Goal: Task Accomplishment & Management: Manage account settings

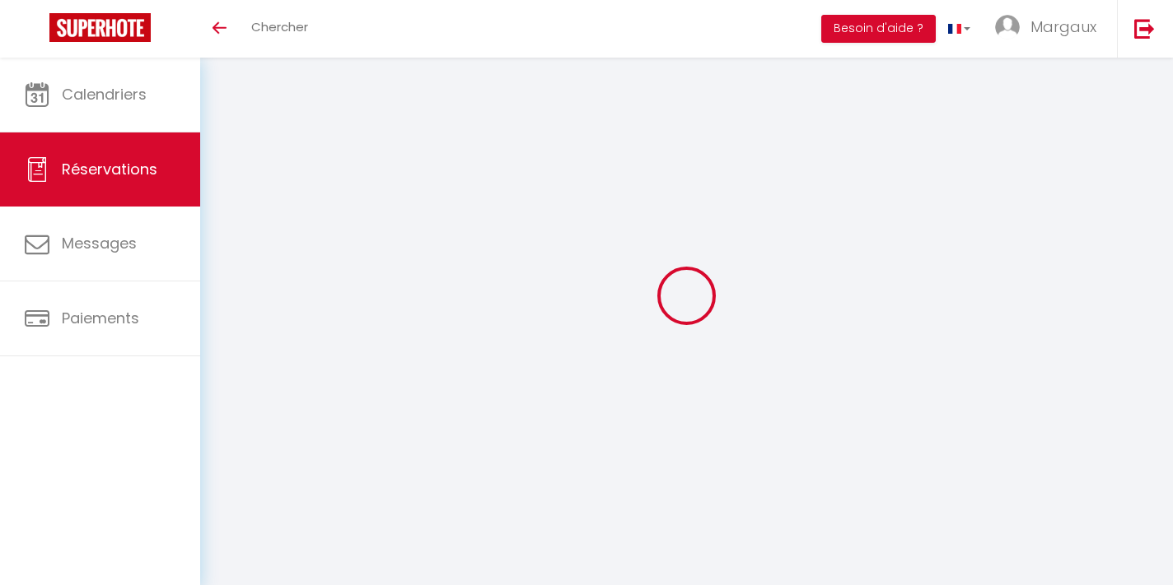
select select
checkbox input "false"
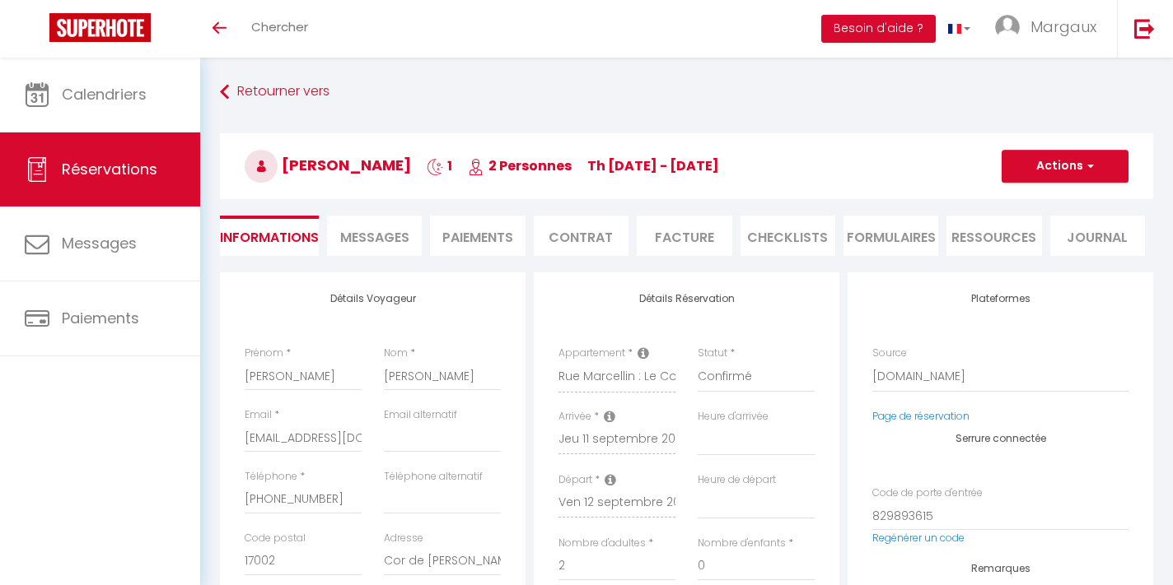
select select
checkbox input "false"
type textarea "Approximate time of arrival: between 13:00 and 14:00"
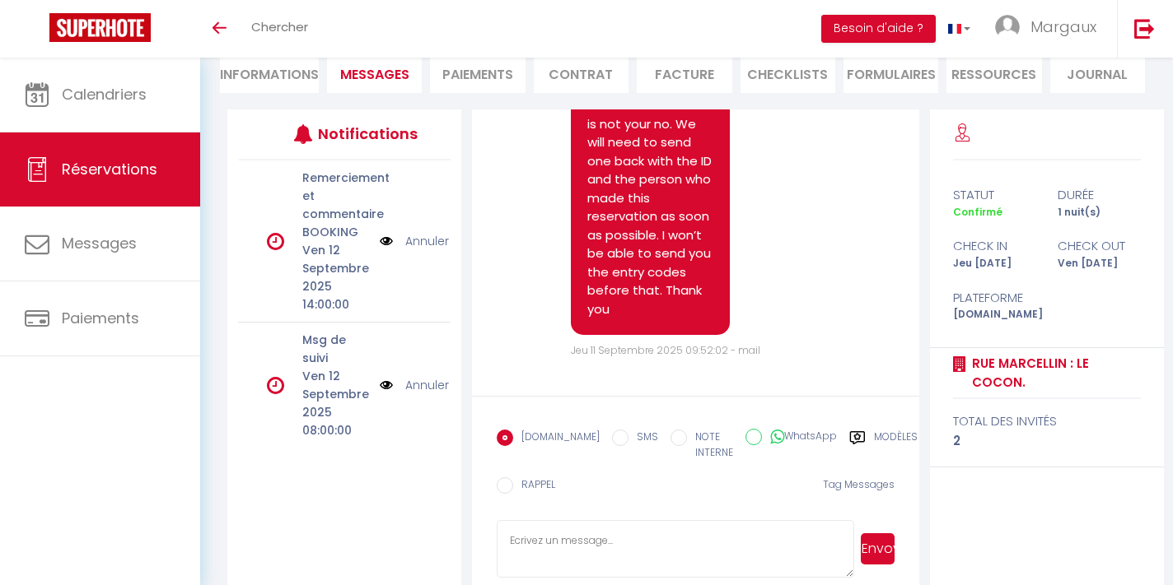
scroll to position [5093, 0]
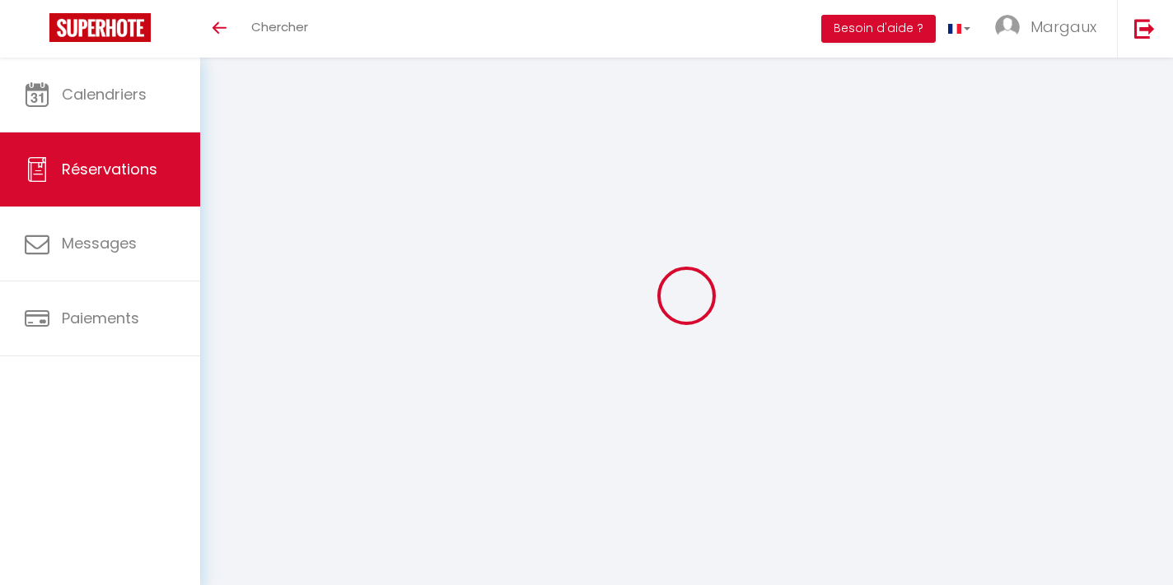
select select
checkbox input "true"
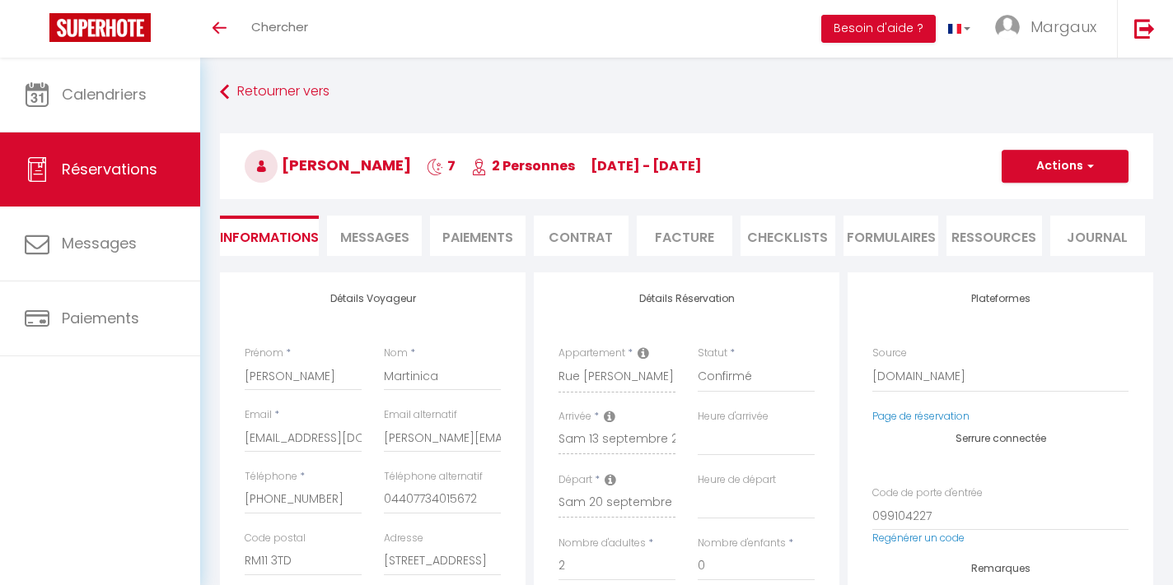
select select
checkbox input "true"
type textarea "Reservation has a cancellation grace period. Do not charge if cancelled before …"
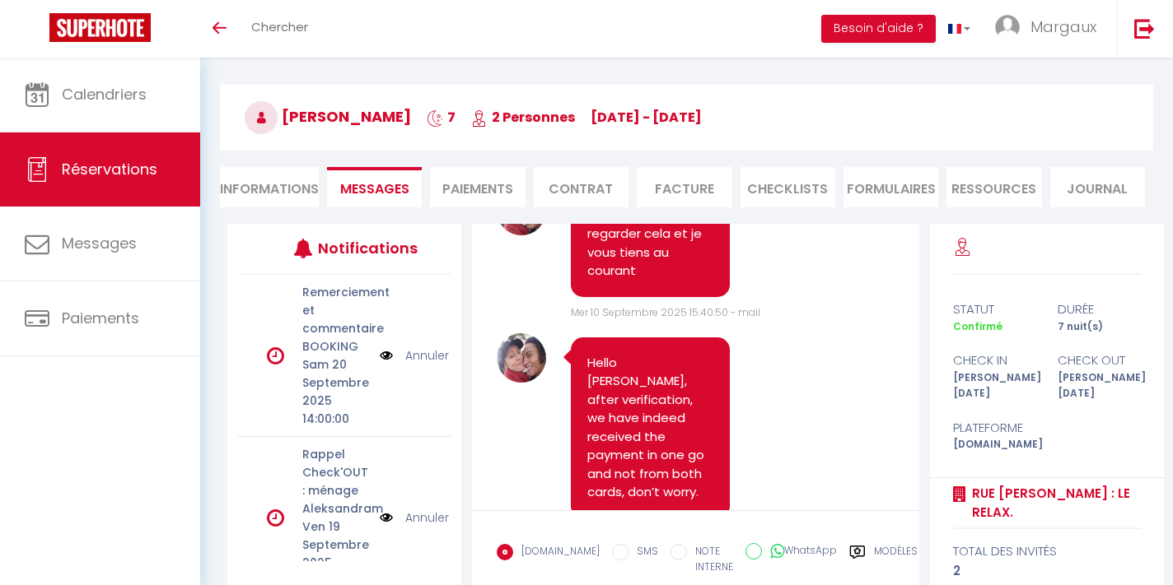
scroll to position [64, 0]
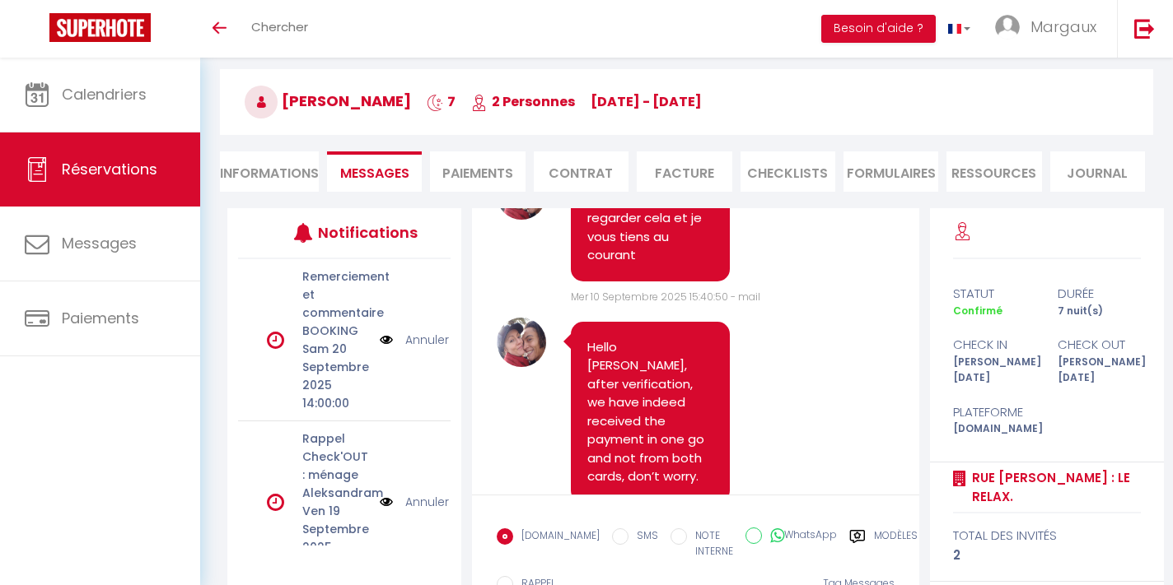
click at [1006, 179] on li "Ressources" at bounding box center [993, 172] width 95 height 40
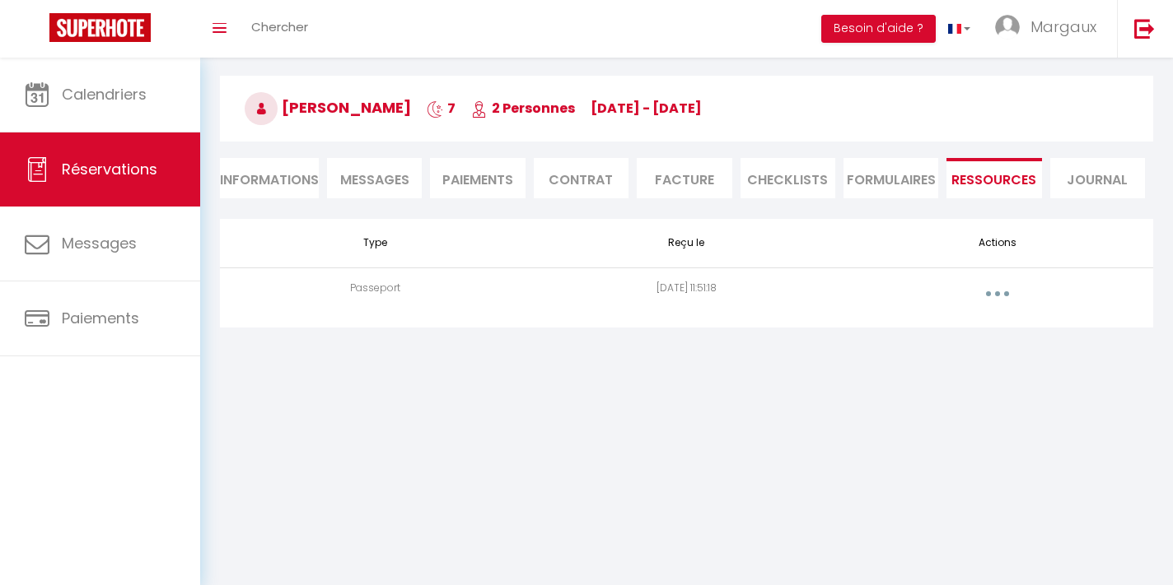
scroll to position [58, 0]
click at [996, 291] on icon "button" at bounding box center [997, 293] width 5 height 5
click at [969, 331] on link "Voir le document" at bounding box center [954, 331] width 123 height 28
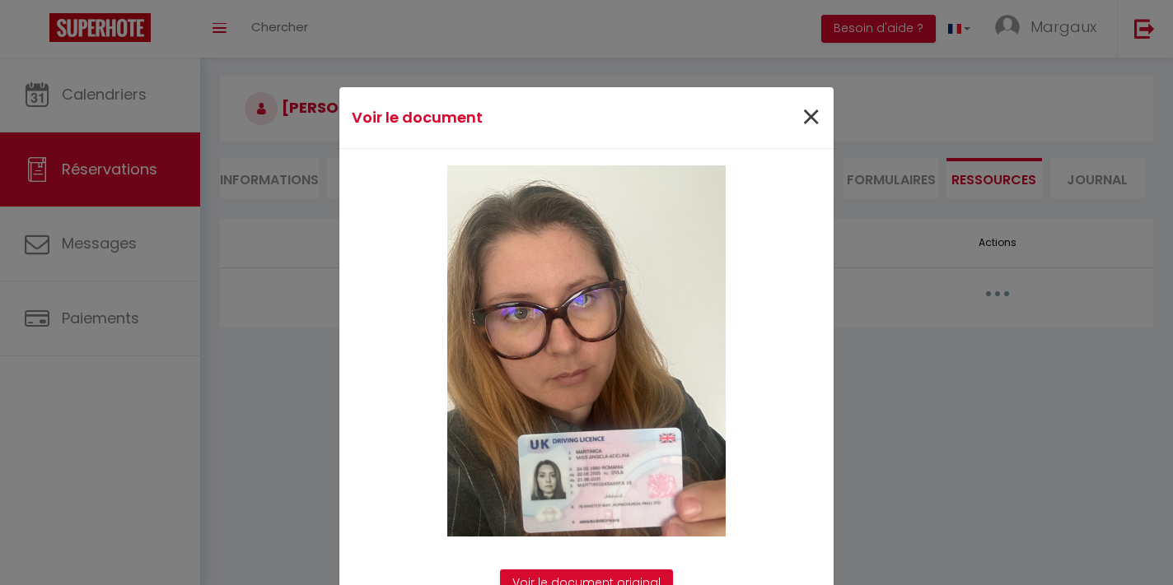
click at [807, 124] on span "×" at bounding box center [810, 117] width 21 height 49
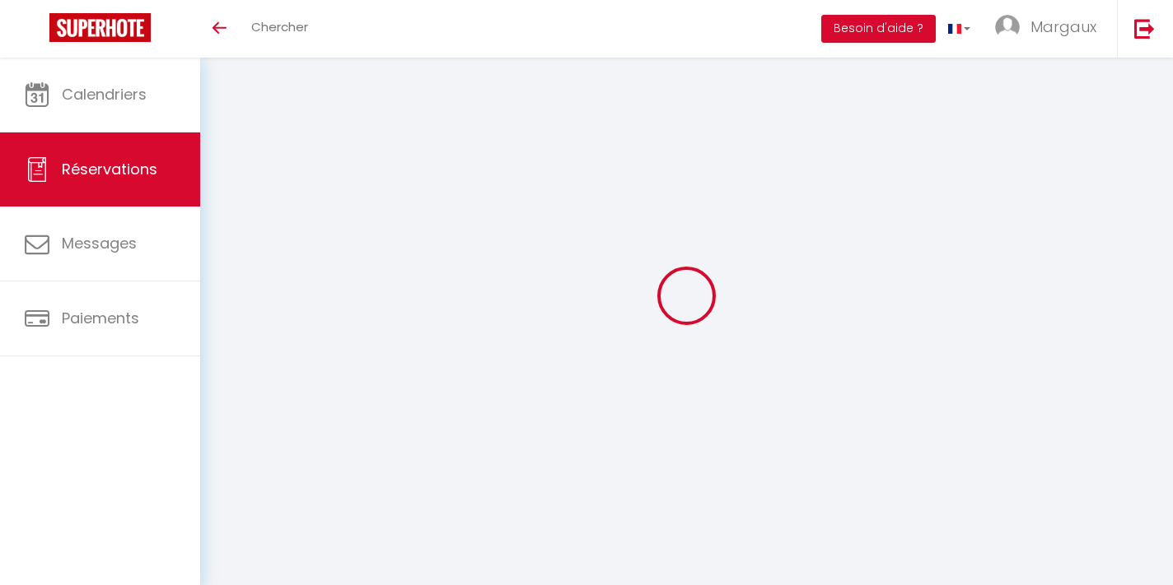
select select
checkbox input "false"
select select
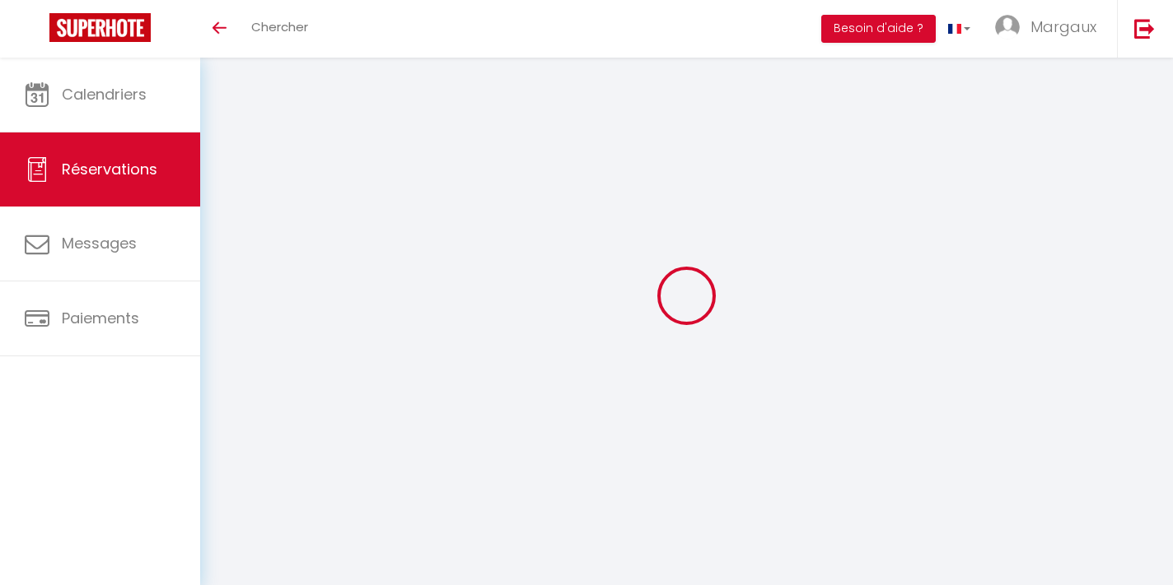
checkbox input "false"
type textarea "Reservation has a cancellation grace period. Do not charge if cancelled before …"
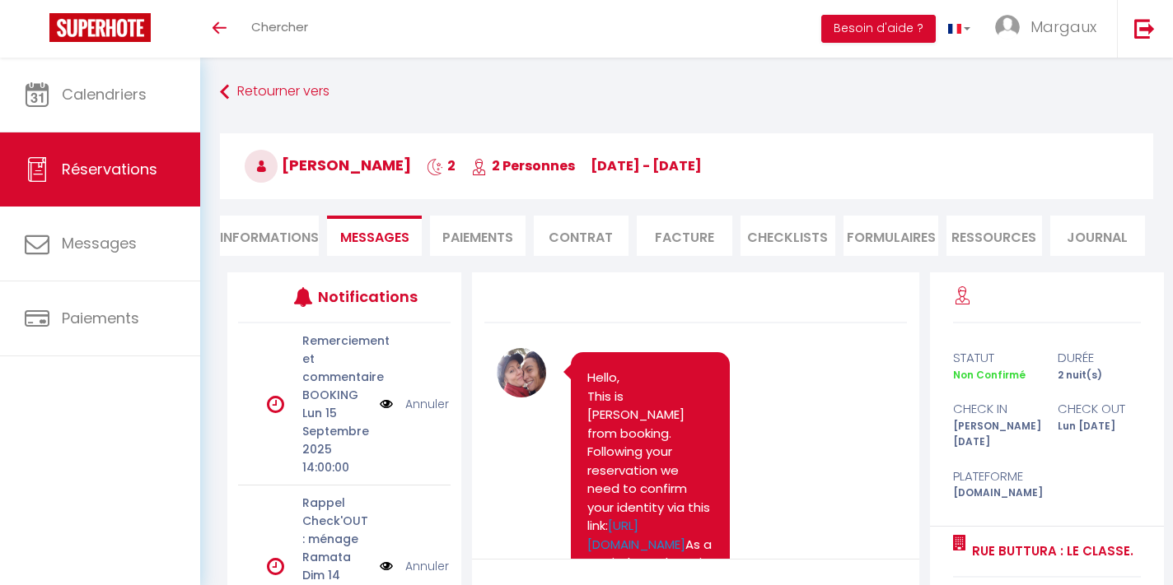
scroll to position [4617, 0]
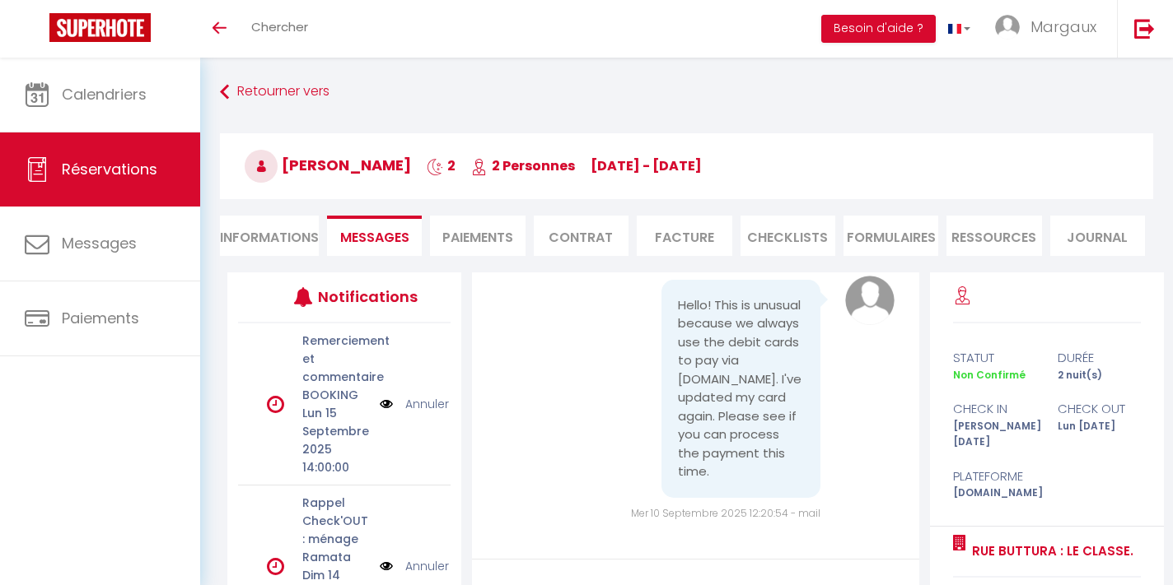
click at [1006, 235] on li "Ressources" at bounding box center [993, 236] width 95 height 40
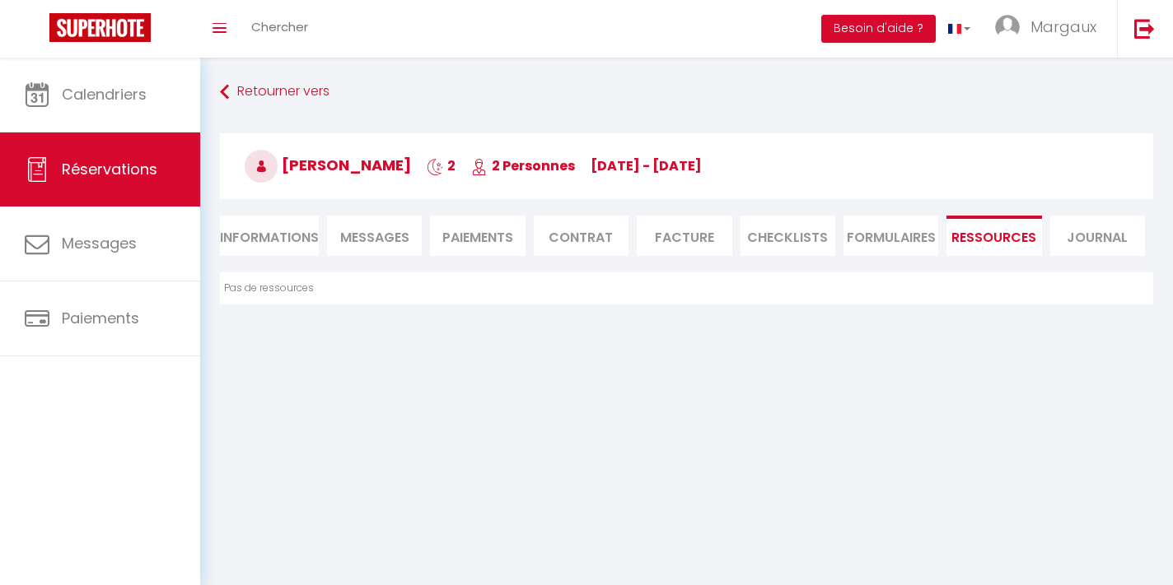
click at [387, 241] on span "Messages" at bounding box center [374, 237] width 69 height 19
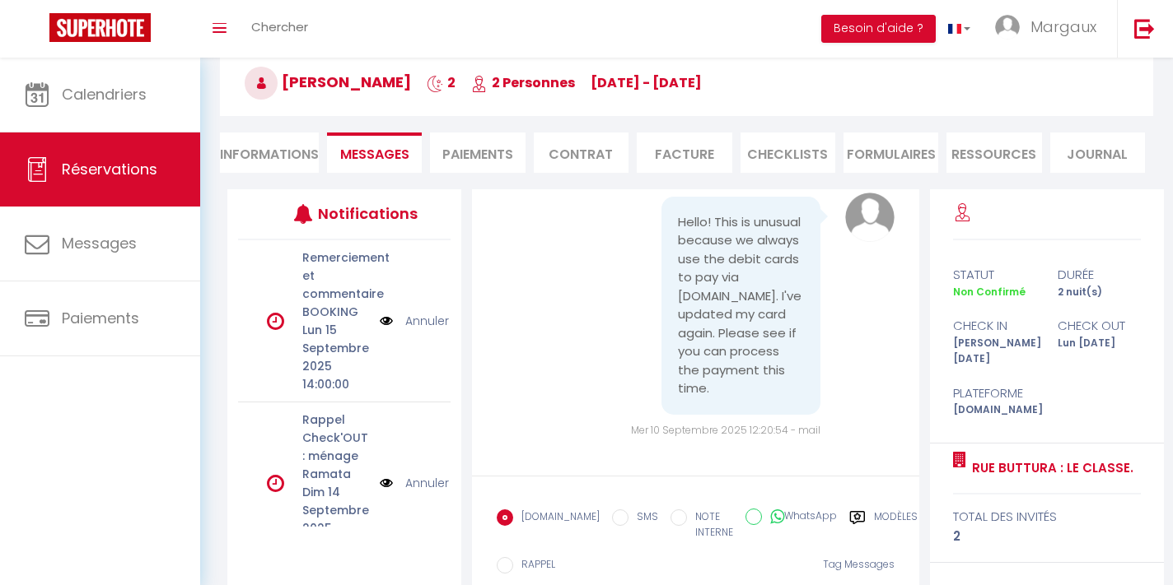
scroll to position [69, 0]
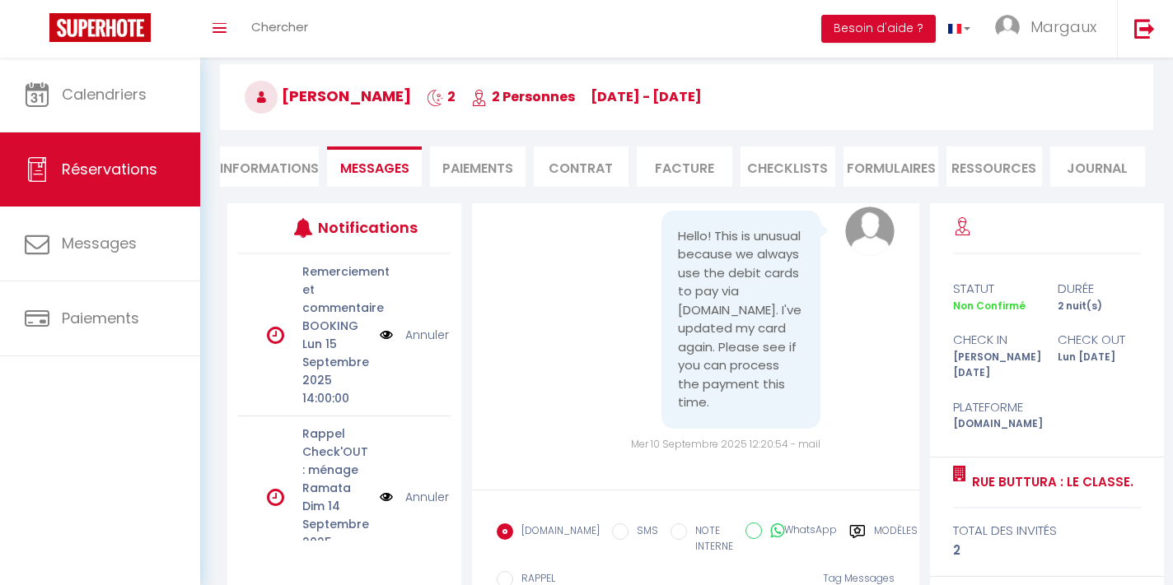
click at [303, 165] on li "Informations" at bounding box center [269, 167] width 99 height 40
select select
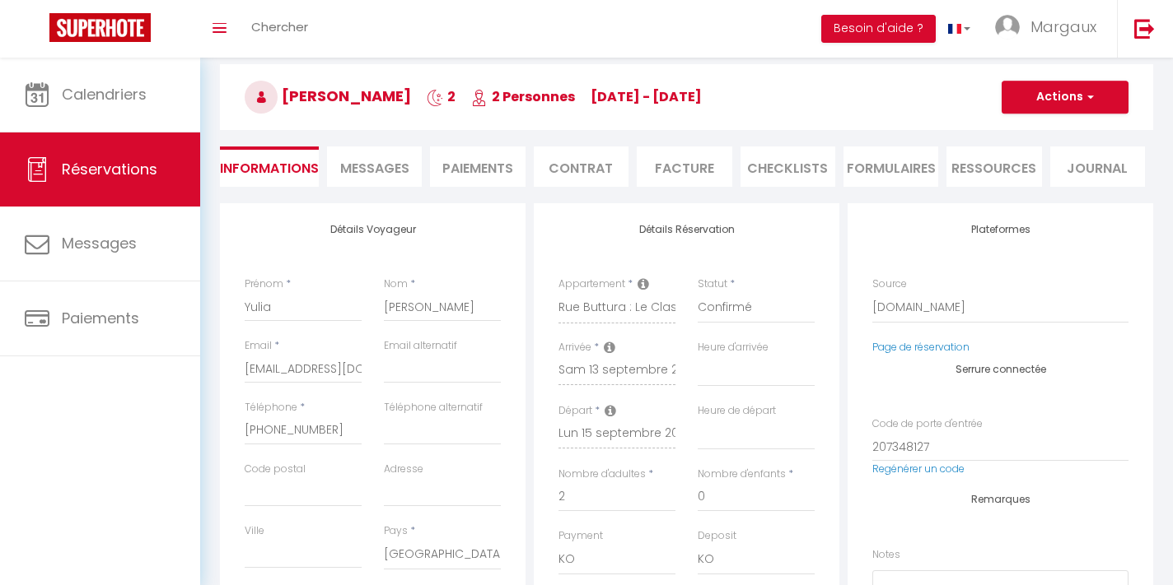
click at [243, 367] on div "Email * yhawki.764828@guest.booking.com" at bounding box center [303, 369] width 139 height 62
click at [244, 367] on div "Email * yhawki.764828@guest.booking.com" at bounding box center [303, 369] width 139 height 62
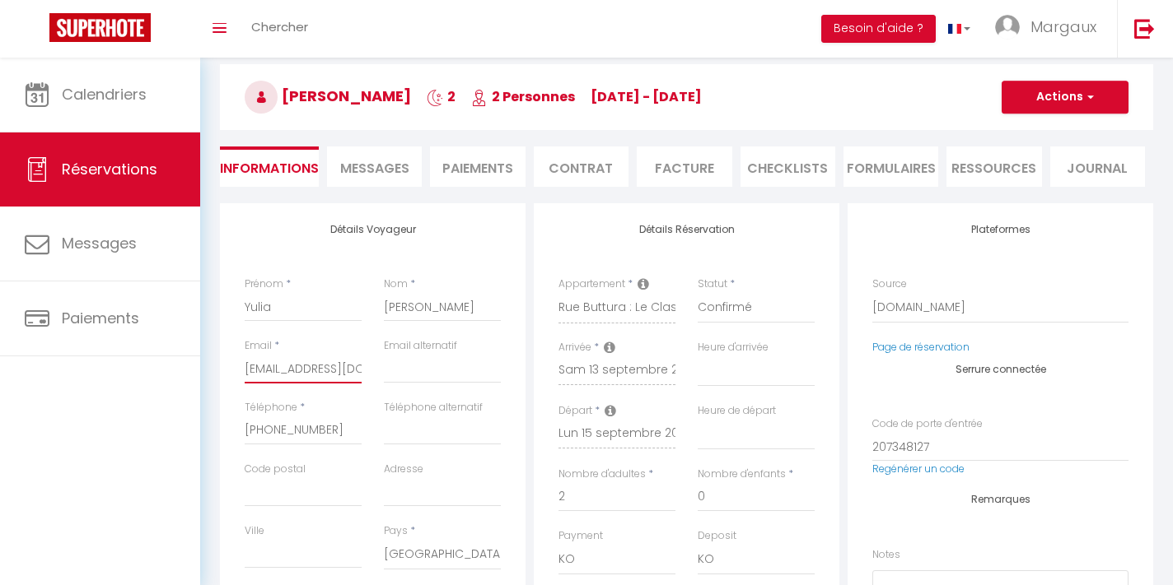
click at [245, 366] on input "yhawki.764828@guest.booking.com" at bounding box center [303, 369] width 117 height 30
select select
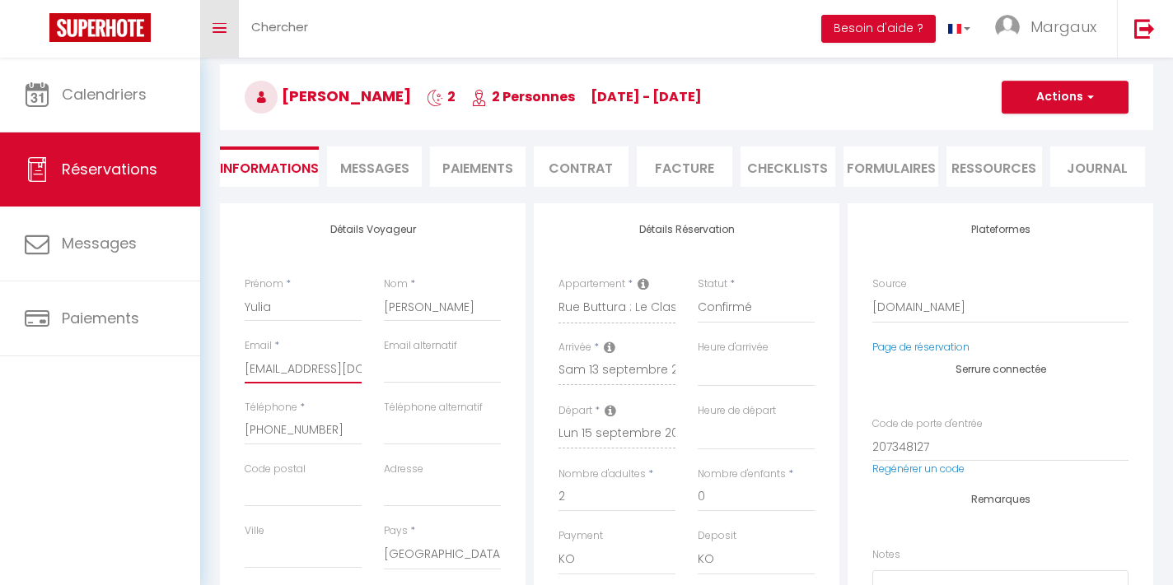
checkbox input "false"
select select
checkbox input "false"
click at [397, 166] on span "Messages" at bounding box center [374, 168] width 69 height 19
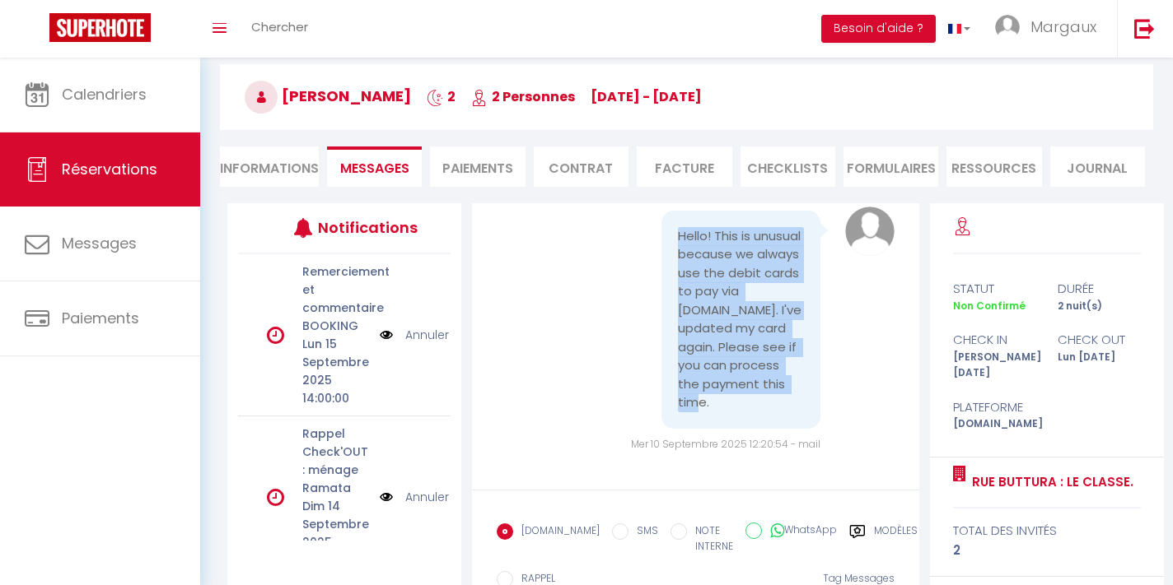
drag, startPoint x: 792, startPoint y: 408, endPoint x: 670, endPoint y: 242, distance: 205.5
click at [670, 242] on div "Hello! This is unusual because we always use the debit cards to pay via booking…" at bounding box center [740, 320] width 159 height 218
copy pre "Hello! This is unusual because we always use the debit cards to pay via booking…"
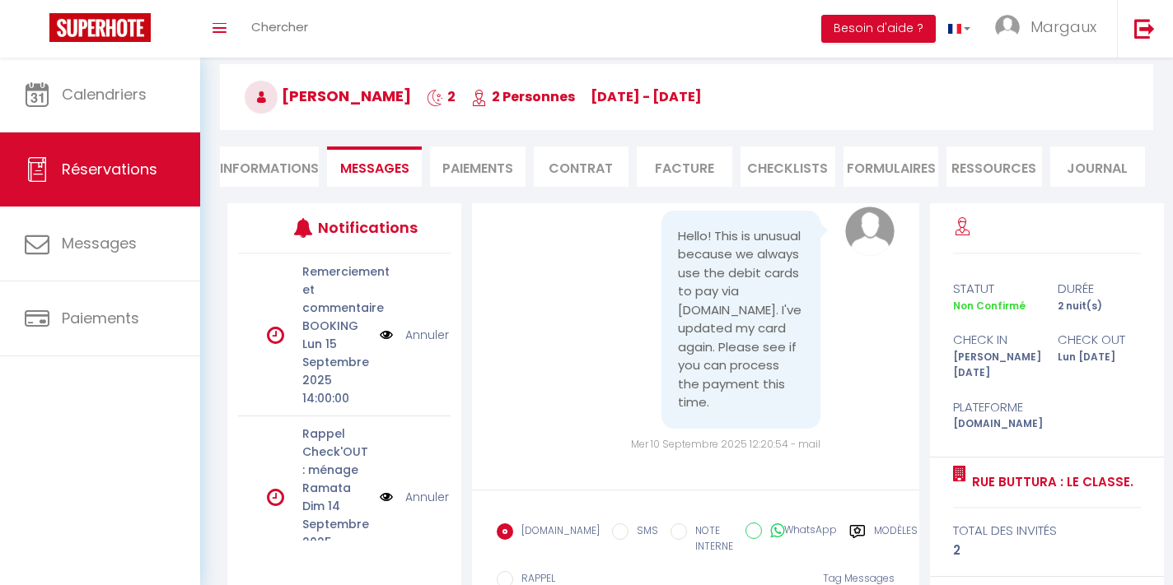
click at [998, 155] on li "Ressources" at bounding box center [993, 167] width 95 height 40
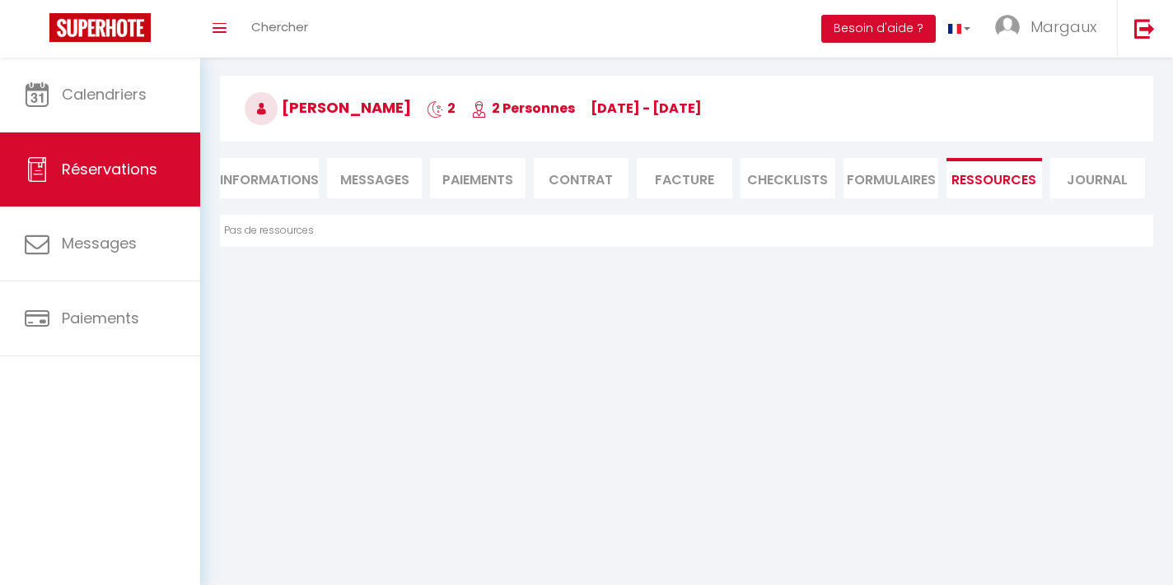
scroll to position [58, 0]
click at [366, 185] on span "Messages" at bounding box center [374, 179] width 69 height 19
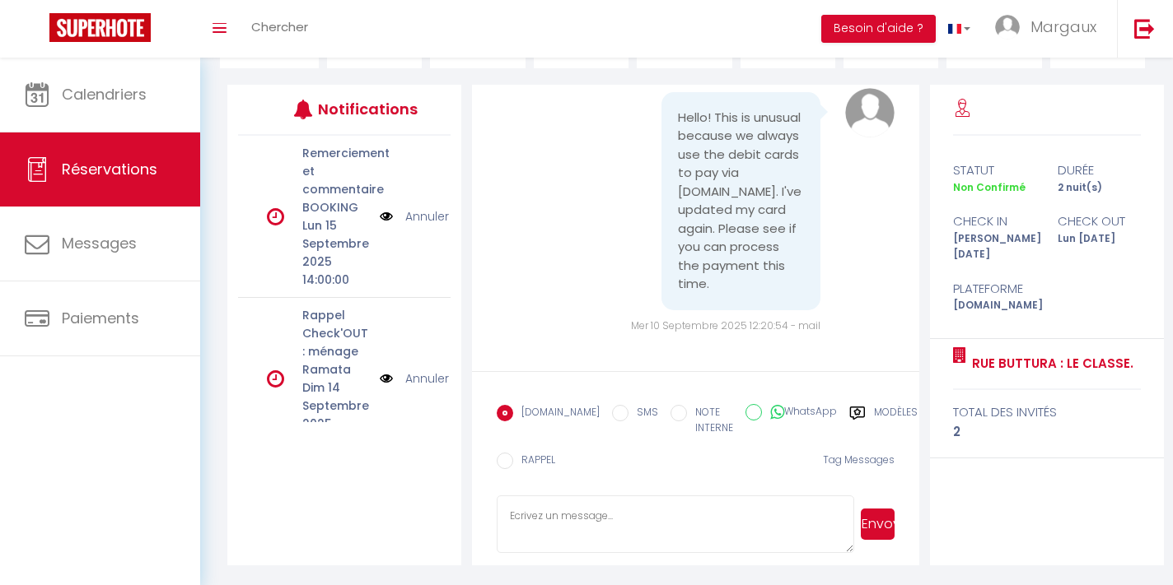
scroll to position [187, 0]
click at [520, 506] on textarea at bounding box center [675, 526] width 357 height 58
paste textarea "Hello, everything is good for the payment, you just have to send us a selfie of…"
type textarea "Hello, everything is good for the payment, you just have to send us a selfie of…"
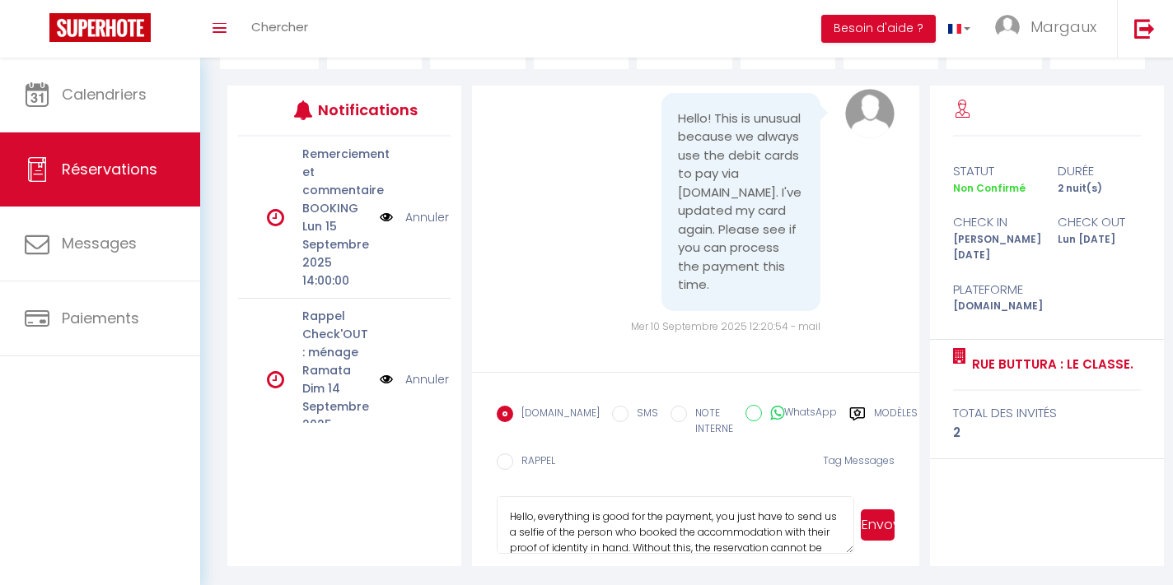
scroll to position [16, 0]
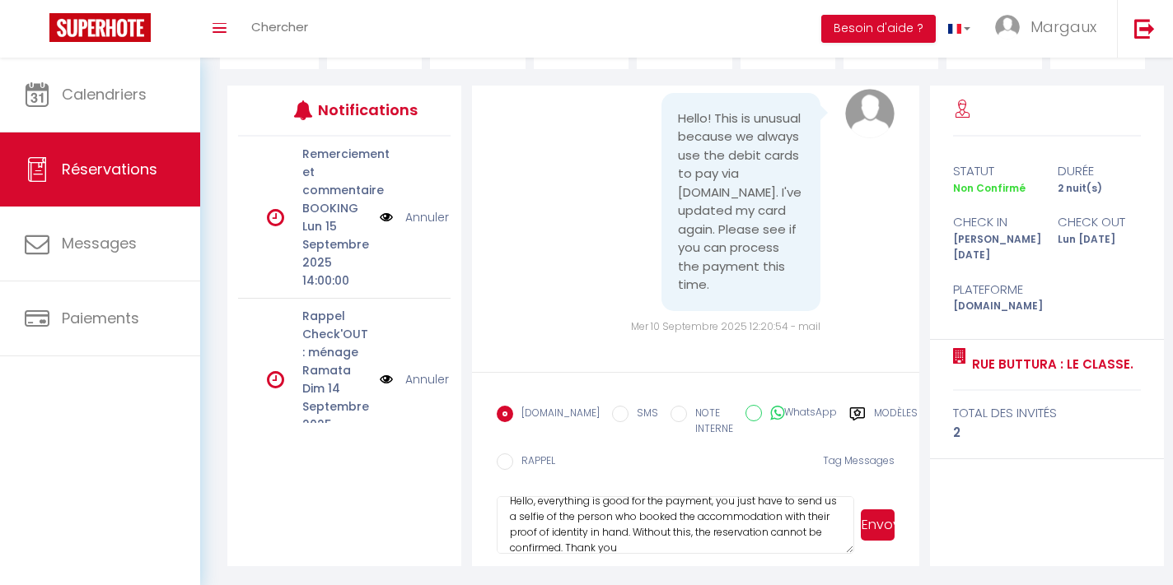
click at [876, 533] on button "Envoyer" at bounding box center [877, 525] width 34 height 31
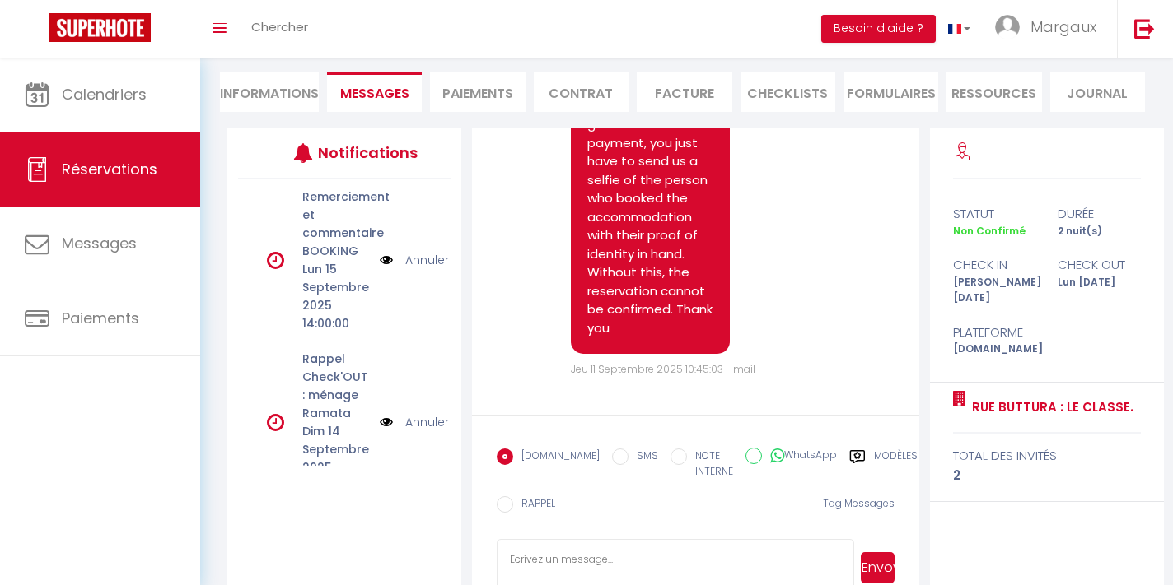
scroll to position [4925, 0]
click at [510, 501] on input "RAPPEL" at bounding box center [505, 505] width 16 height 16
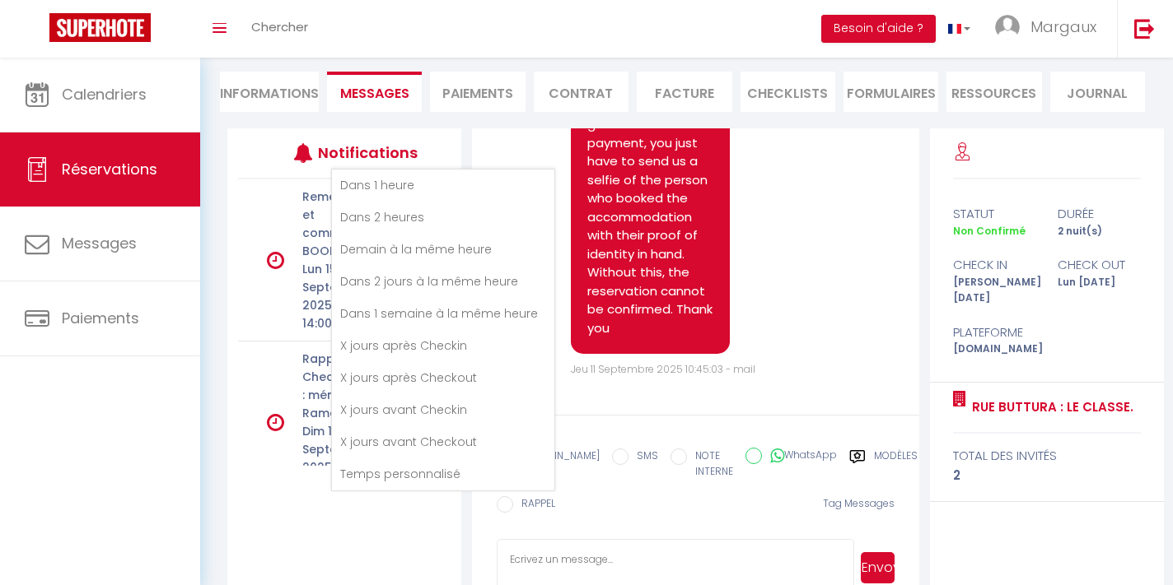
click at [457, 249] on li "Demain à la même heure" at bounding box center [443, 249] width 222 height 31
radio input "false"
radio input "true"
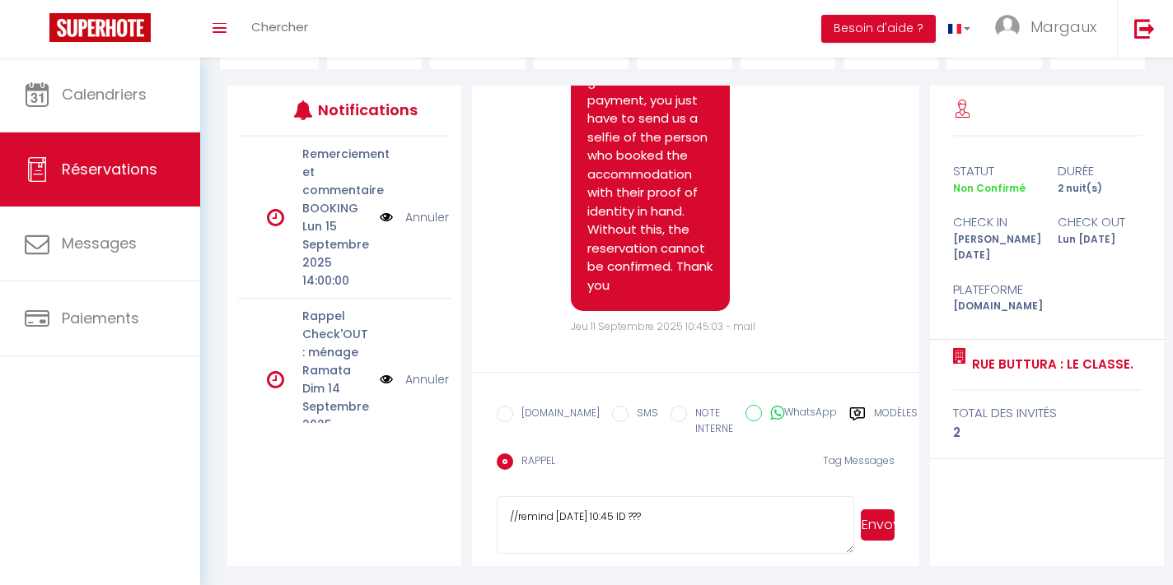
type textarea "//remind 12/09/2025 10:45 ID ???"
click at [874, 526] on button "Envoyer" at bounding box center [877, 525] width 34 height 31
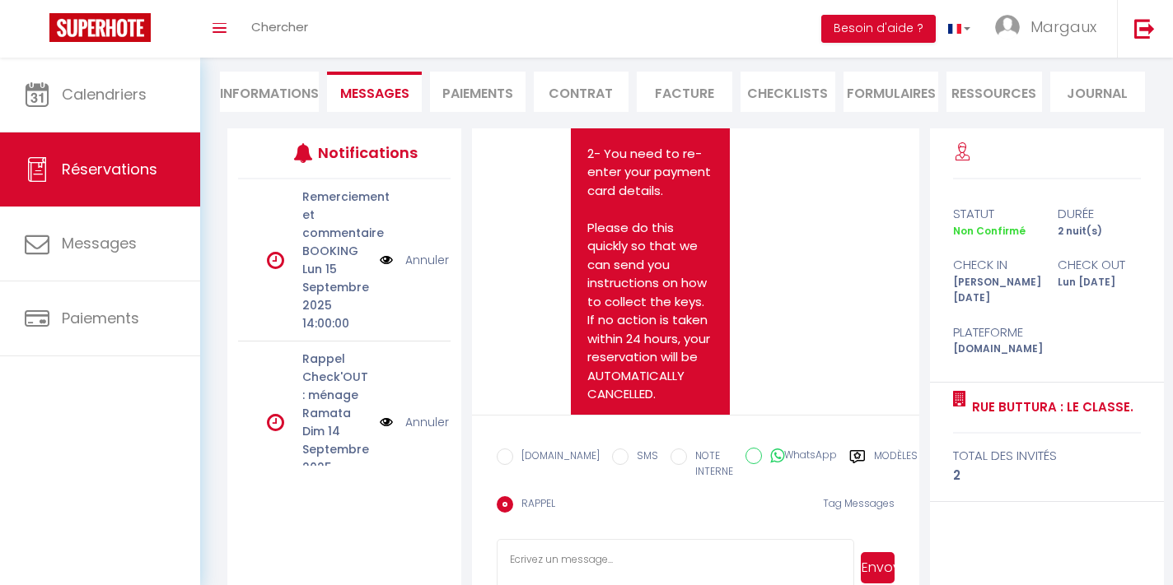
scroll to position [3428, 0]
drag, startPoint x: 585, startPoint y: 155, endPoint x: 653, endPoint y: 272, distance: 135.0
click at [653, 272] on div "Hello, your payment appears as rejected because you have not sent confirmation …" at bounding box center [650, 193] width 159 height 756
copy pre "1- Send us the selfie you have taken using this link: https://superhote.com/app…"
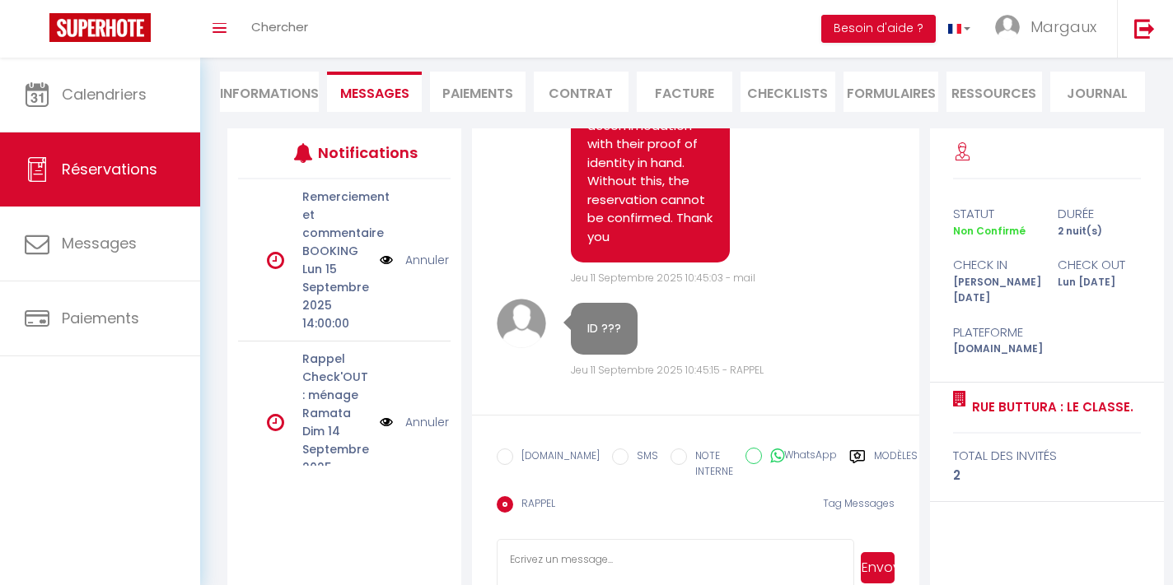
scroll to position [5015, 0]
click at [567, 562] on textarea at bounding box center [675, 568] width 357 height 58
paste textarea "1- Send us the selfie you have taken using this link: https://superhote.com/app…"
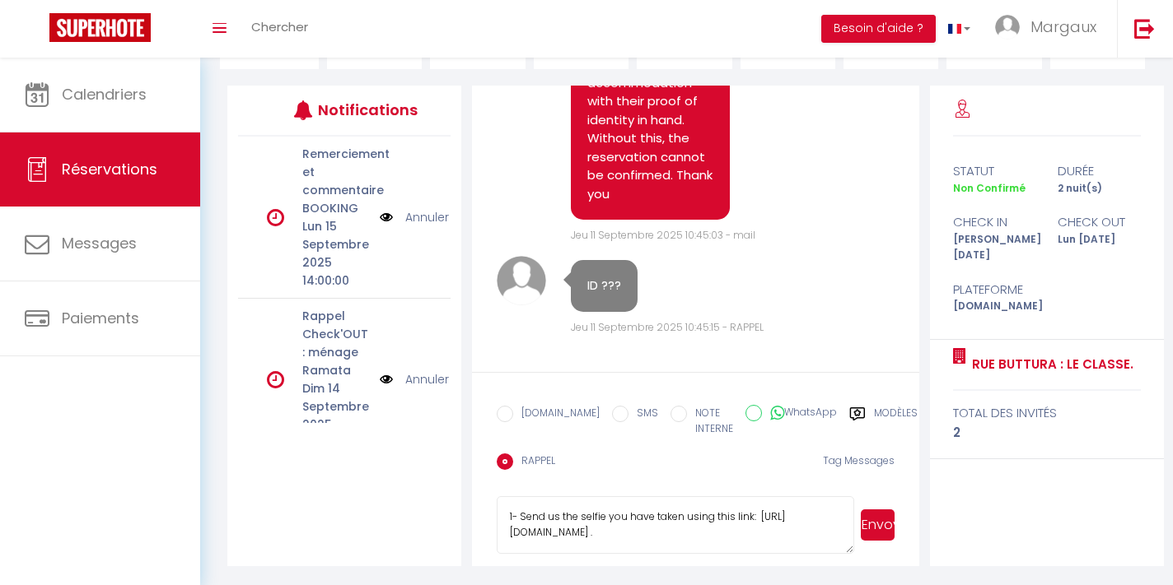
type textarea "1- Send us the selfie you have taken using this link: https://superhote.com/app…"
click at [861, 525] on button "Envoyer" at bounding box center [877, 525] width 34 height 31
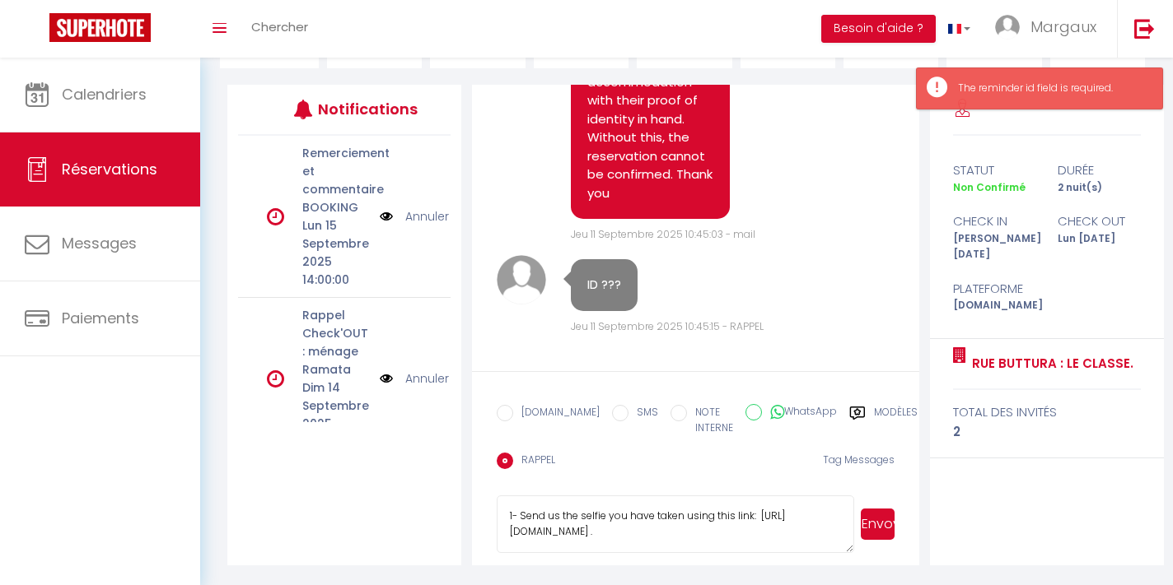
scroll to position [187, 0]
click at [506, 413] on input "EMAIL" at bounding box center [505, 414] width 16 height 16
radio input "true"
radio input "false"
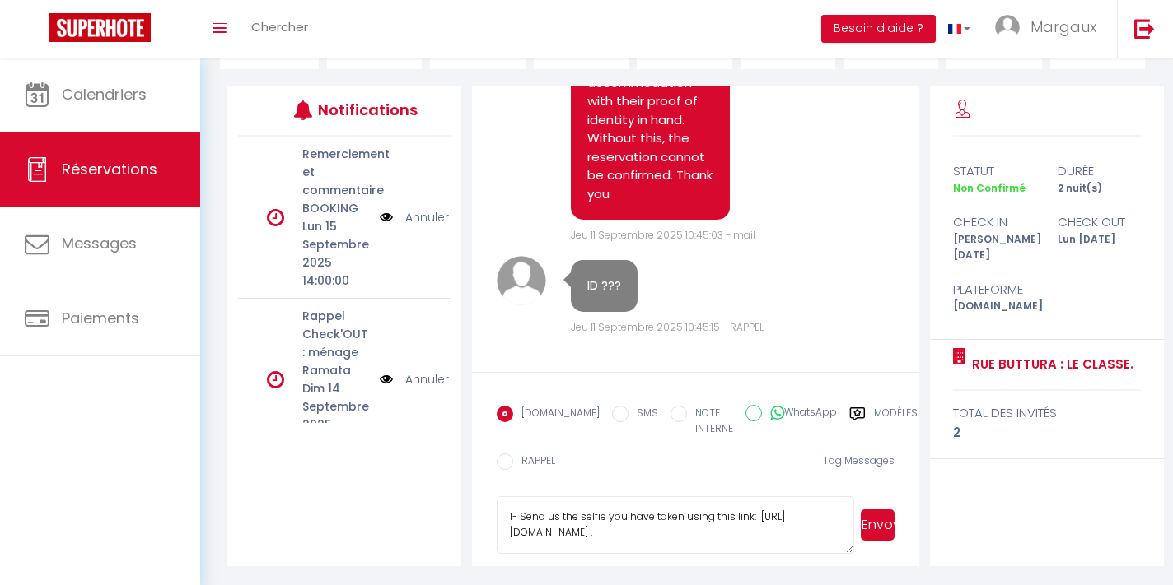
click at [870, 529] on button "Envoyer" at bounding box center [877, 525] width 34 height 31
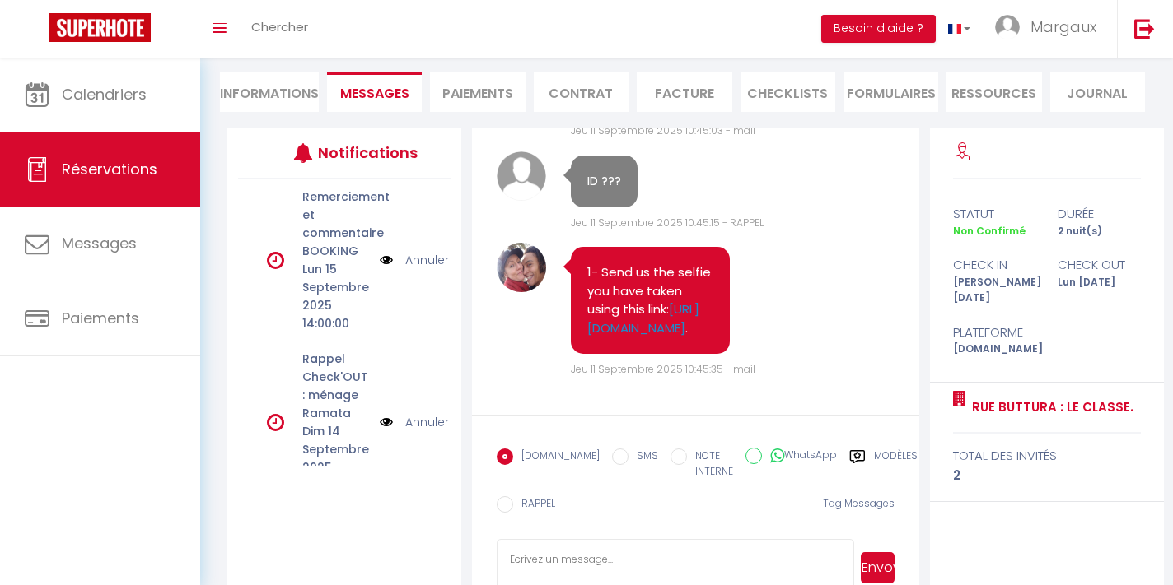
scroll to position [5215, 0]
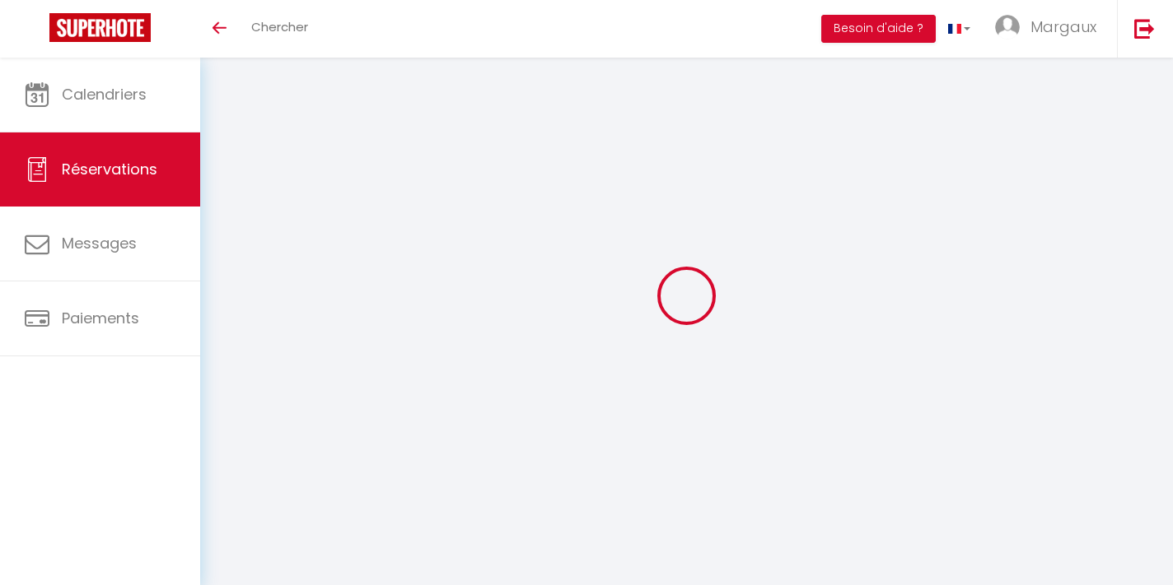
select select
checkbox input "false"
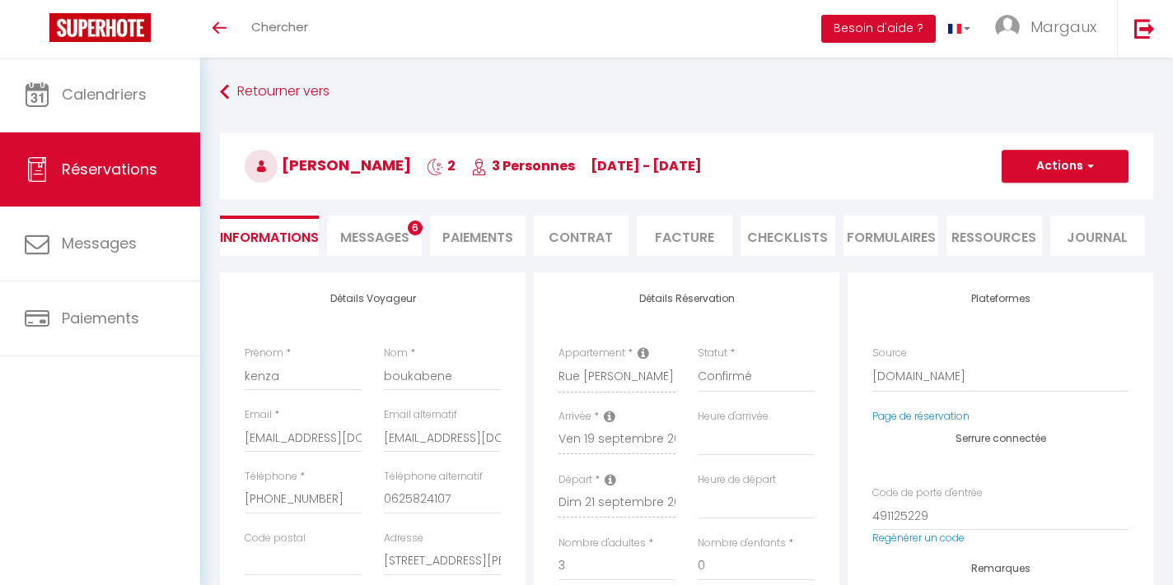
select select
checkbox input "false"
type textarea "Reservation has a cancellation grace period. Do not charge if cancelled before …"
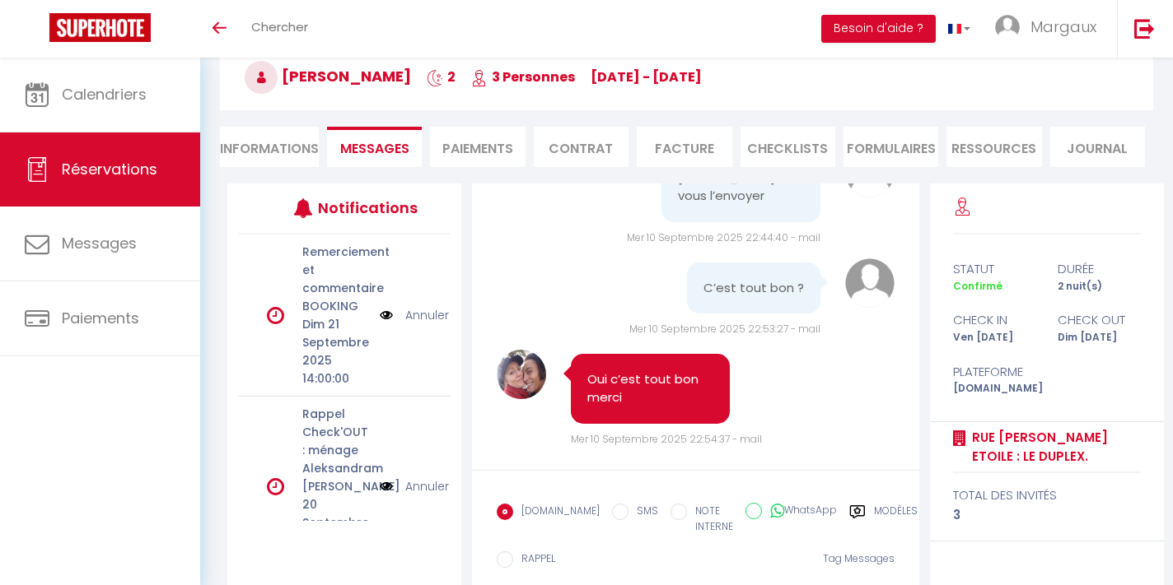
scroll to position [82, 1]
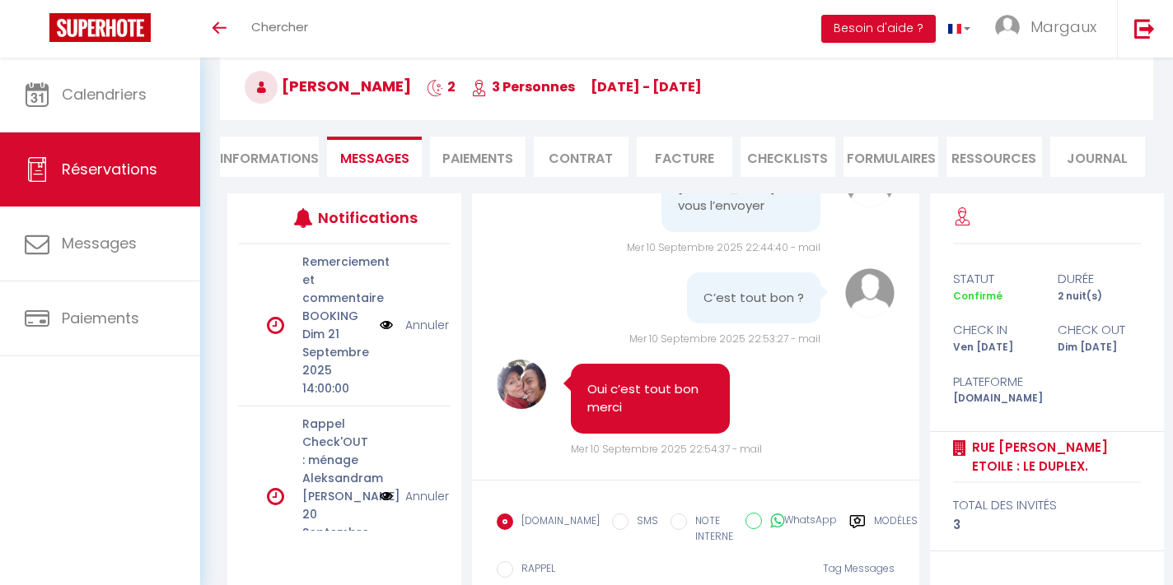
click at [997, 172] on li "Ressources" at bounding box center [993, 157] width 95 height 40
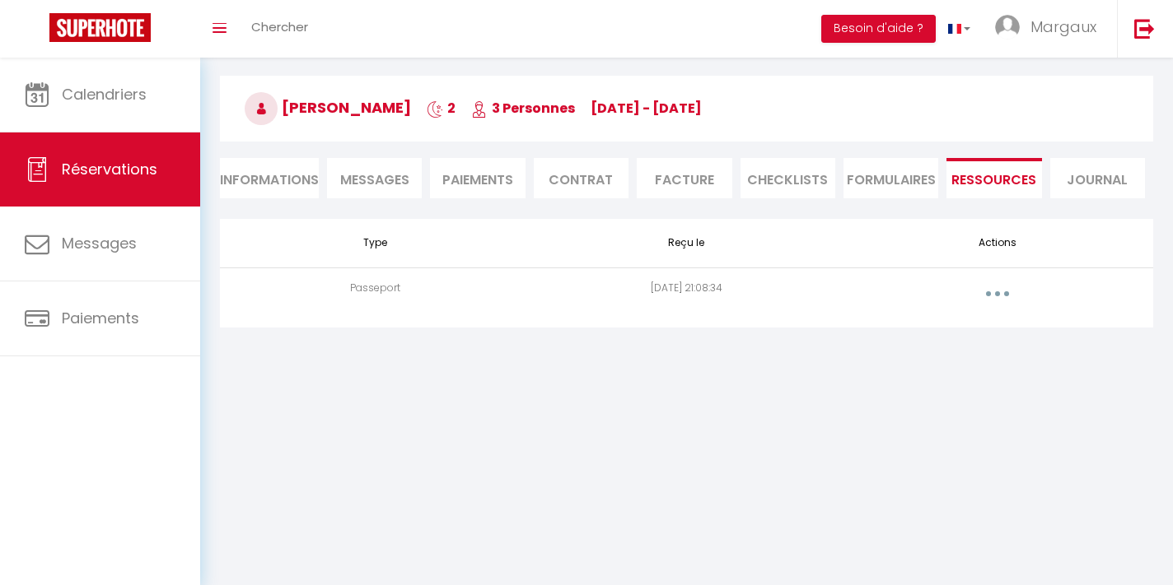
scroll to position [58, 0]
click at [1001, 283] on button "button" at bounding box center [997, 294] width 46 height 26
click at [948, 336] on link "Voir le document" at bounding box center [954, 331] width 123 height 28
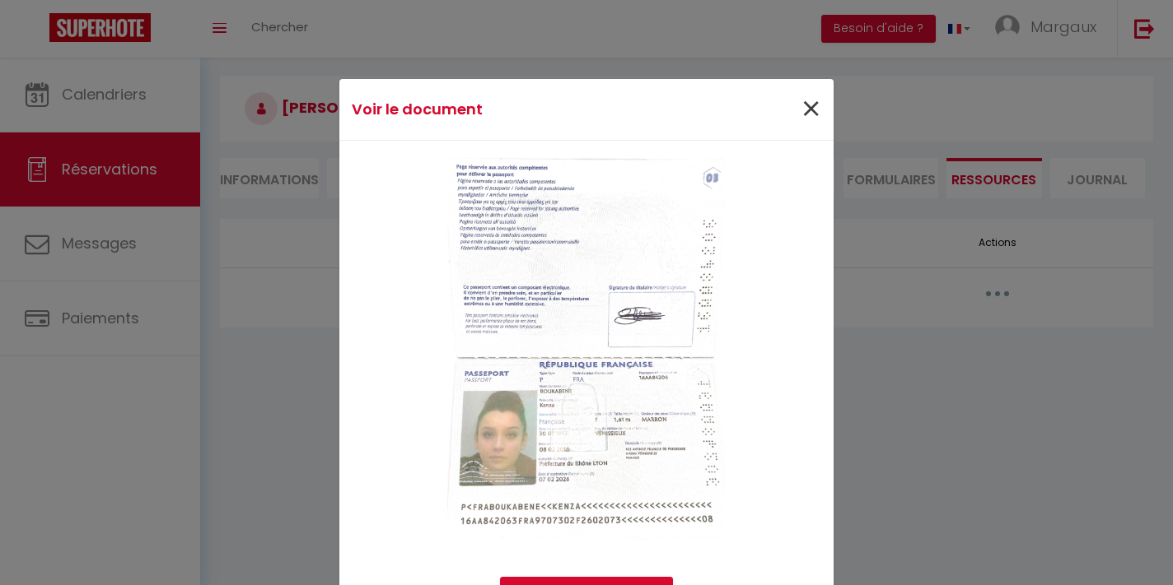
click at [803, 105] on span "×" at bounding box center [810, 109] width 21 height 49
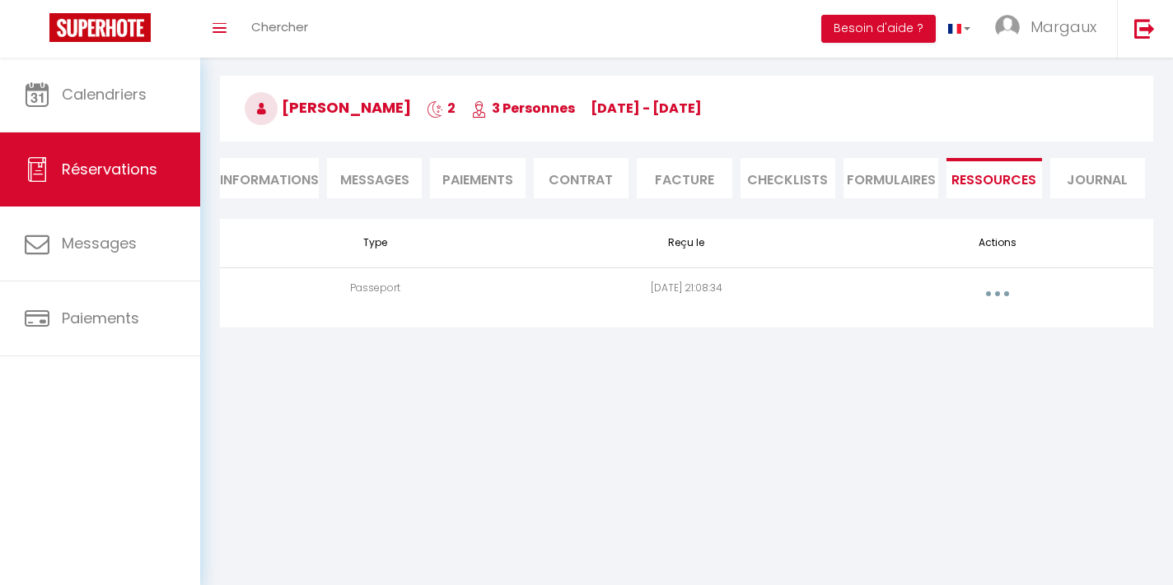
click at [386, 173] on span "Messages" at bounding box center [374, 179] width 69 height 19
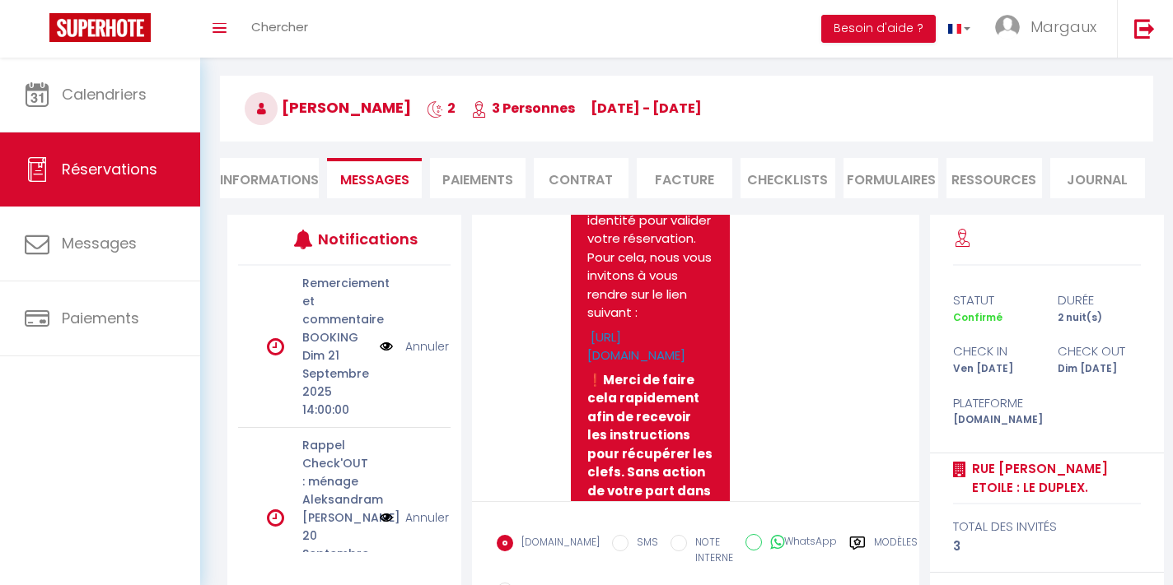
scroll to position [1063, 0]
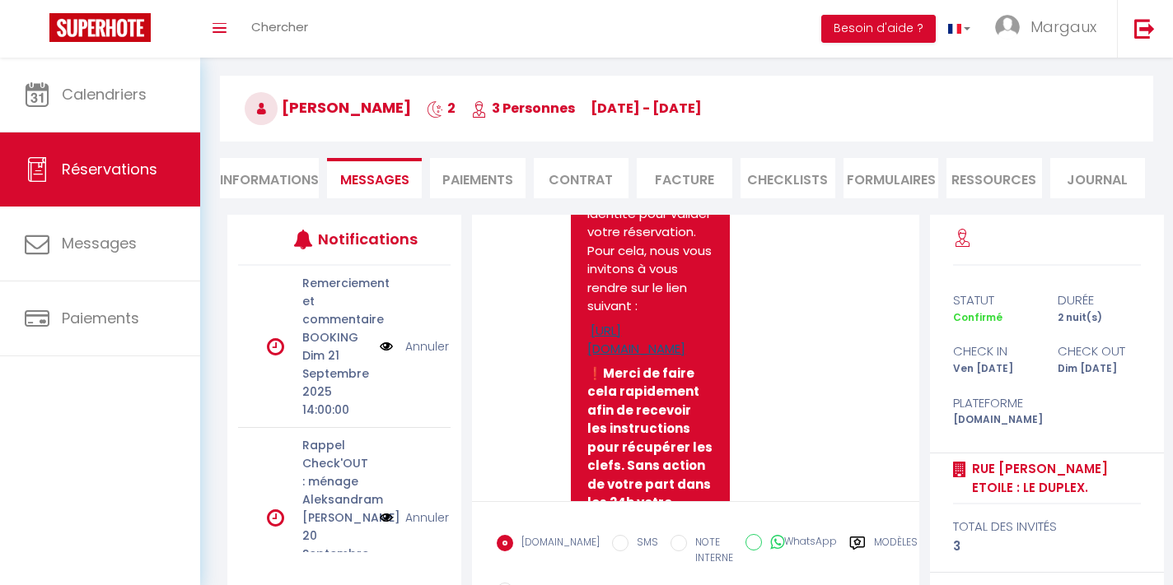
click at [661, 354] on link "https://superhote.com/applink/booking/iSm69SexCW/checkin" at bounding box center [636, 340] width 98 height 36
click at [967, 179] on li "Ressources" at bounding box center [993, 178] width 95 height 40
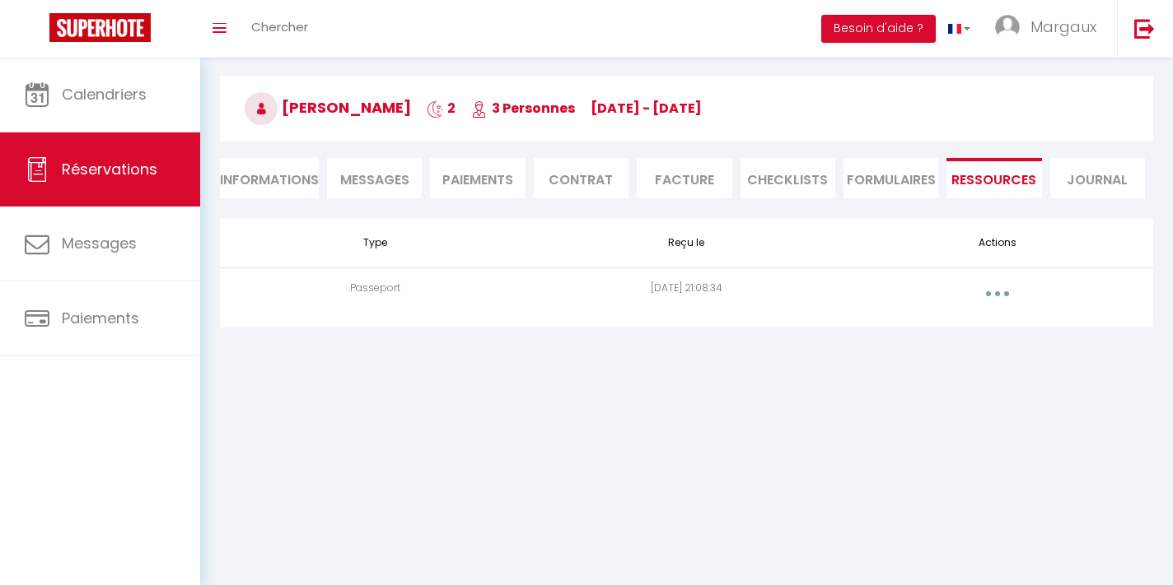
click at [983, 296] on button "button" at bounding box center [997, 294] width 46 height 26
click at [942, 324] on link "Voir le document" at bounding box center [954, 331] width 123 height 28
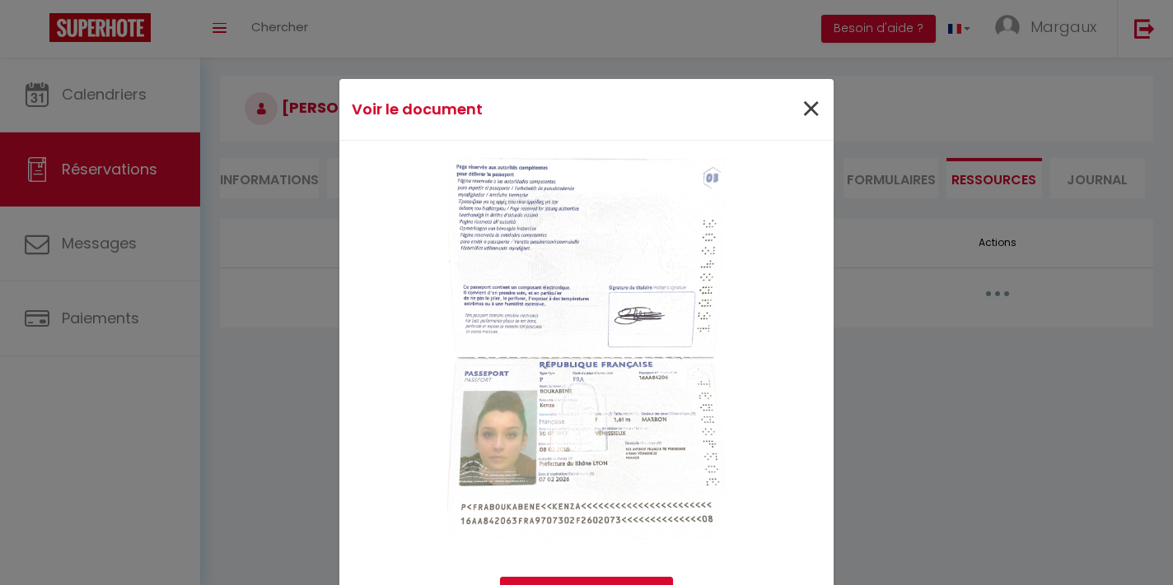
click at [811, 113] on span "×" at bounding box center [810, 109] width 21 height 49
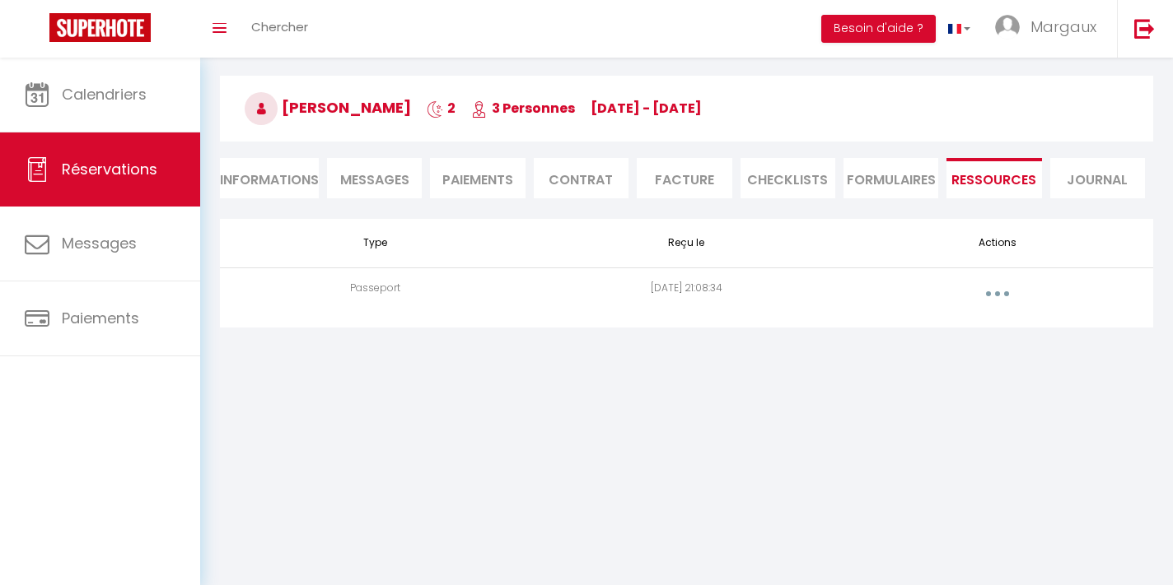
click at [290, 179] on li "Informations" at bounding box center [269, 178] width 99 height 40
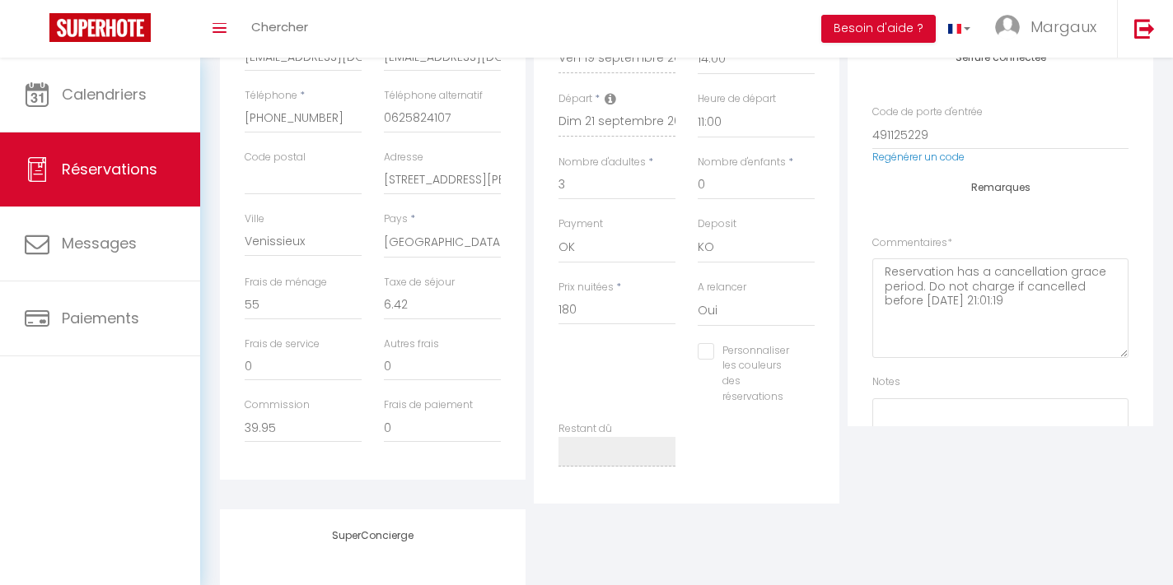
scroll to position [389, 0]
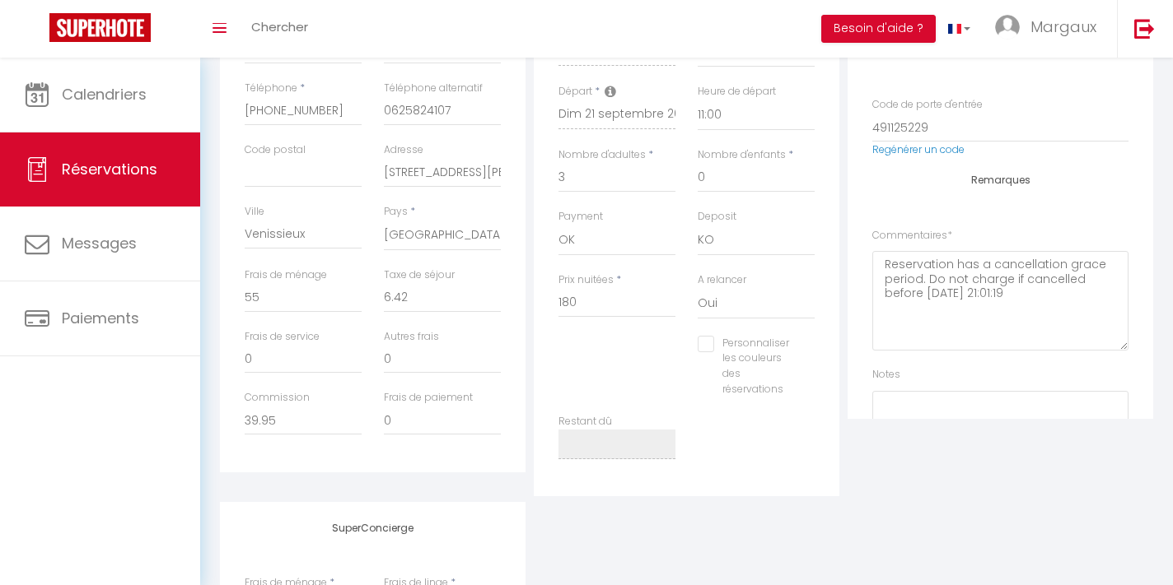
click at [709, 338] on input "Personnaliser les couleurs des réservations" at bounding box center [745, 344] width 96 height 16
checkbox input "true"
click at [818, 359] on span at bounding box center [815, 363] width 13 height 13
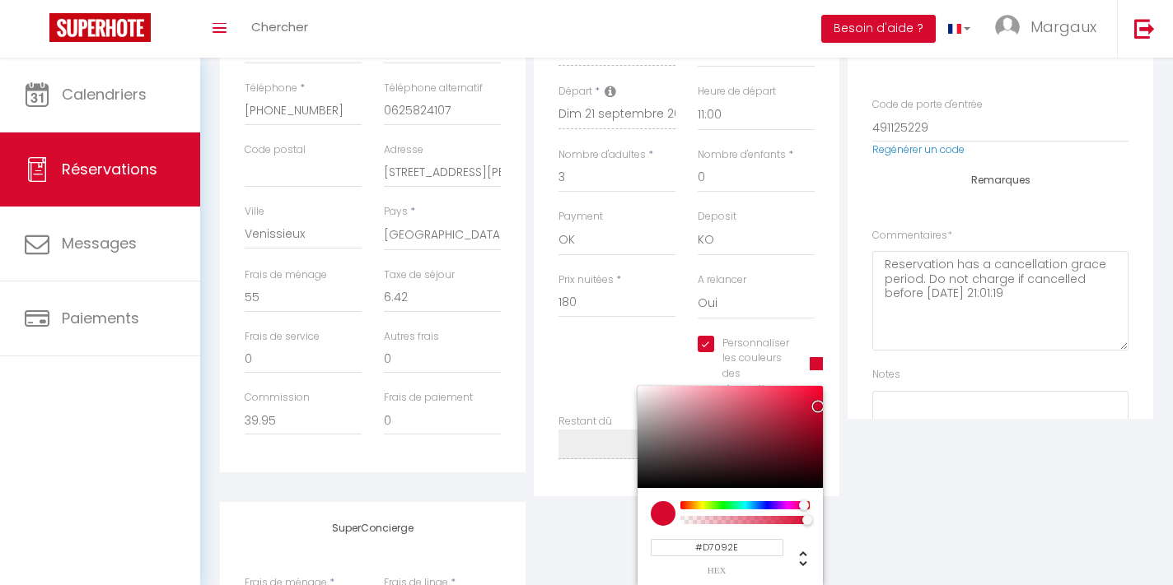
drag, startPoint x: 737, startPoint y: 540, endPoint x: 635, endPoint y: 534, distance: 102.3
click at [637, 534] on div "#D7092E hex 215 r 9 g 46 b 1 a 349 h 92% s 44% l 1 a" at bounding box center [729, 536] width 185 height 97
type input "#C000CD"
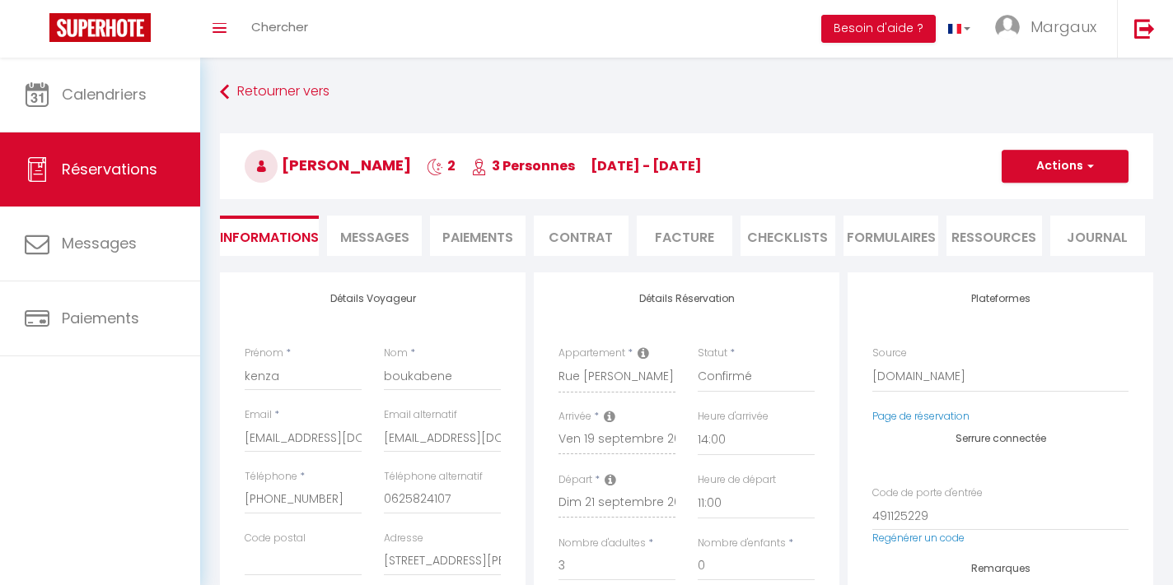
scroll to position [0, 0]
click at [1093, 178] on button "Actions" at bounding box center [1064, 166] width 127 height 33
click at [1045, 206] on link "Enregistrer" at bounding box center [1048, 202] width 130 height 21
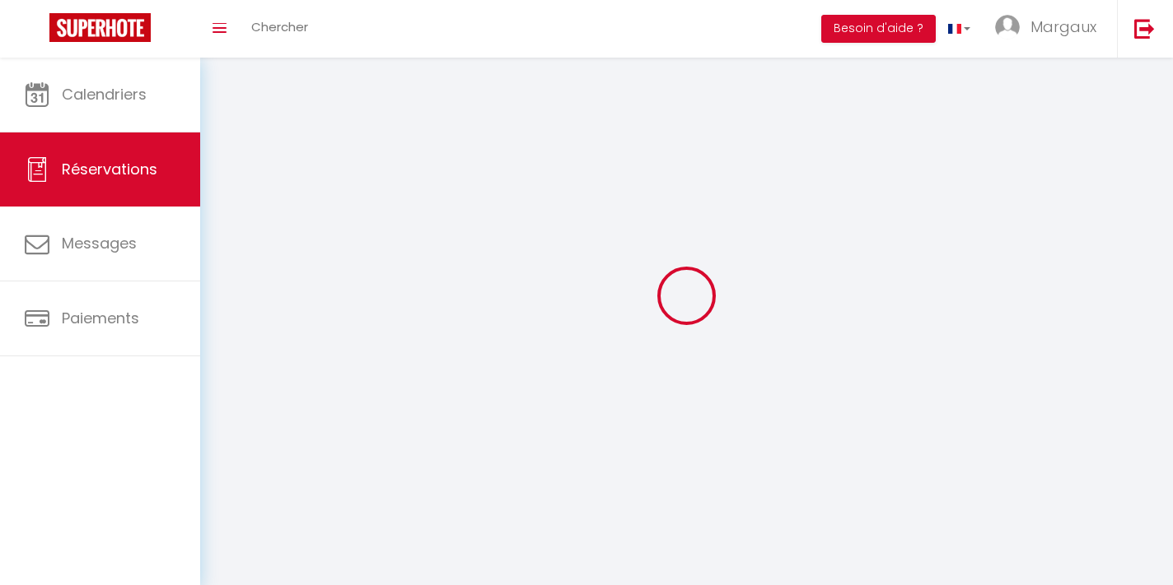
select select "not_cancelled"
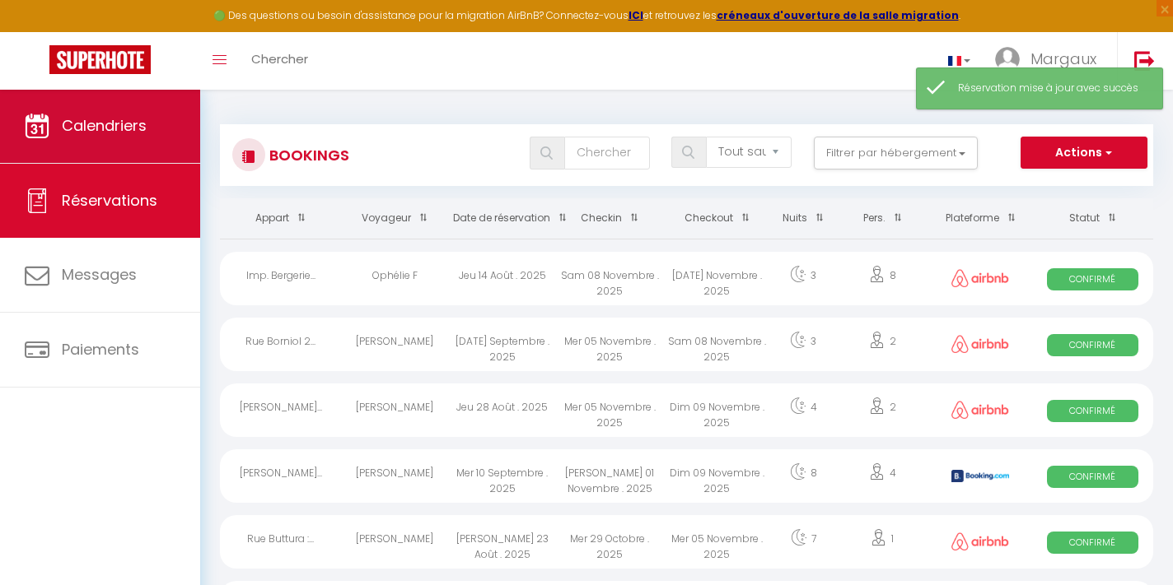
click at [150, 119] on link "Calendriers" at bounding box center [100, 126] width 200 height 74
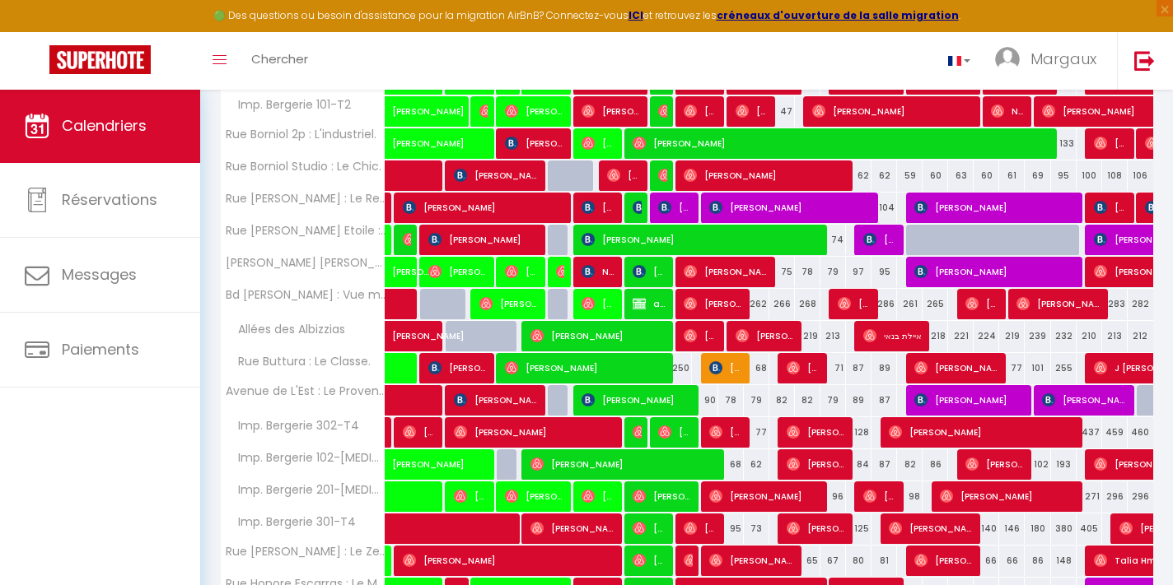
scroll to position [365, 0]
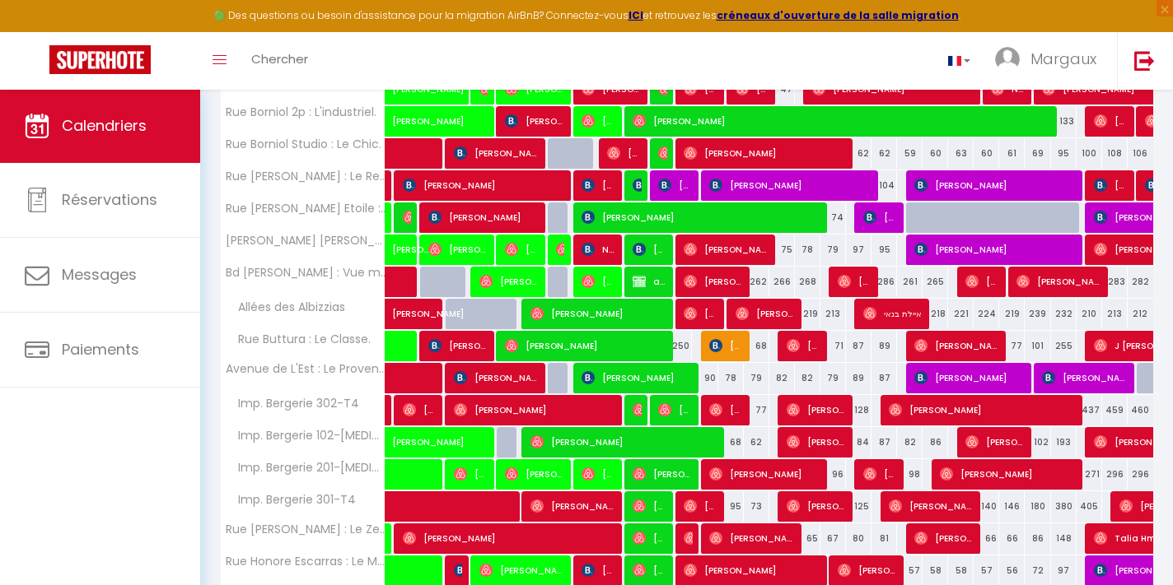
click at [718, 344] on img at bounding box center [715, 345] width 13 height 13
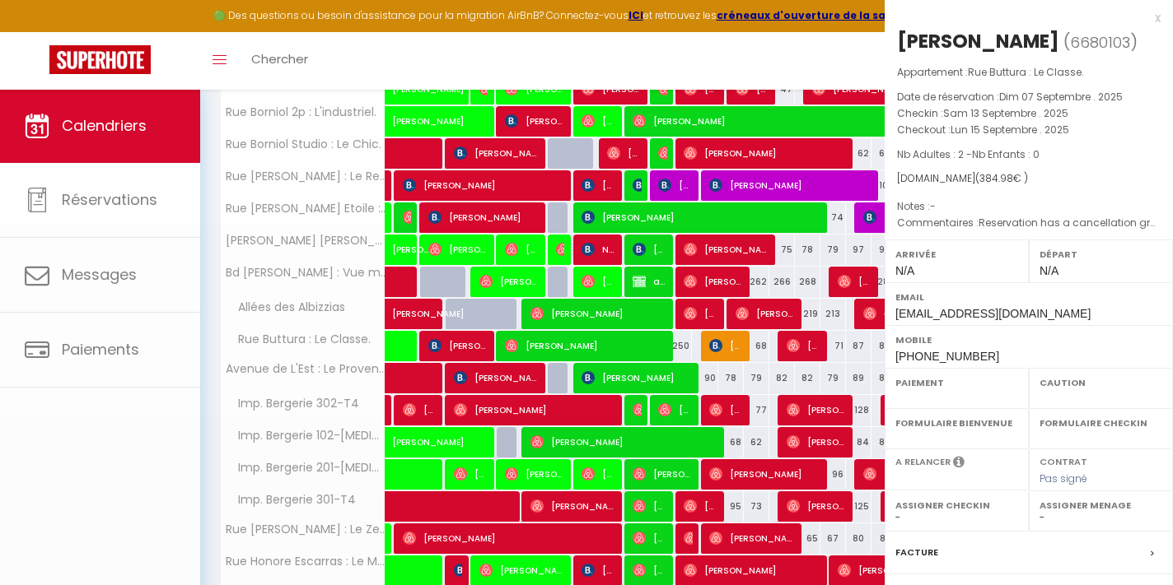
select select "KO"
select select "0"
select select "1"
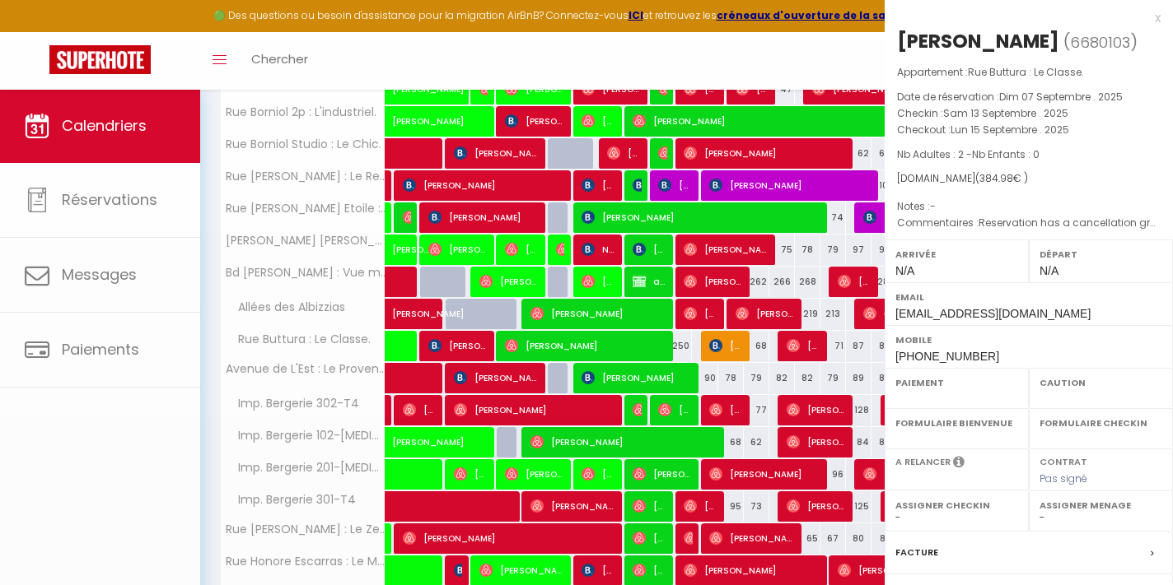
select select
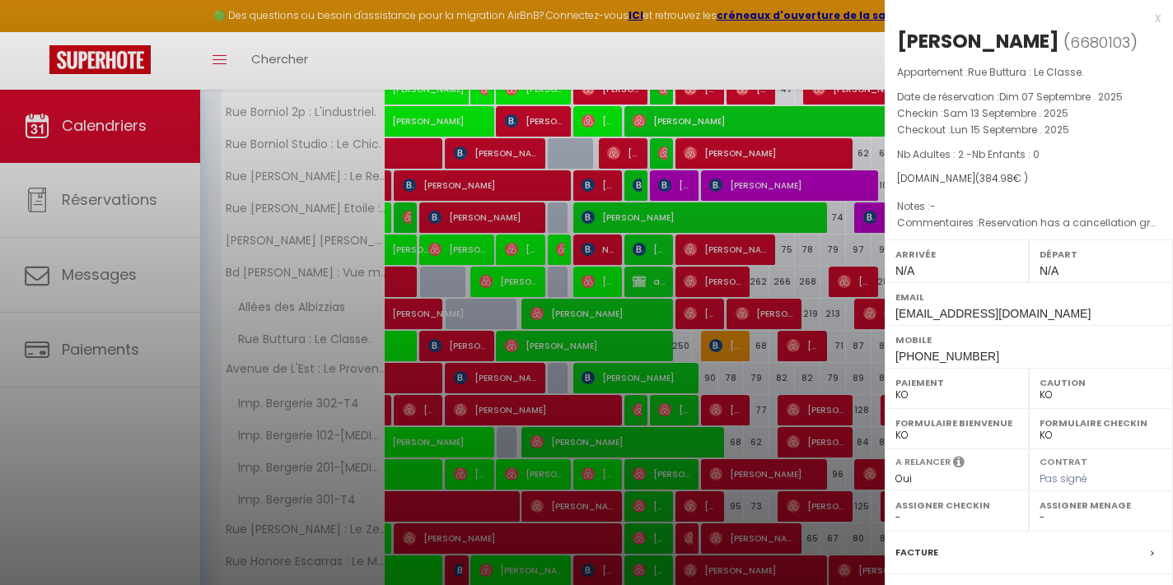
scroll to position [0, 0]
click at [1158, 19] on div "x" at bounding box center [1022, 18] width 276 height 20
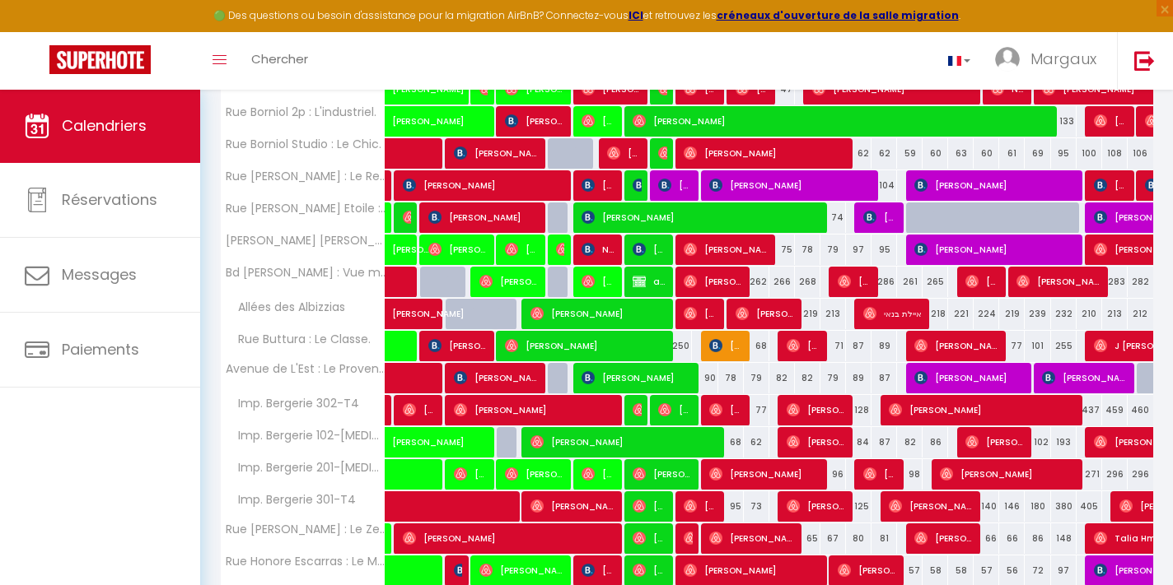
click at [731, 354] on span "[PERSON_NAME]" at bounding box center [726, 345] width 34 height 31
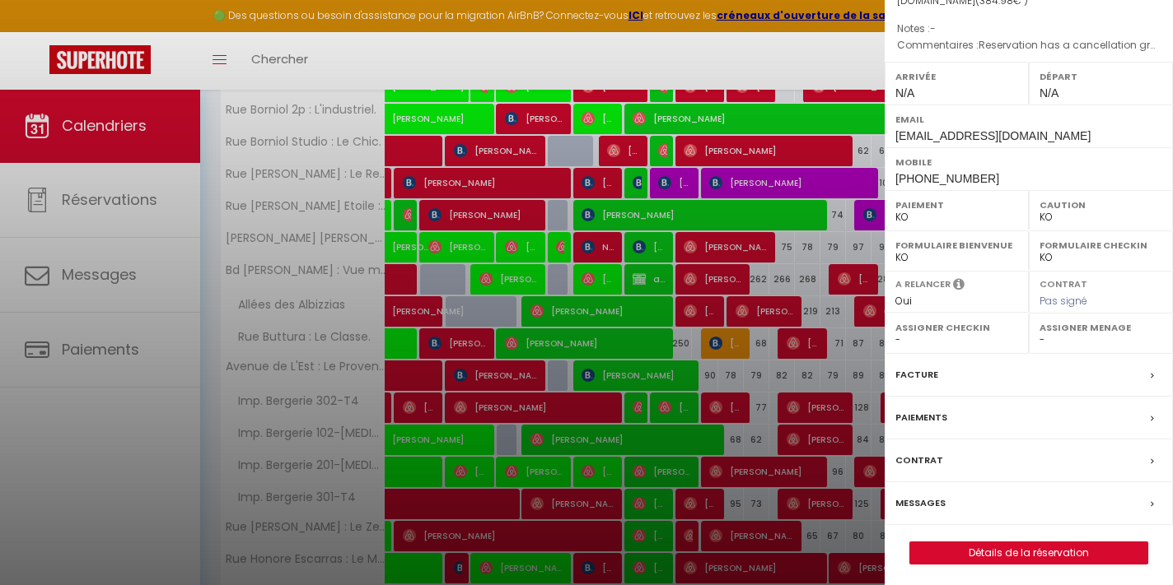
scroll to position [177, 0]
click at [974, 557] on link "Détails de la réservation" at bounding box center [1028, 553] width 237 height 21
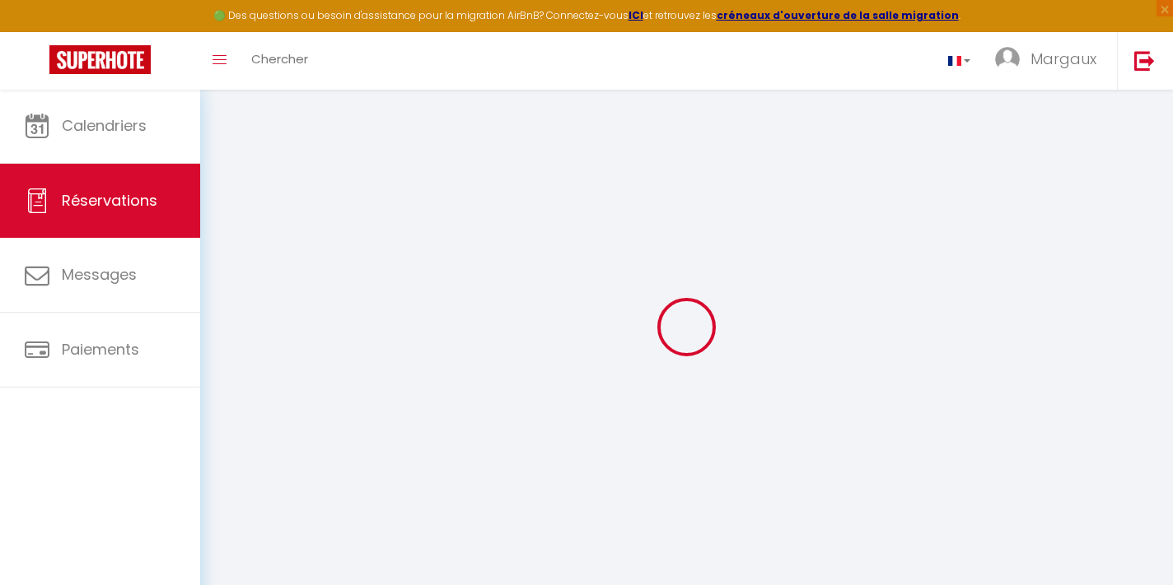
type input "Yulia"
type input "Hawkins"
type input "yhawki.764828@guest.booking.com"
type input "+66800404059"
select select "TH"
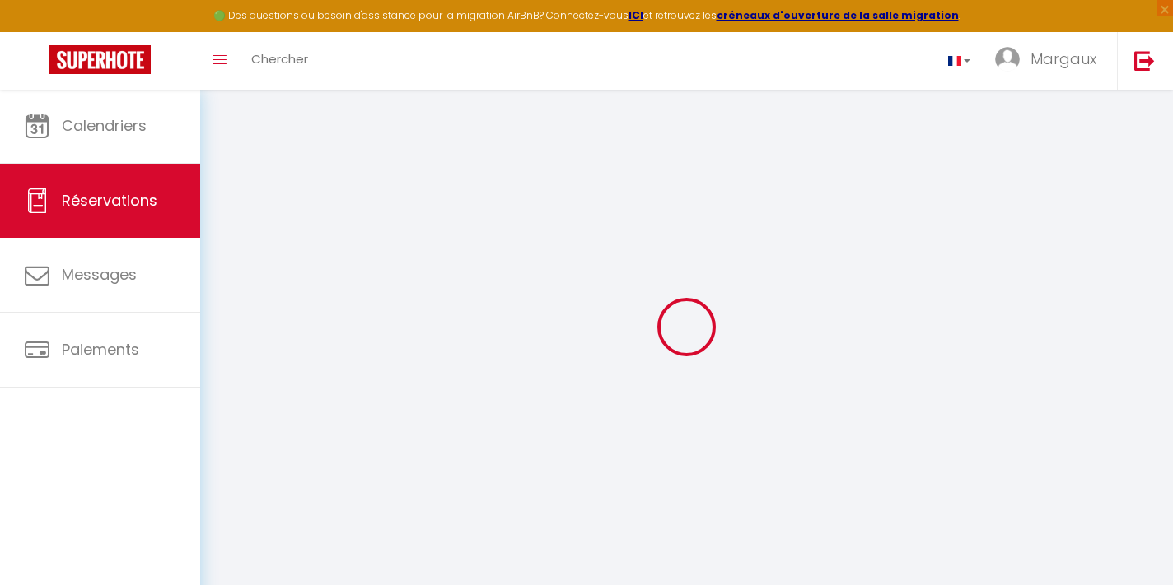
type input "57.1"
select select "3351"
select select "1"
select select
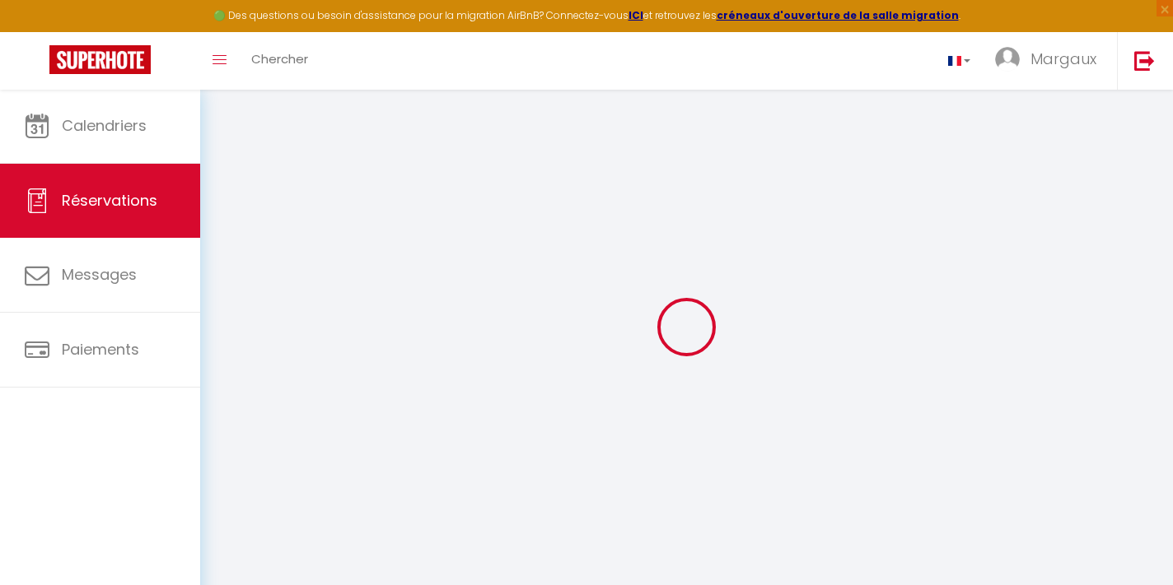
type input "2"
select select "10"
select select
type input "335.7"
checkbox input "false"
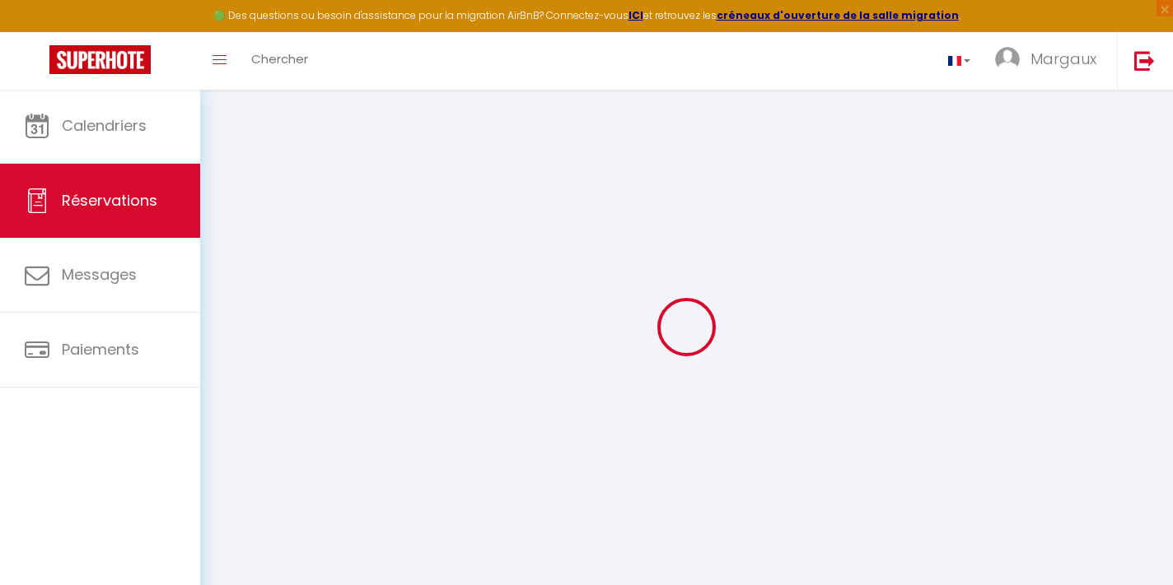
select select "2"
type input "0"
select select
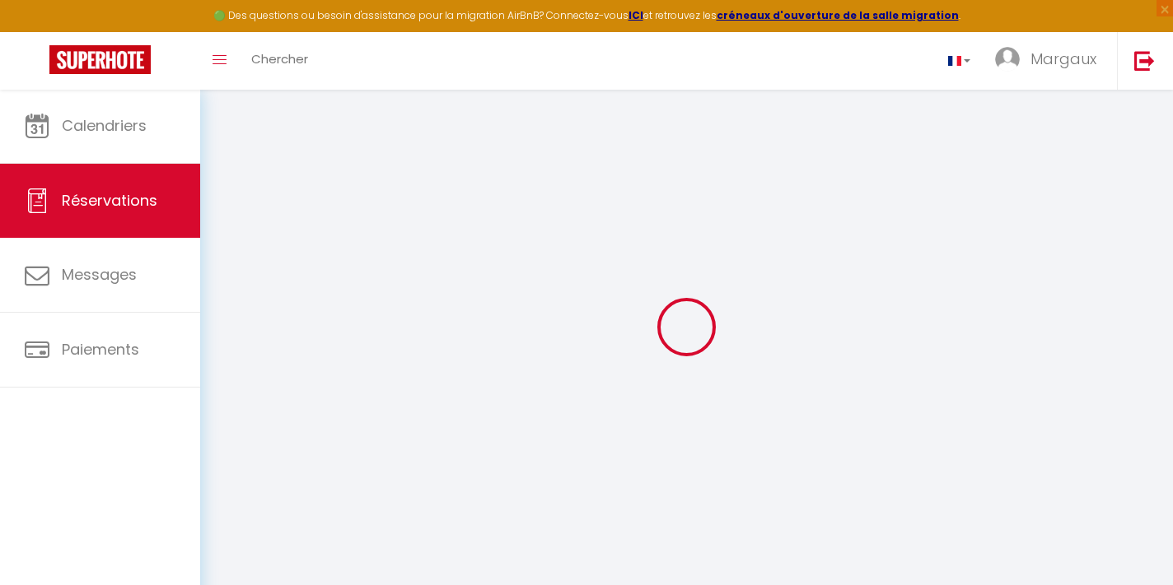
select select
select select "14"
checkbox input "false"
select select
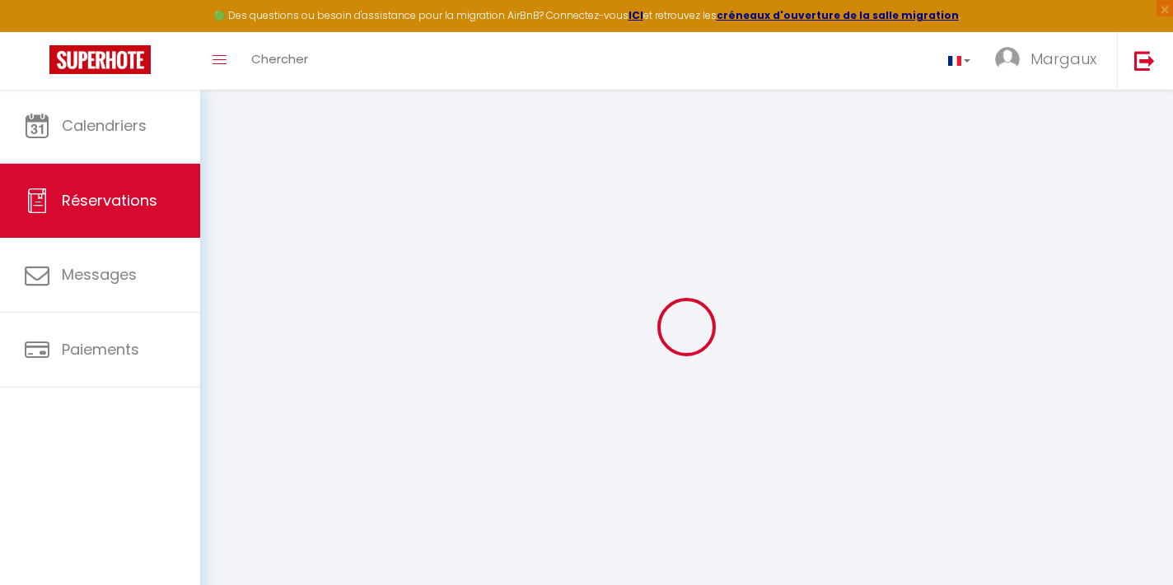
checkbox input "false"
select select
checkbox input "false"
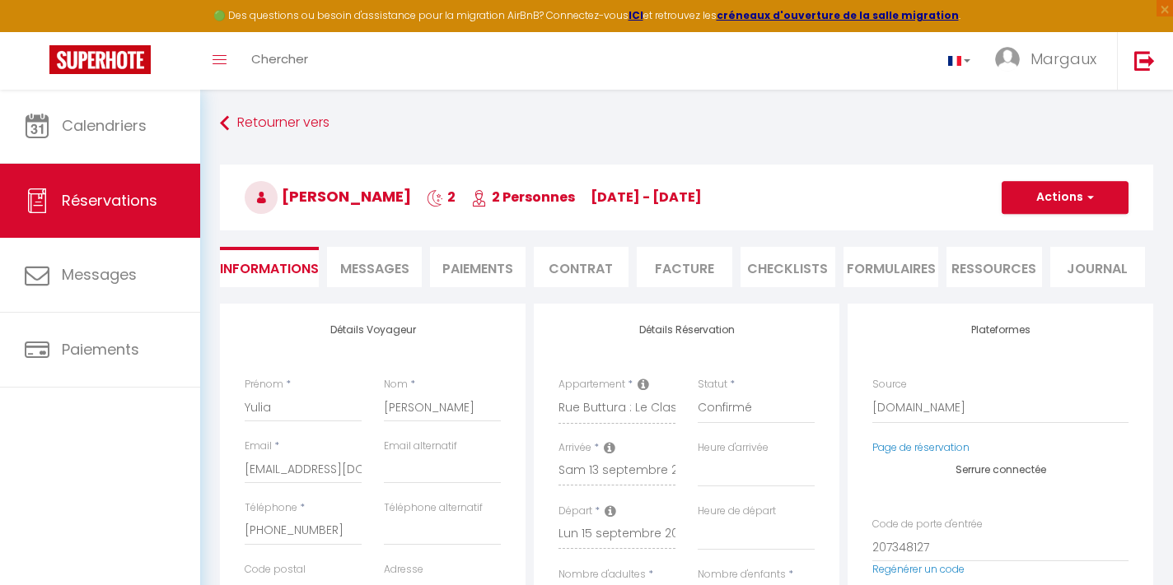
select select
checkbox input "false"
type textarea "Reservation has a cancellation grace period. Do not charge if cancelled before …"
type input "45"
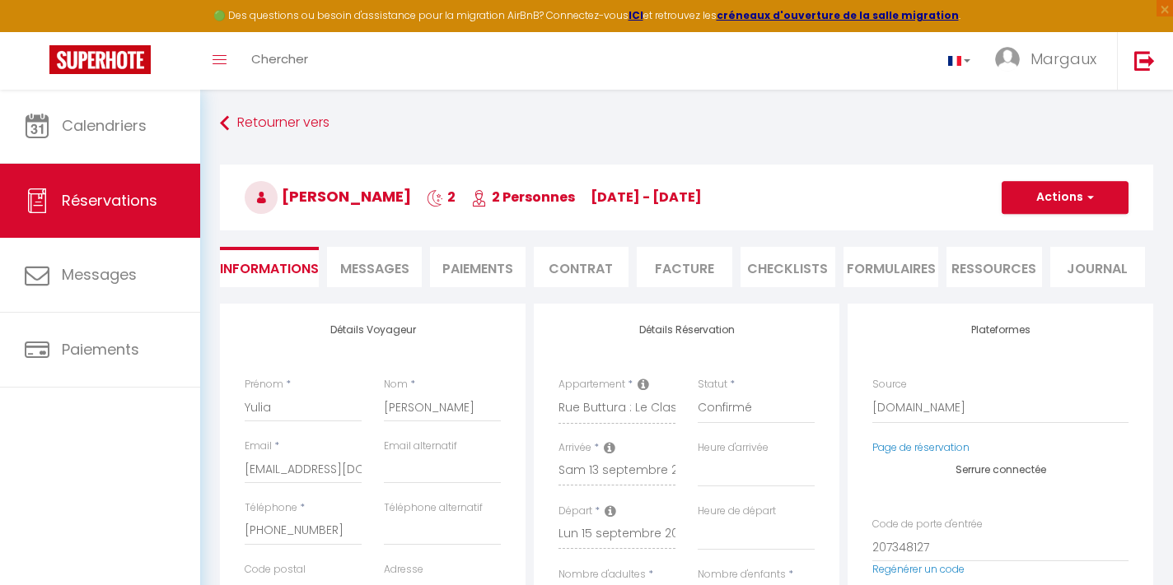
type input "4.28"
select select
checkbox input "false"
select select
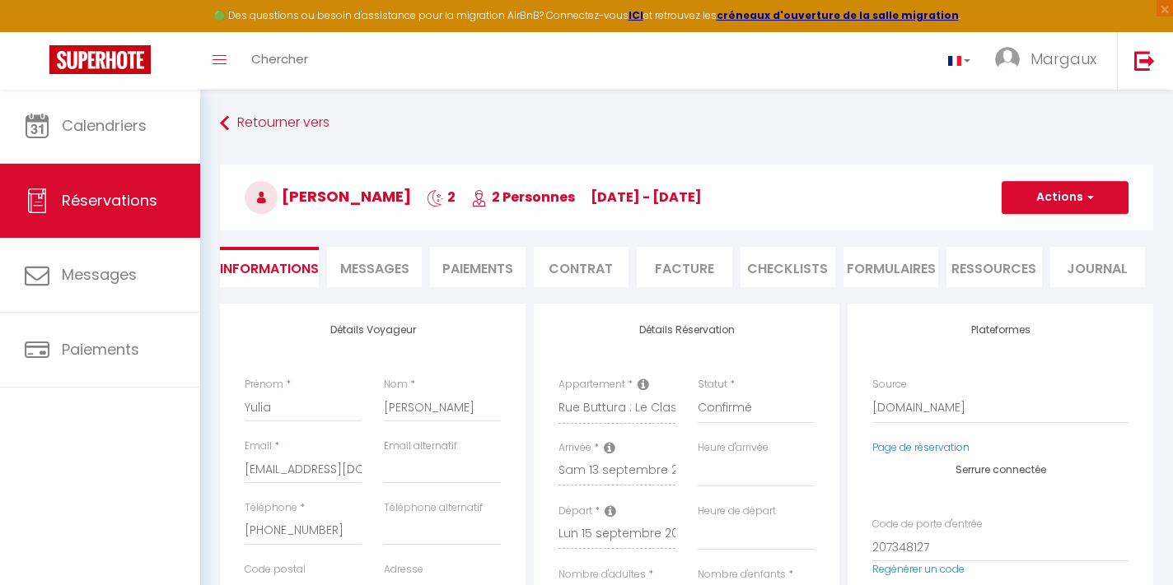
select select
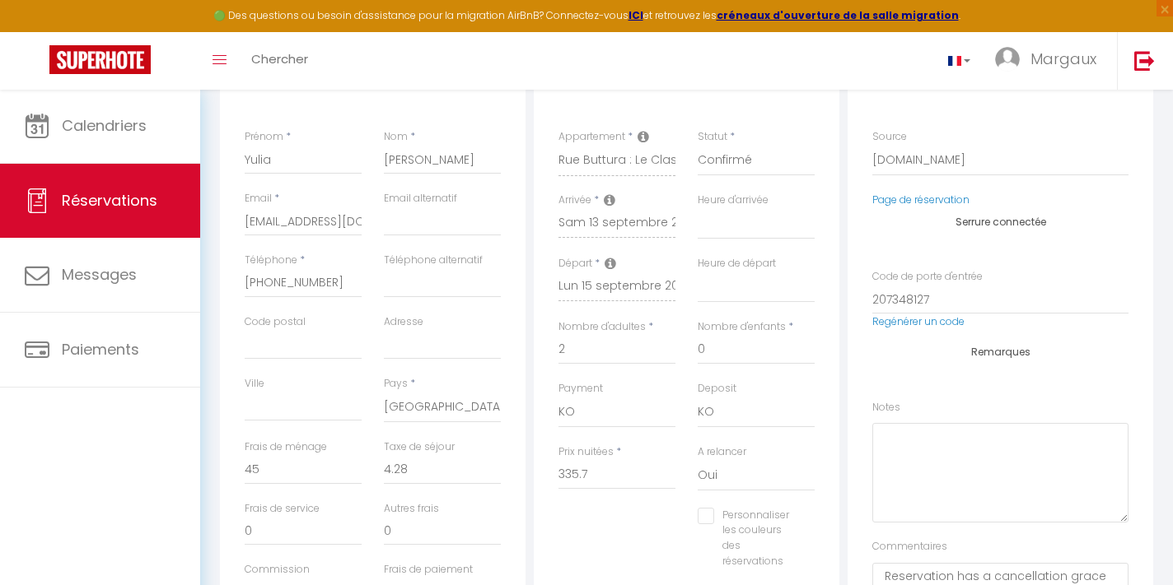
scroll to position [244, 0]
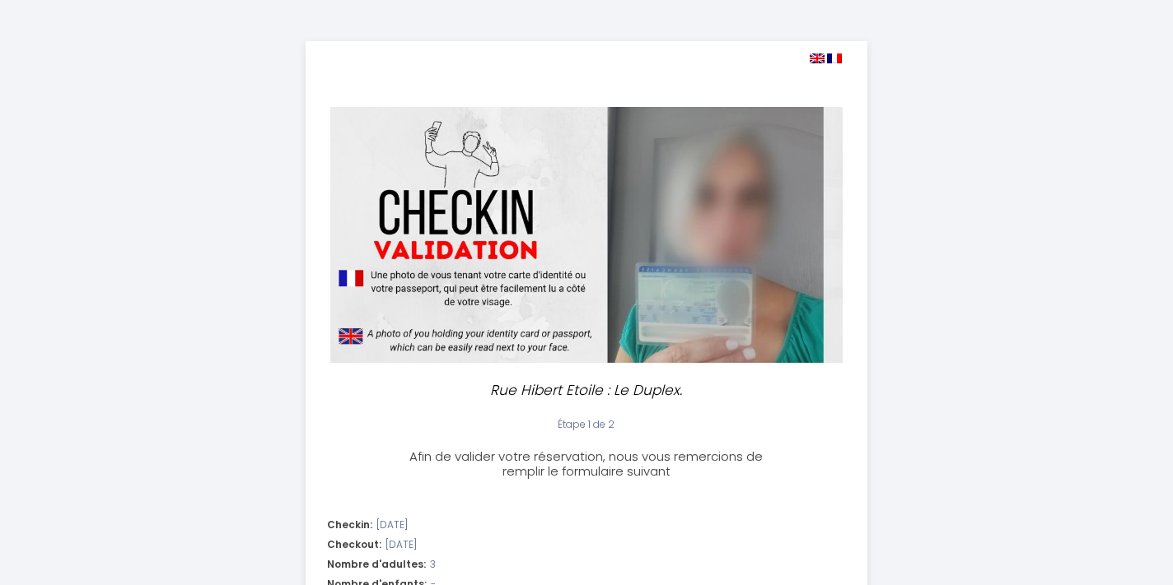
select select "11:00"
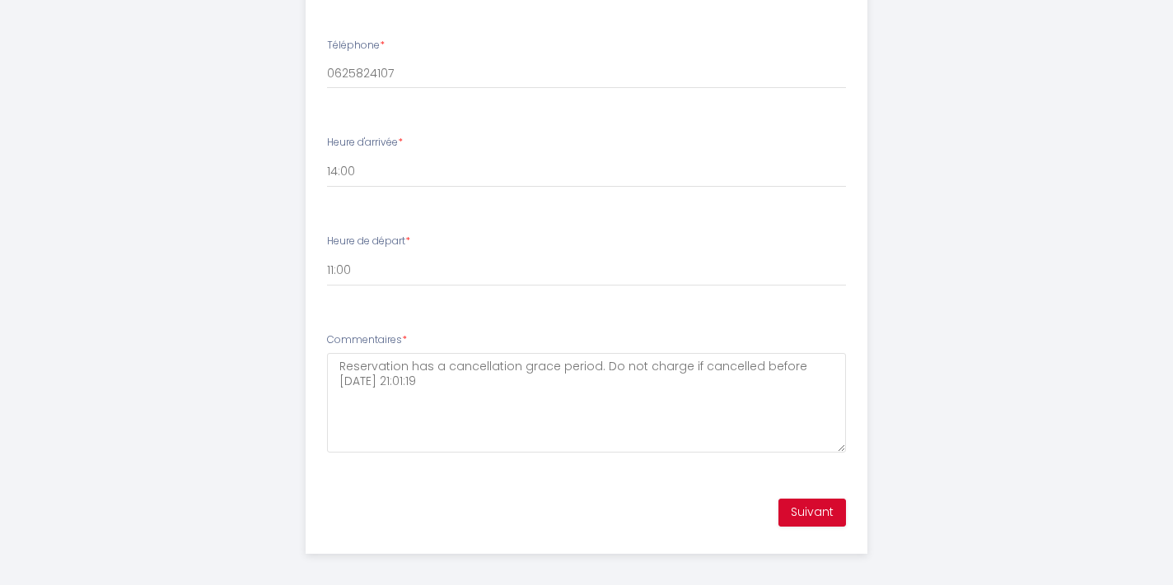
scroll to position [744, 0]
click at [804, 507] on button "Suivant" at bounding box center [812, 514] width 68 height 28
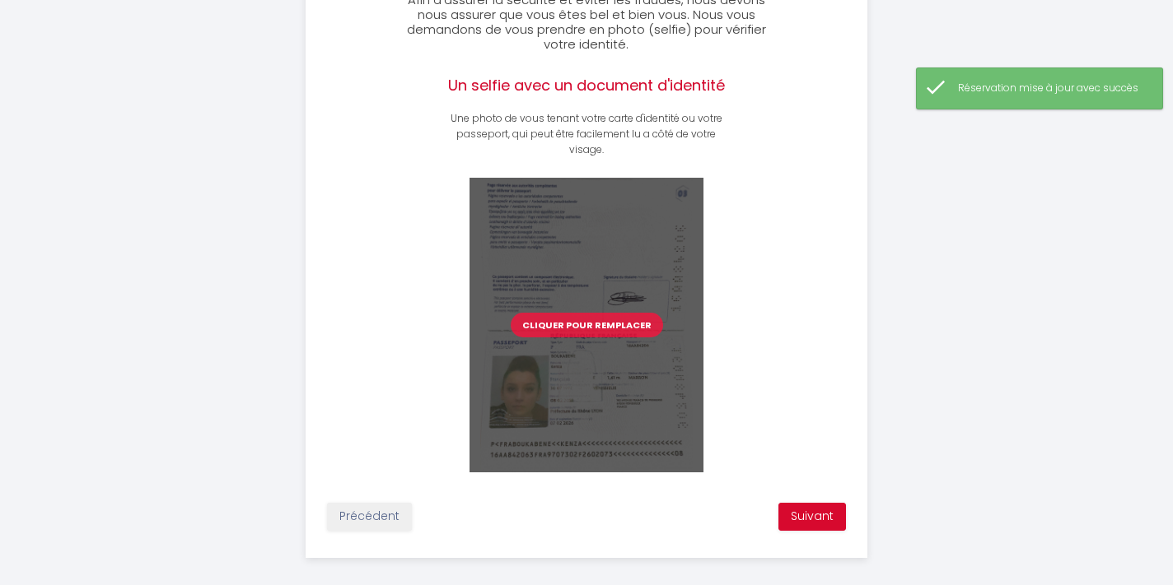
click at [604, 332] on button "Cliquer pour remplacer" at bounding box center [587, 325] width 152 height 25
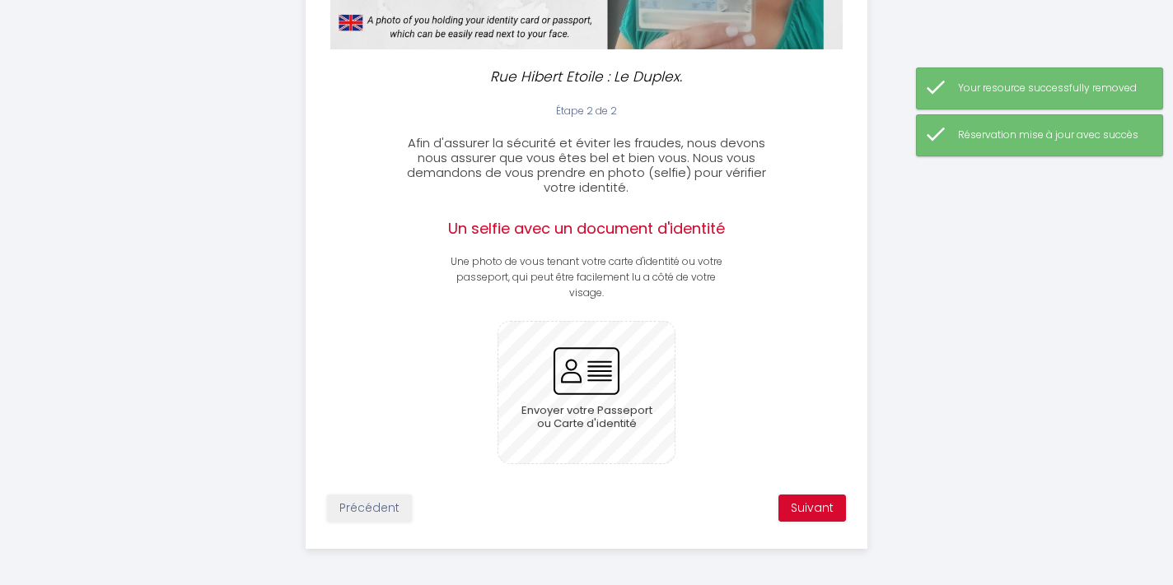
click at [574, 385] on input "file" at bounding box center [586, 392] width 177 height 141
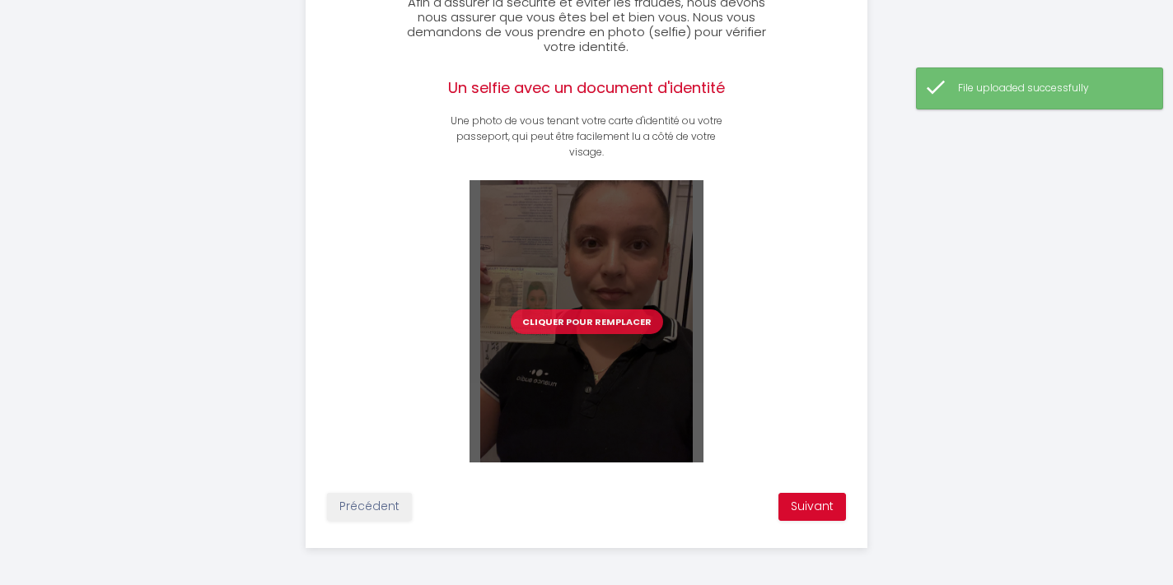
scroll to position [454, 0]
click at [822, 508] on button "Suivant" at bounding box center [812, 508] width 68 height 28
click at [816, 506] on button "Suivant" at bounding box center [812, 508] width 68 height 28
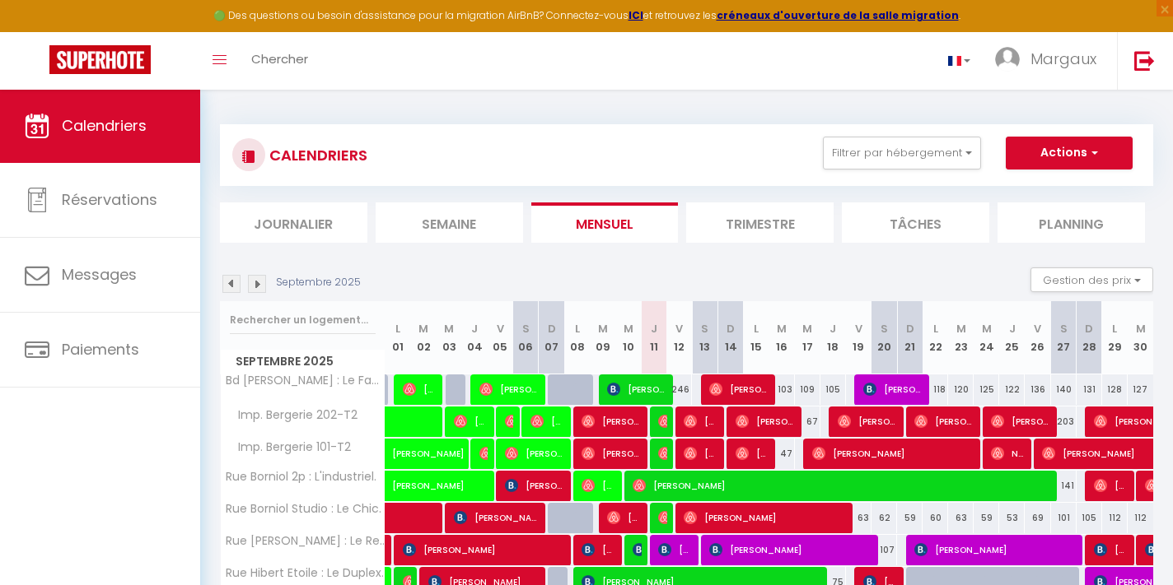
select select "0"
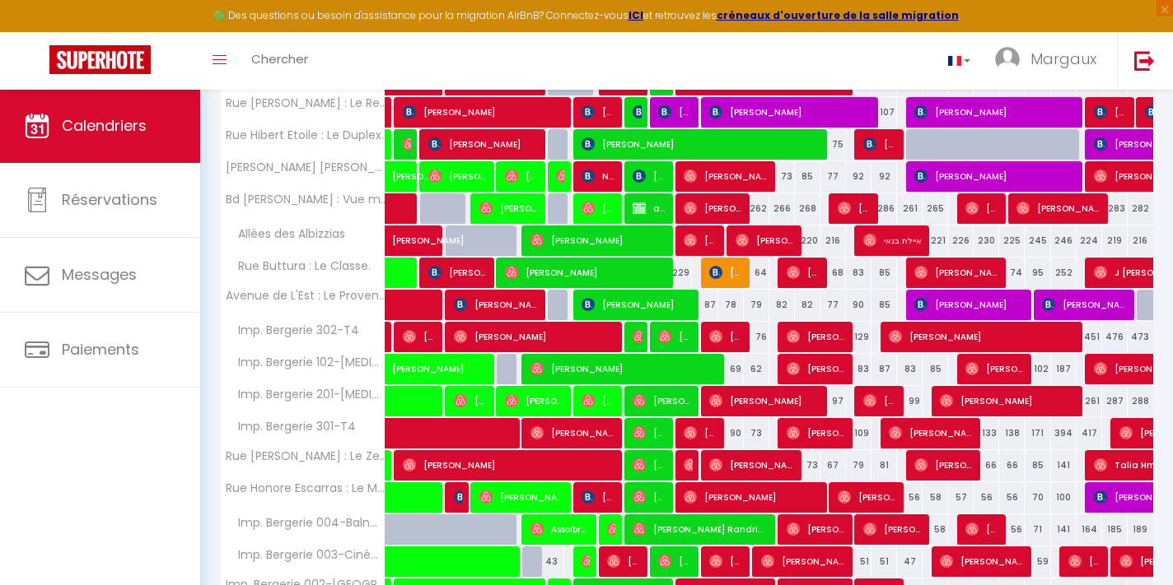
click at [877, 151] on span "[PERSON_NAME]" at bounding box center [880, 143] width 34 height 31
select select "KO"
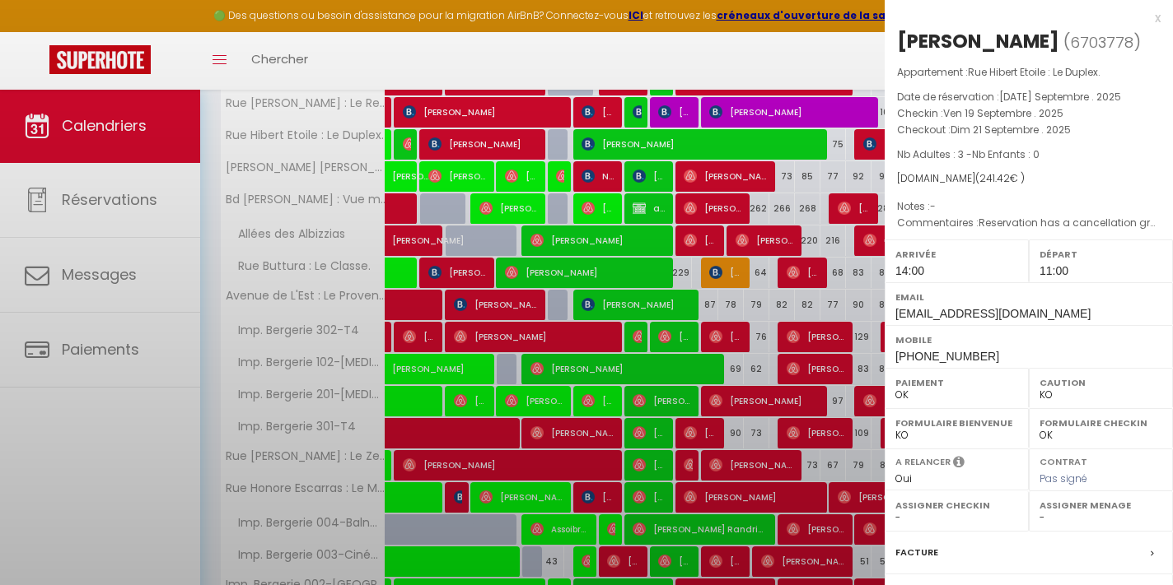
scroll to position [438, 0]
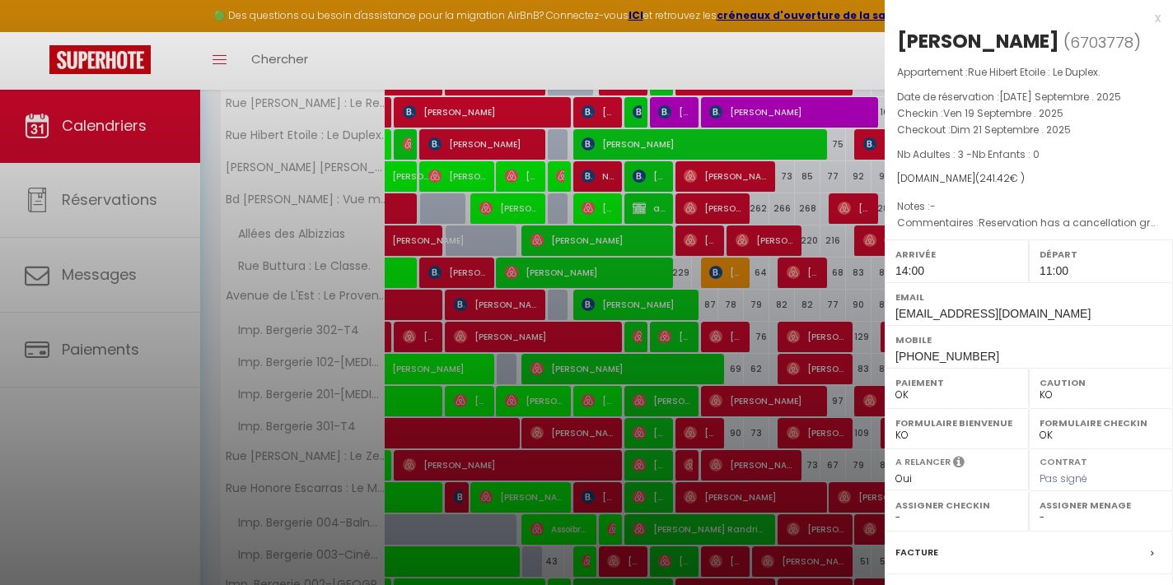
click at [856, 49] on div at bounding box center [586, 292] width 1173 height 585
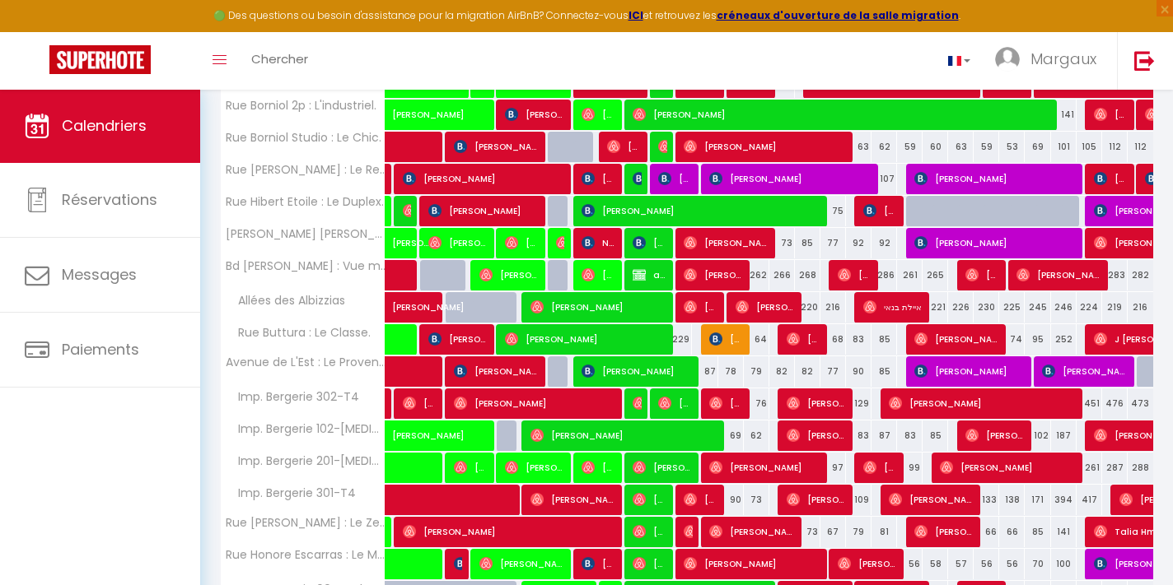
scroll to position [363, 0]
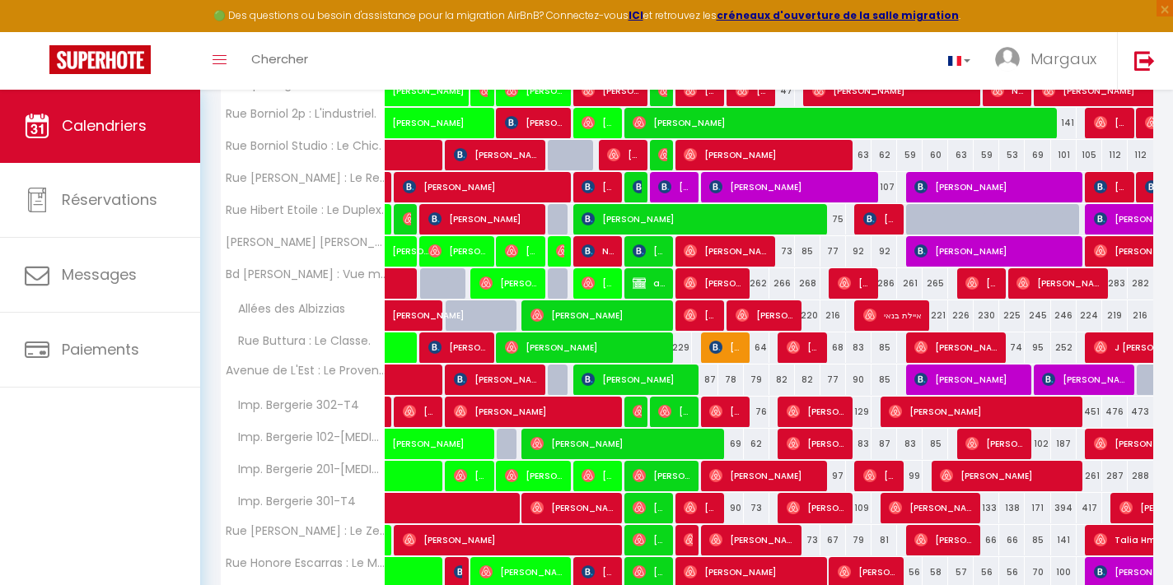
click at [1144, 189] on div at bounding box center [1148, 187] width 26 height 31
click at [1145, 189] on img at bounding box center [1151, 186] width 13 height 13
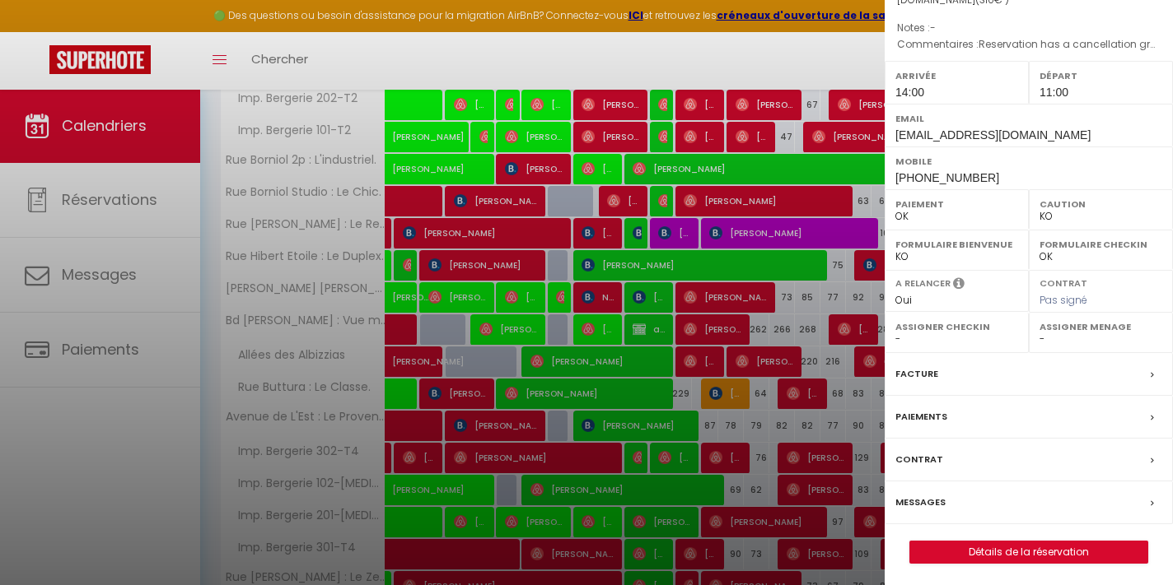
scroll to position [177, 0]
click at [981, 554] on link "Détails de la réservation" at bounding box center [1028, 553] width 237 height 21
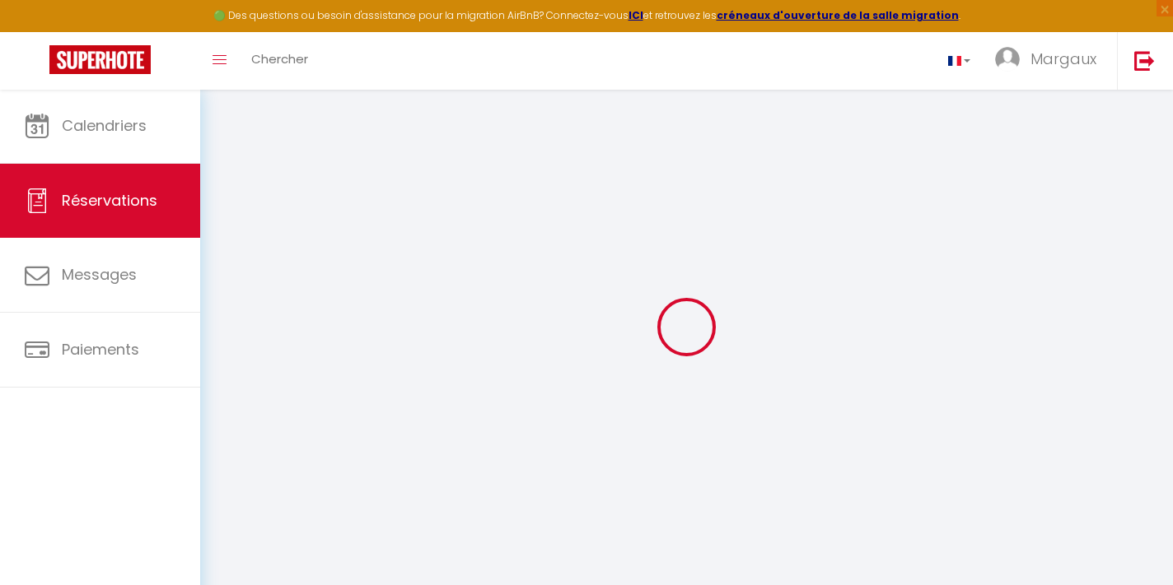
select select
checkbox input "true"
select select
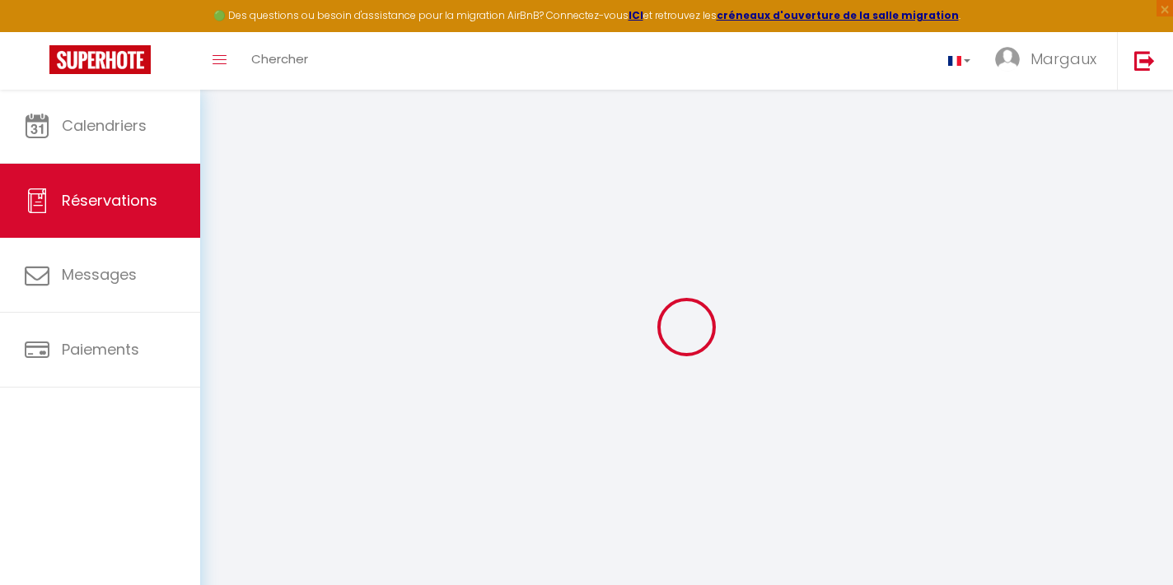
checkbox input "true"
select select
checkbox input "true"
type textarea "Reservation has a cancellation grace period. Do not charge if cancelled before …"
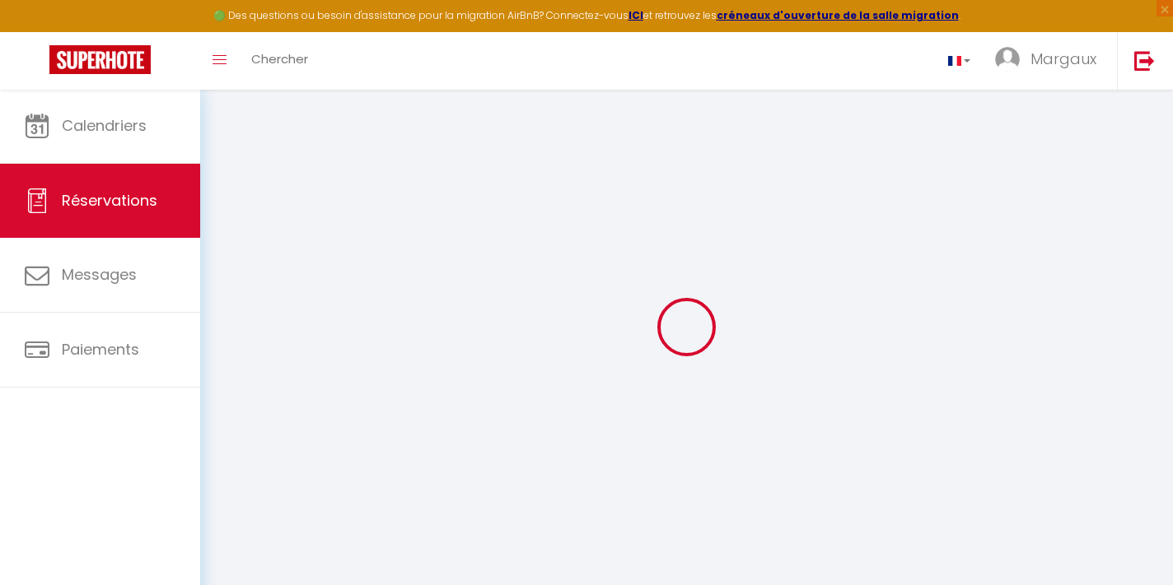
type input "55"
select select
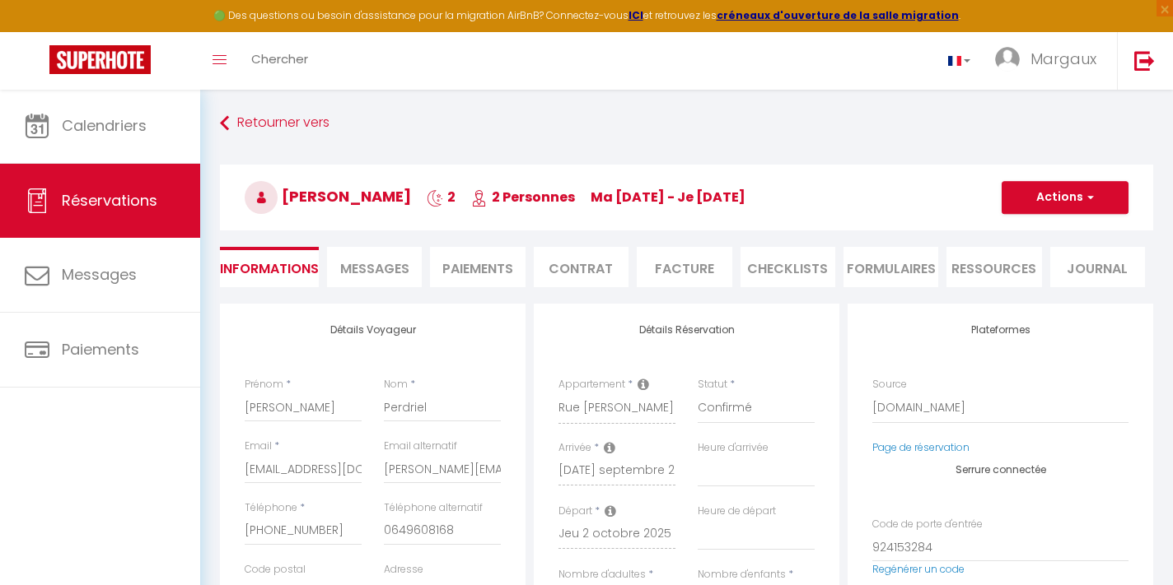
checkbox input "true"
select select "14:00"
select select "11:00"
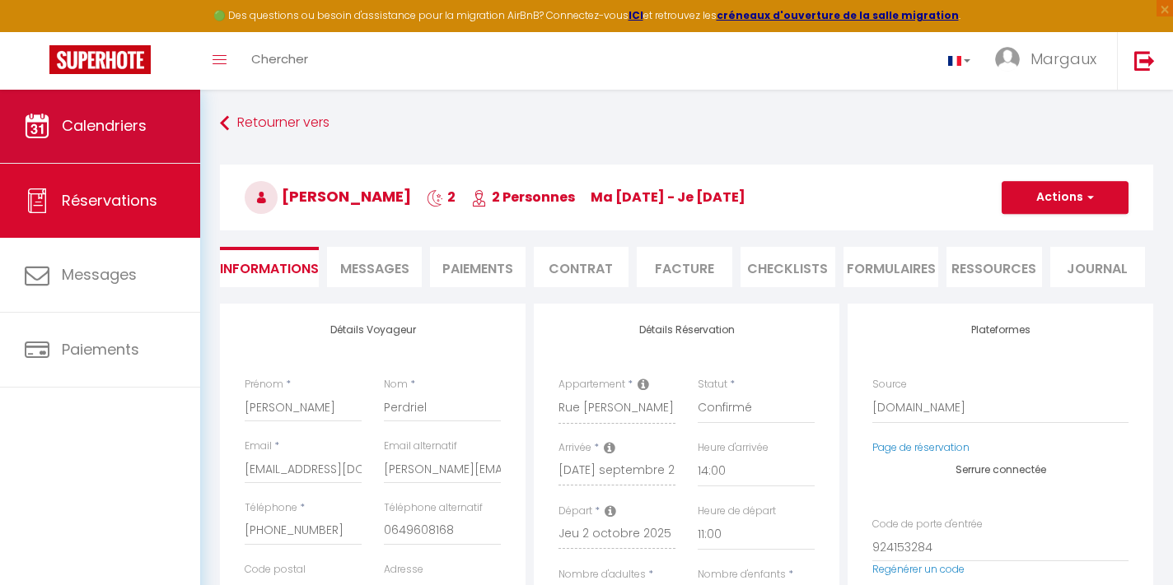
click at [185, 161] on link "Calendriers" at bounding box center [100, 126] width 200 height 74
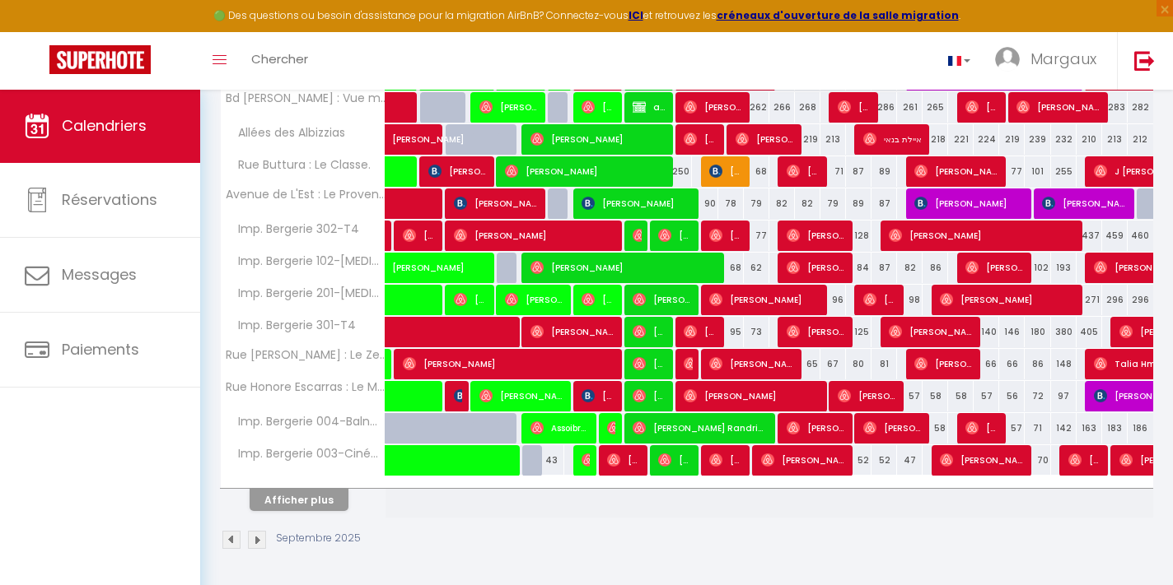
scroll to position [538, 0]
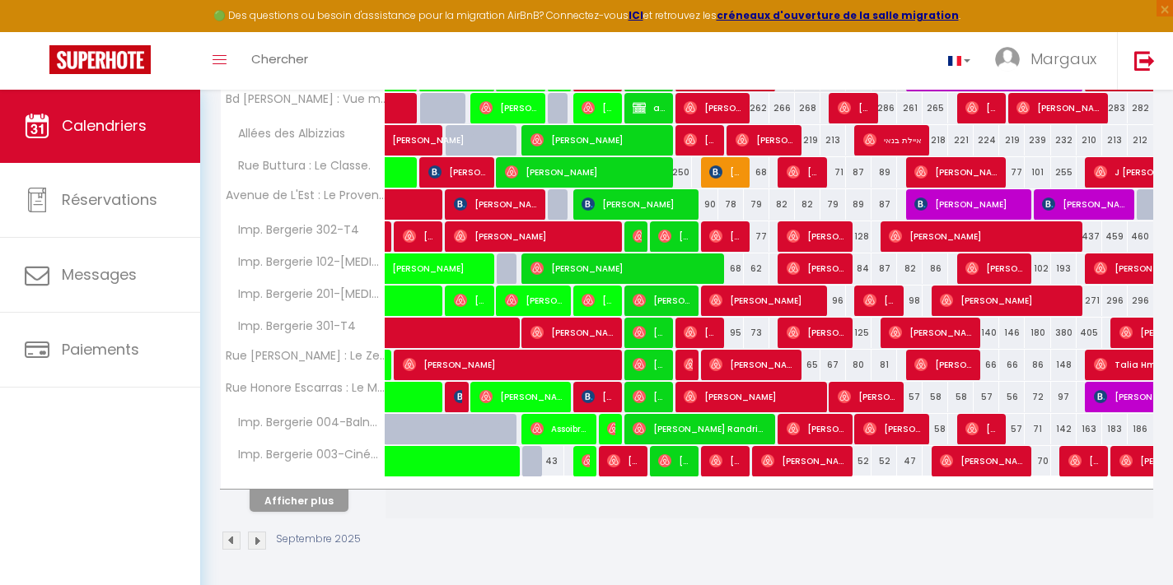
click at [320, 508] on button "Afficher plus" at bounding box center [298, 501] width 99 height 22
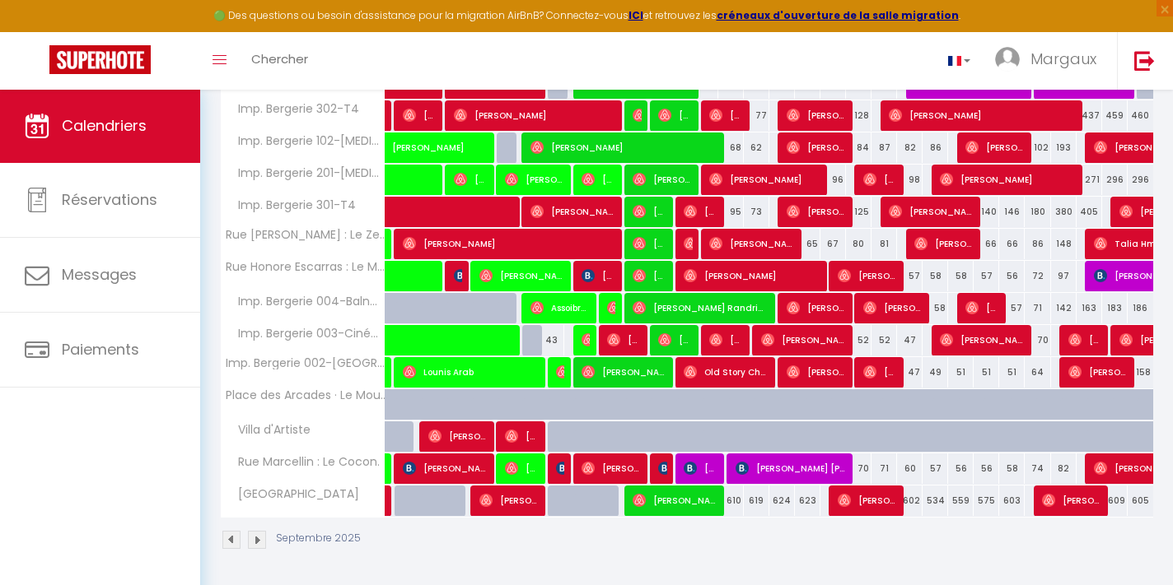
scroll to position [659, 0]
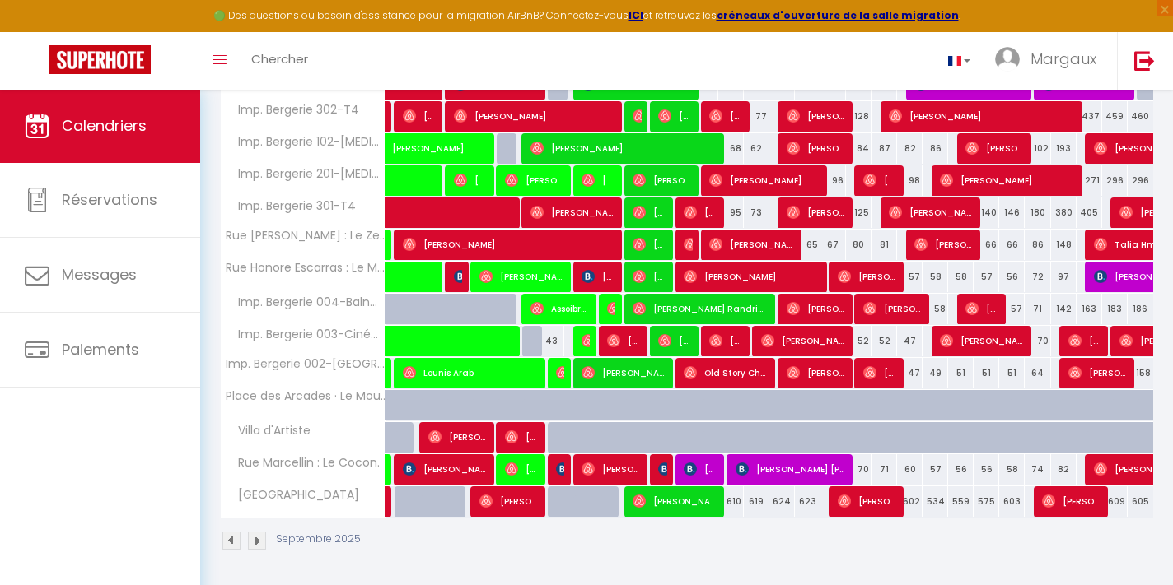
click at [663, 468] on img at bounding box center [664, 469] width 13 height 13
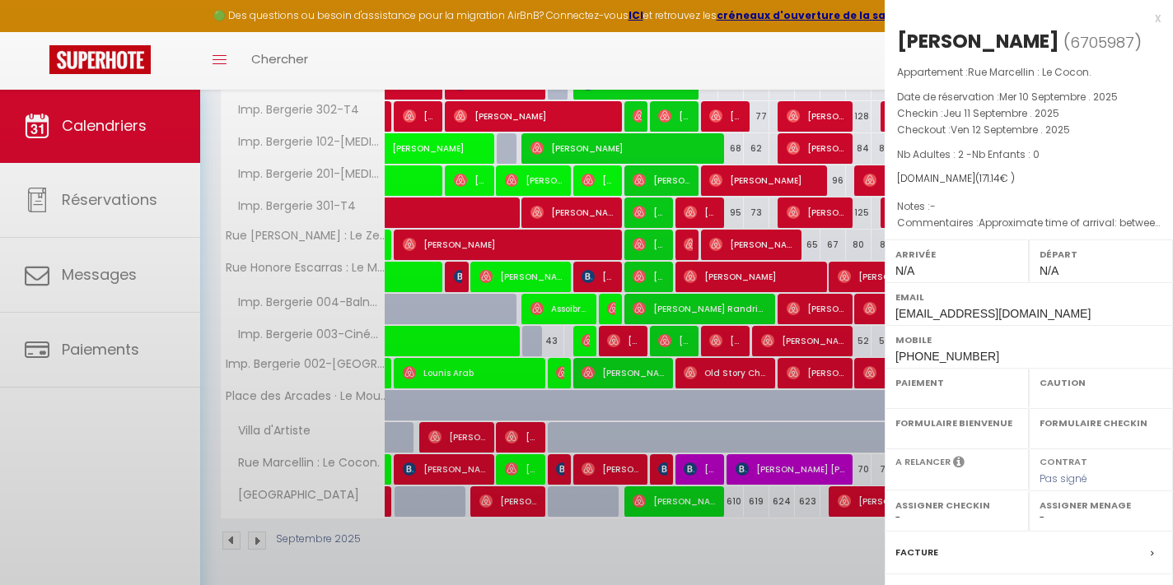
select select "OK"
select select "0"
select select "1"
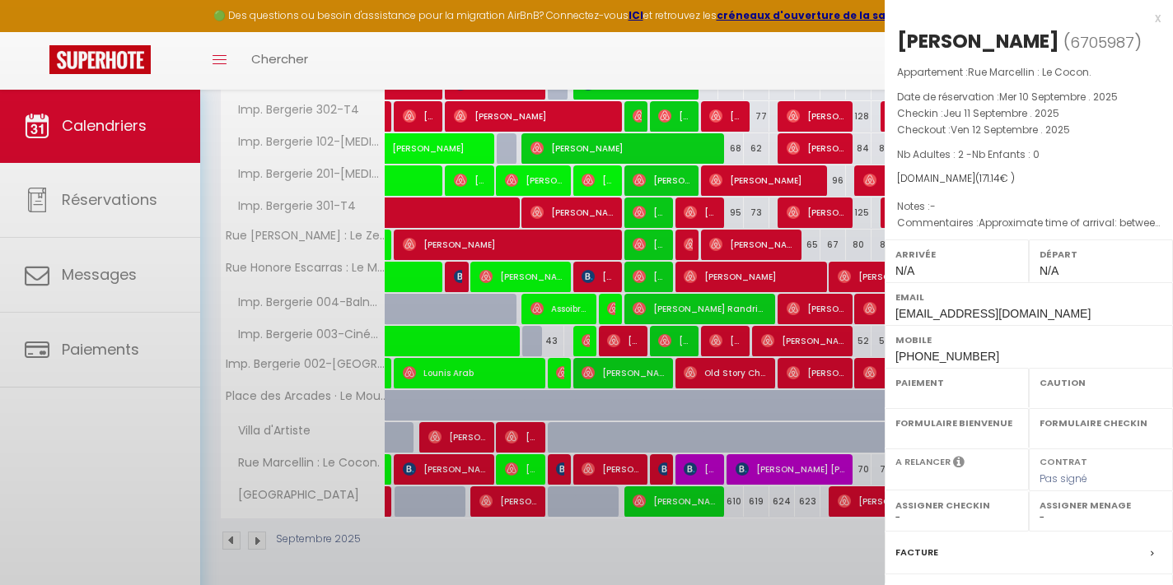
select select
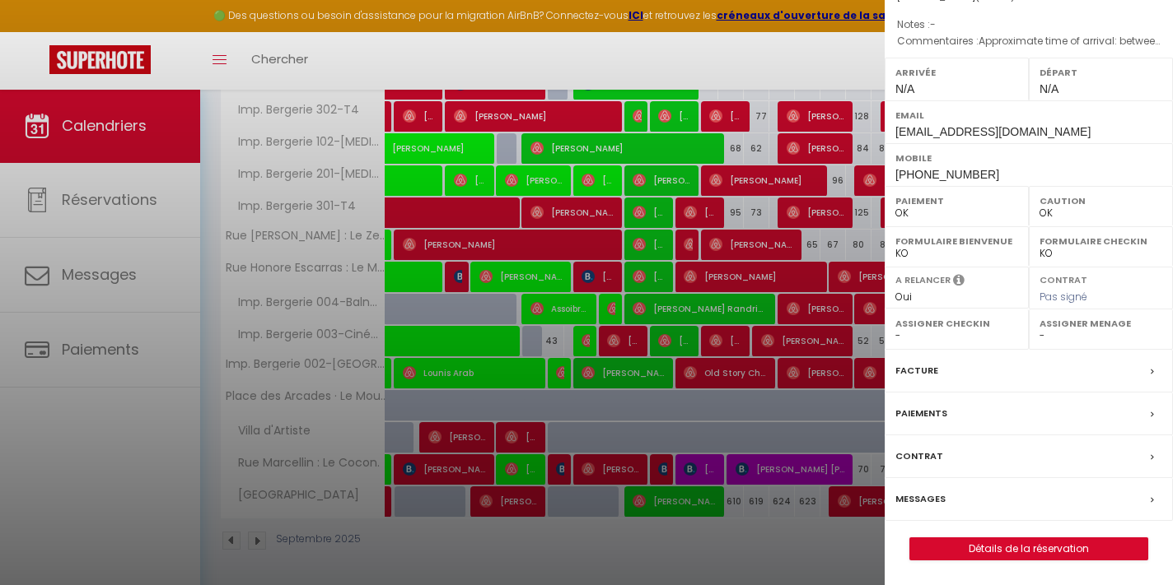
scroll to position [203, 0]
click at [972, 557] on link "Détails de la réservation" at bounding box center [1028, 548] width 237 height 21
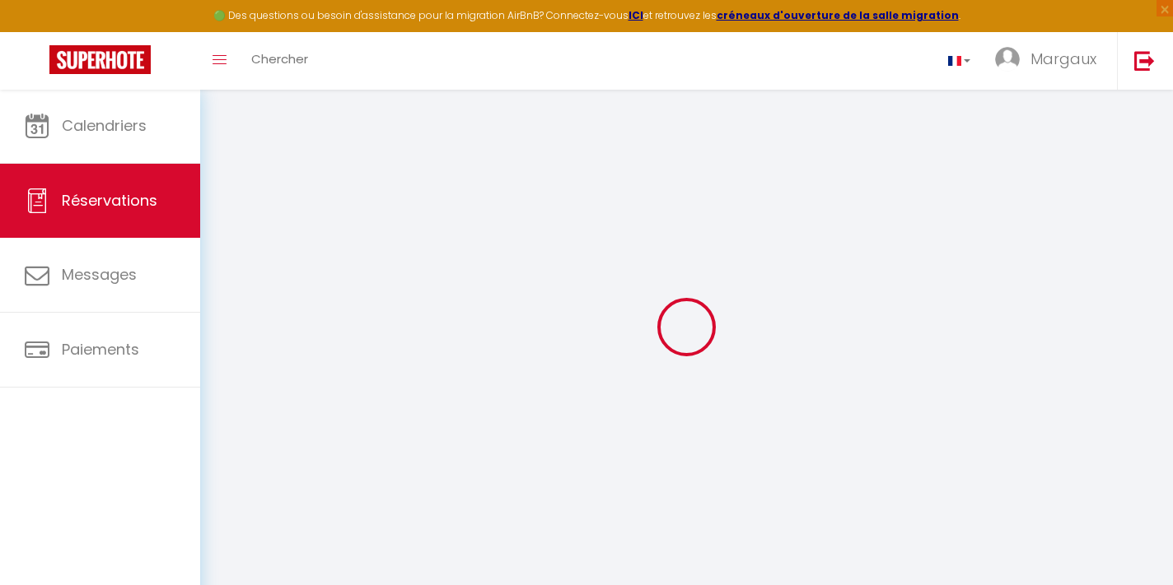
select select
checkbox input "false"
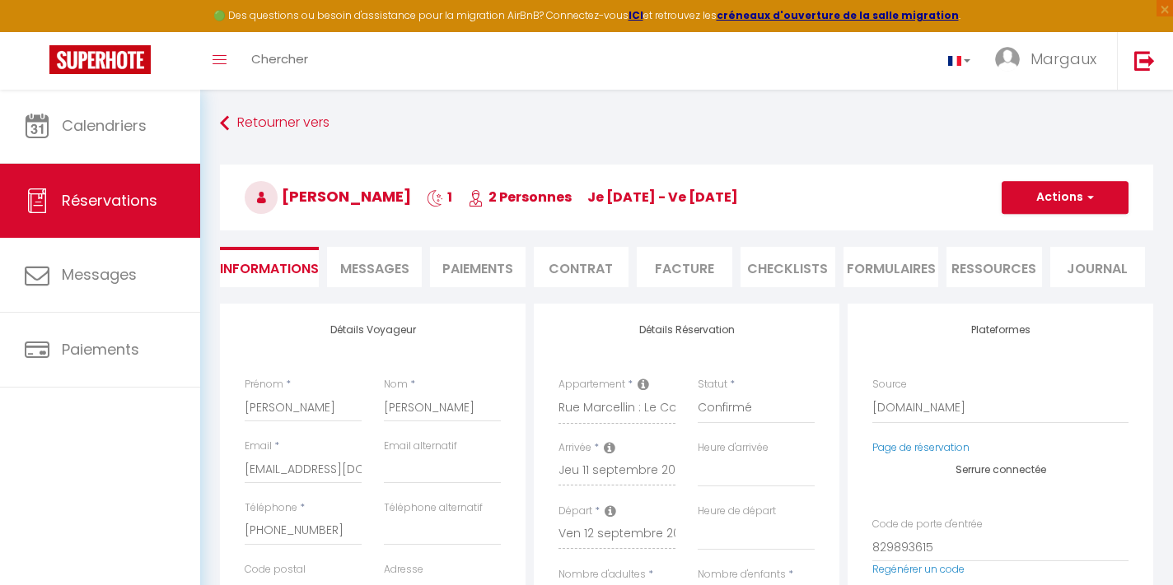
select select
checkbox input "false"
type textarea "Approximate time of arrival: between 13:00 and 14:00"
type input "55"
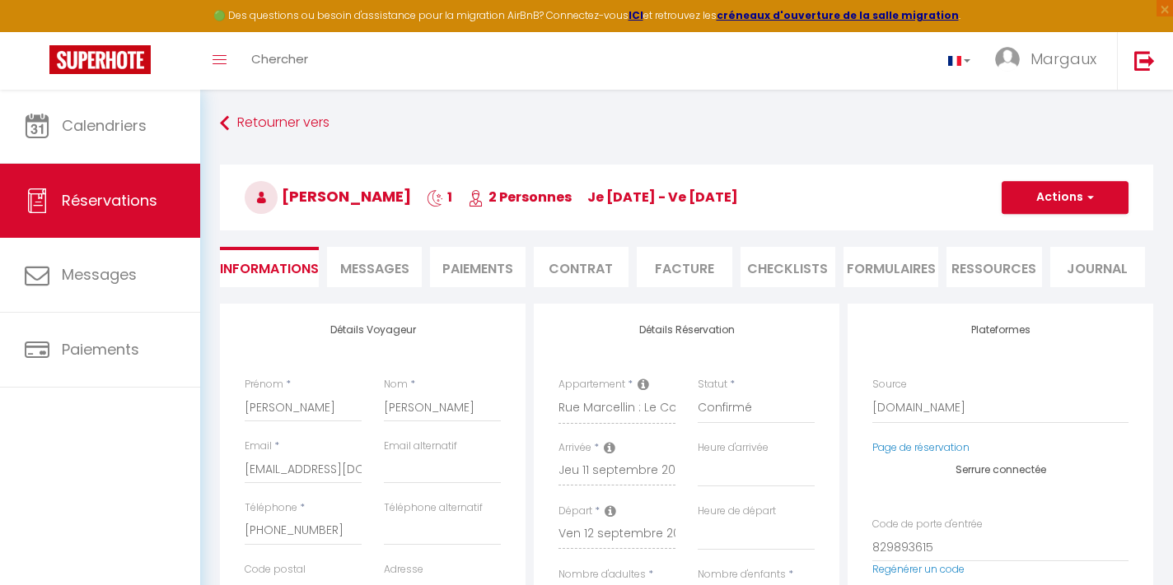
type input "2.14"
select select
checkbox input "false"
select select
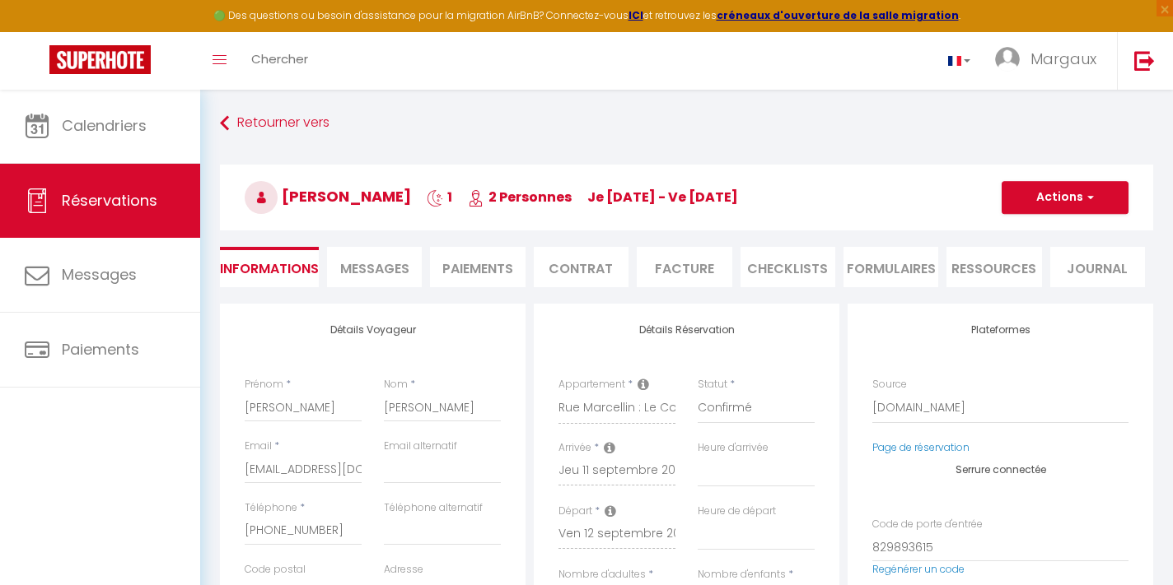
select select
click at [392, 277] on span "Messages" at bounding box center [374, 268] width 69 height 19
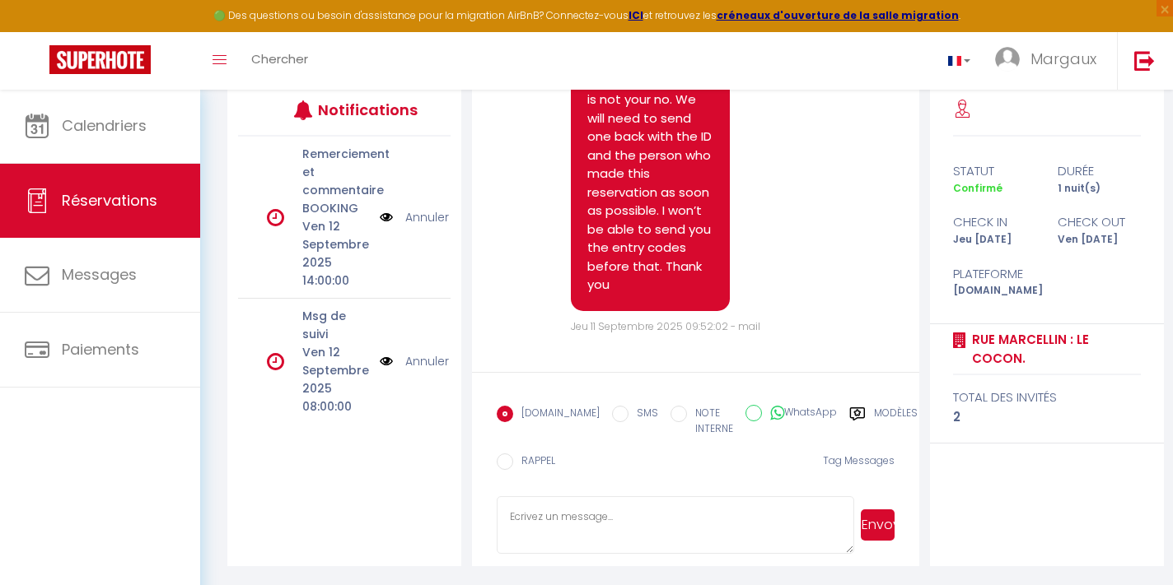
scroll to position [5030, 0]
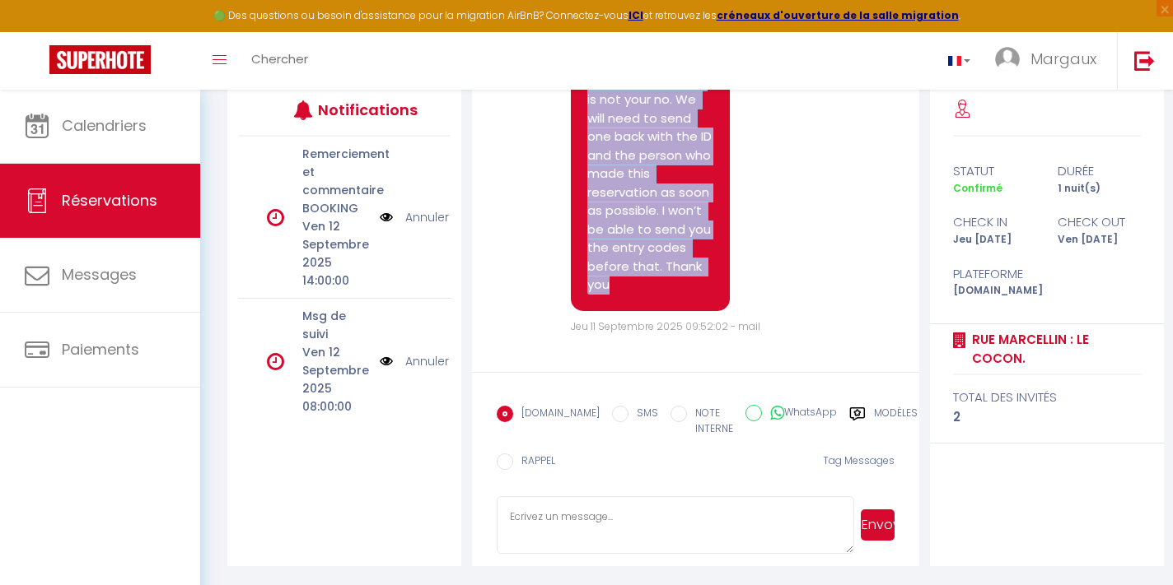
drag, startPoint x: 613, startPoint y: 352, endPoint x: 574, endPoint y: 115, distance: 239.5
click at [574, 116] on div "Hello, we have an issue the selfie with the ID we received is not your no. We w…" at bounding box center [650, 165] width 159 height 292
copy pre "Hello, we have an issue the selfie with the ID we received is not your no. We w…"
click at [563, 521] on textarea at bounding box center [675, 526] width 357 height 58
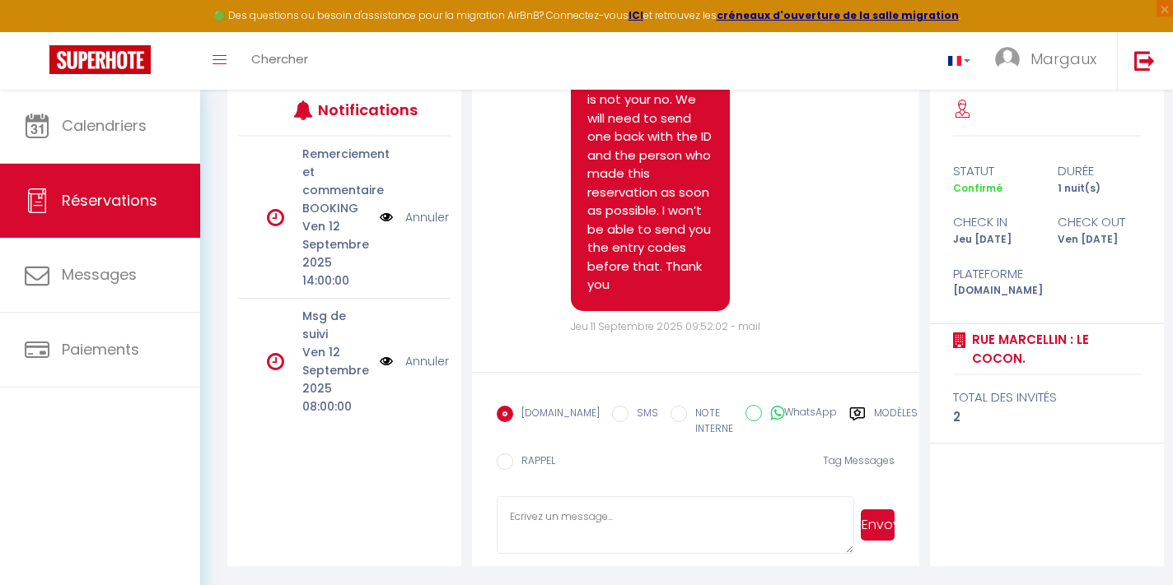
paste textarea "Hello, we have an issue the selfie with the ID we received is not your no. We w…"
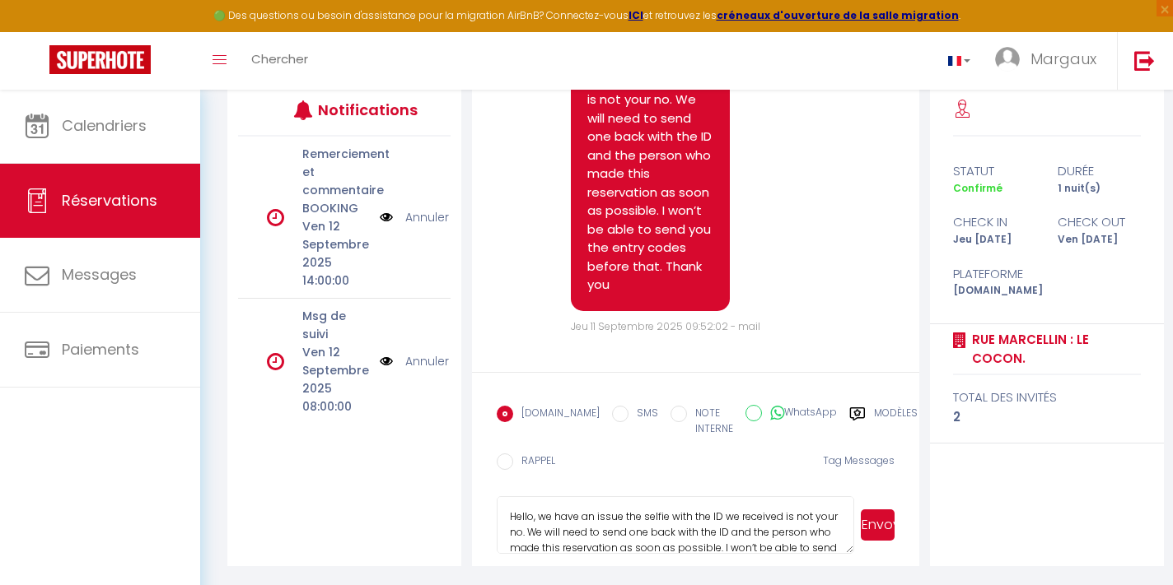
scroll to position [16, 0]
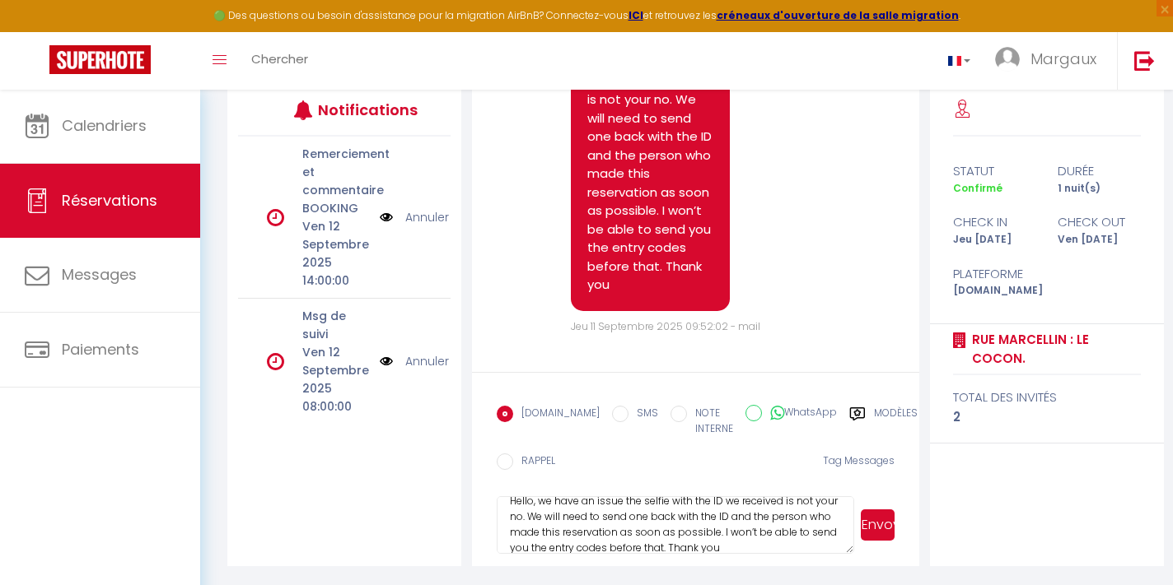
type textarea "Hello, we have an issue the selfie with the ID we received is not your no. We w…"
click at [612, 413] on input "SMS" at bounding box center [620, 414] width 16 height 16
radio input "true"
radio input "false"
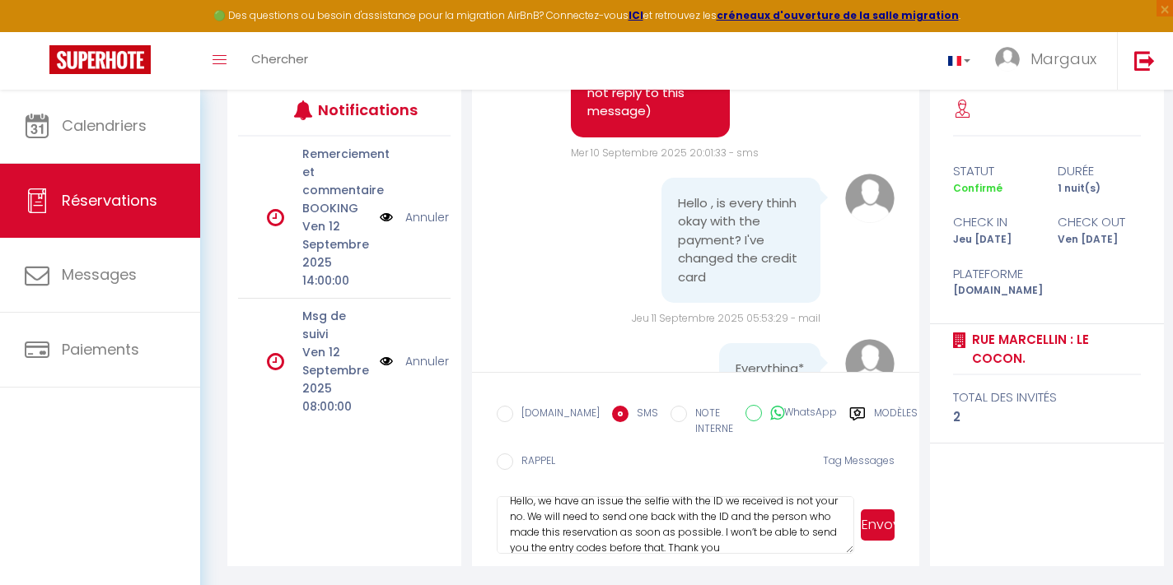
scroll to position [4193, 0]
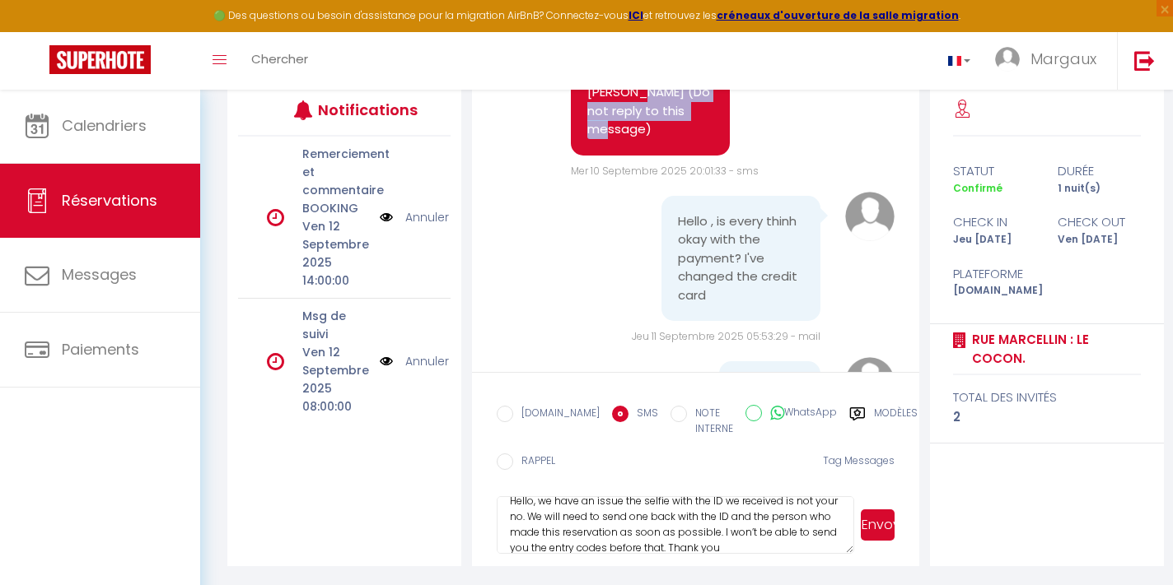
drag, startPoint x: 631, startPoint y: 245, endPoint x: 703, endPoint y: 268, distance: 76.0
copy pre "(Do not reply to this message)"
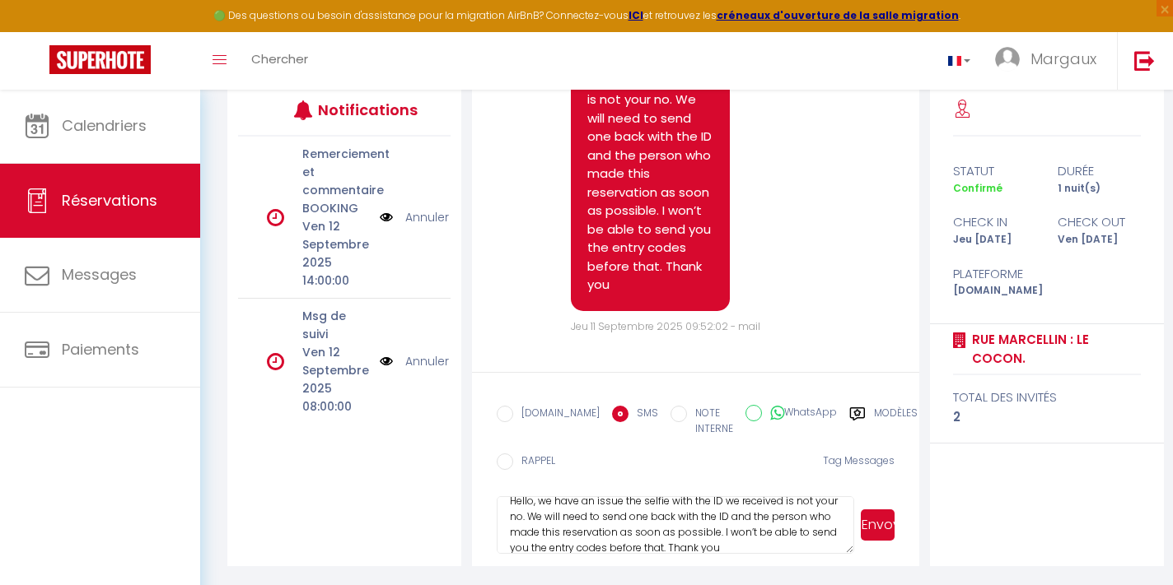
scroll to position [5093, 0]
click at [727, 549] on textarea "Hello, we have an issue the selfie with the ID we received is not your no. We w…" at bounding box center [675, 526] width 357 height 58
paste textarea "(Do not reply to this message)"
type textarea "Hello, we have an issue the selfie with the ID we received is not your no. We w…"
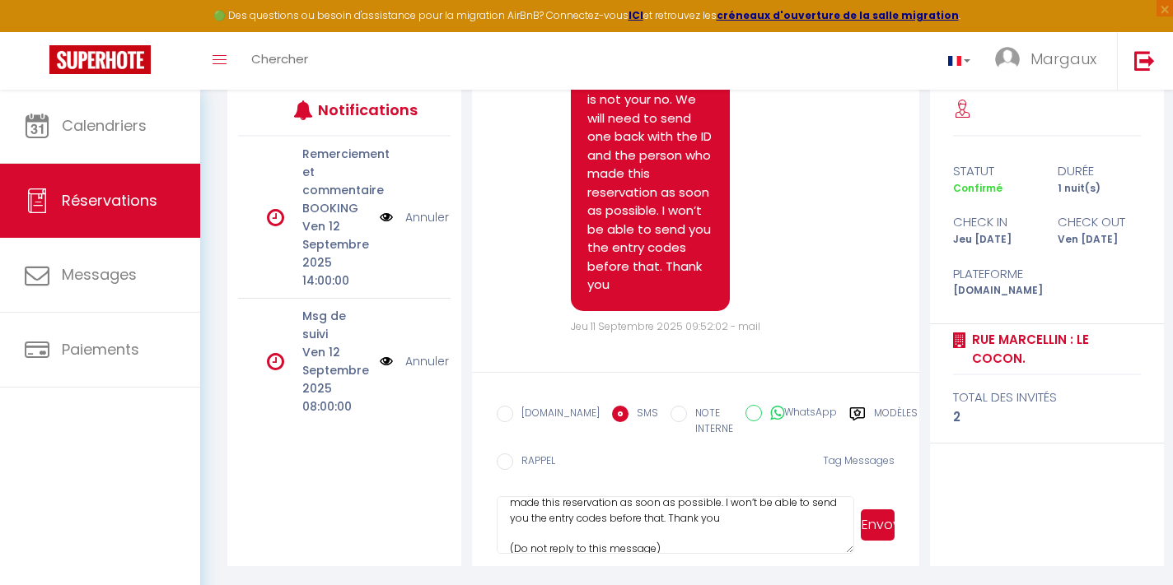
click at [882, 521] on button "Envoyer" at bounding box center [877, 525] width 34 height 31
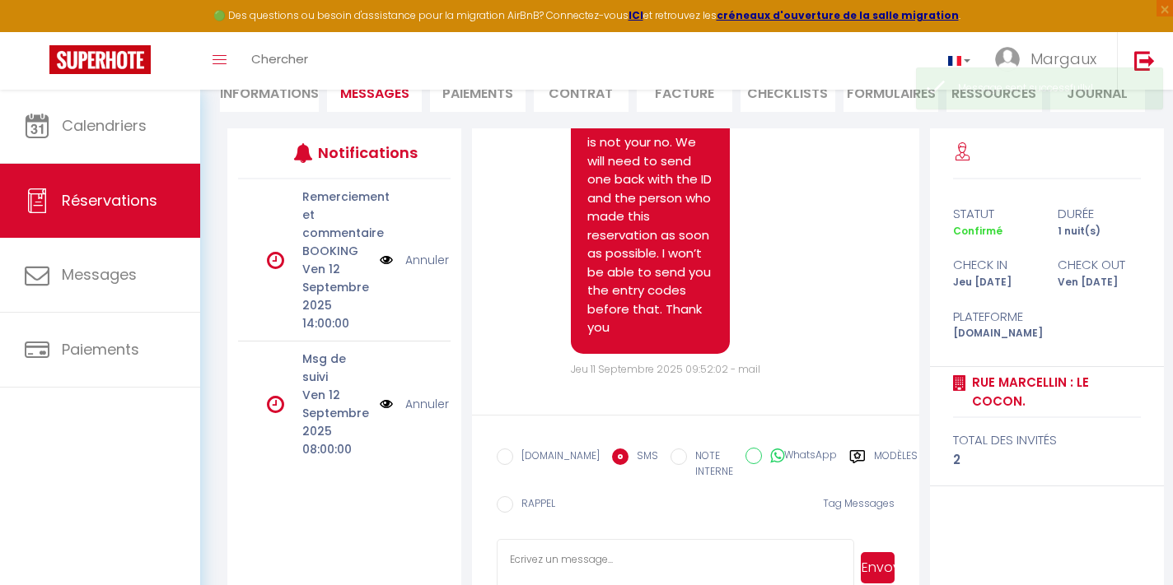
scroll to position [0, 0]
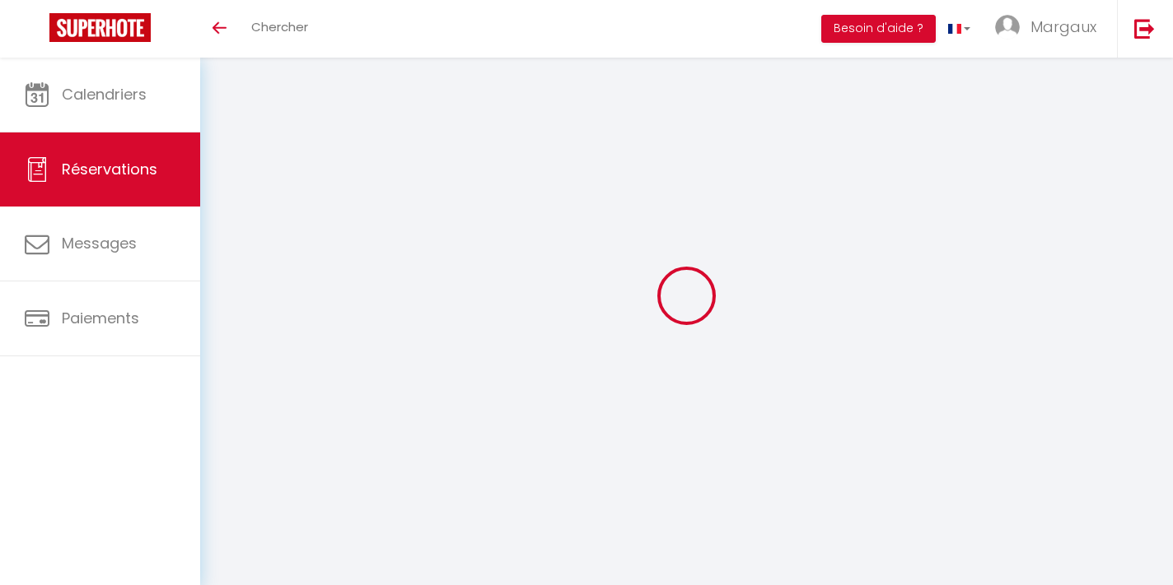
select select
checkbox input "false"
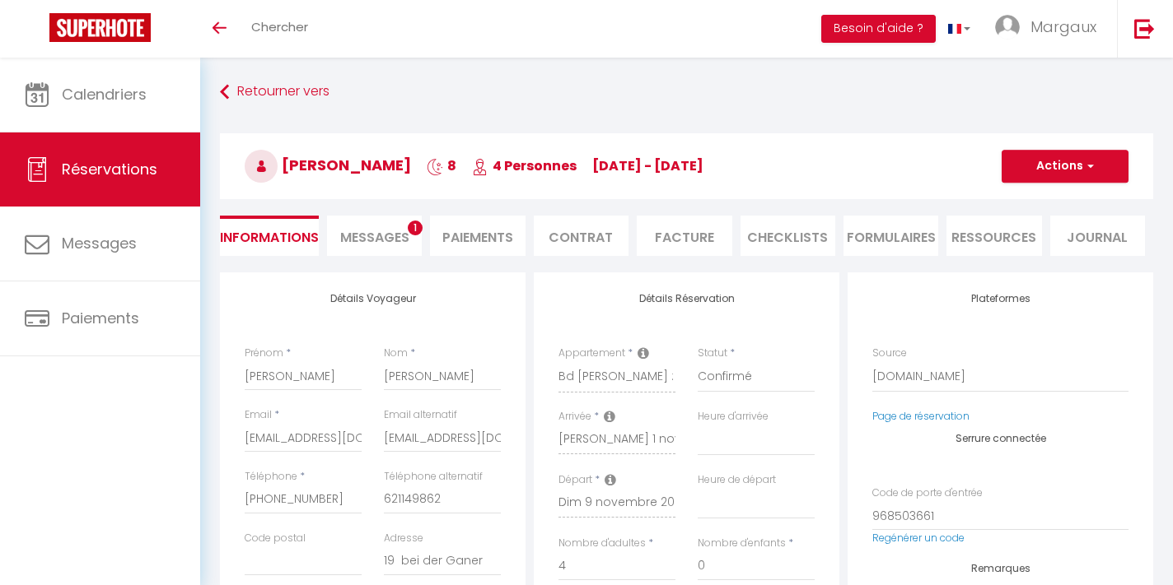
select select
checkbox input "false"
type textarea "Reservation has a cancellation grace period. Do not charge if cancelled before …"
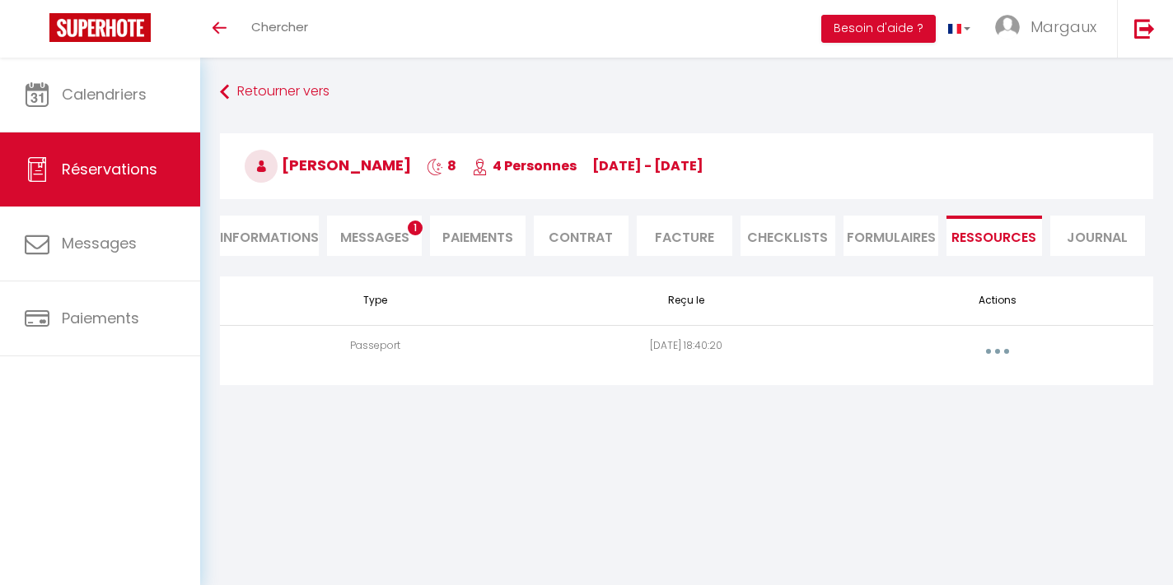
click at [995, 358] on button "button" at bounding box center [997, 351] width 46 height 26
click at [965, 387] on link "Voir le document" at bounding box center [954, 389] width 123 height 28
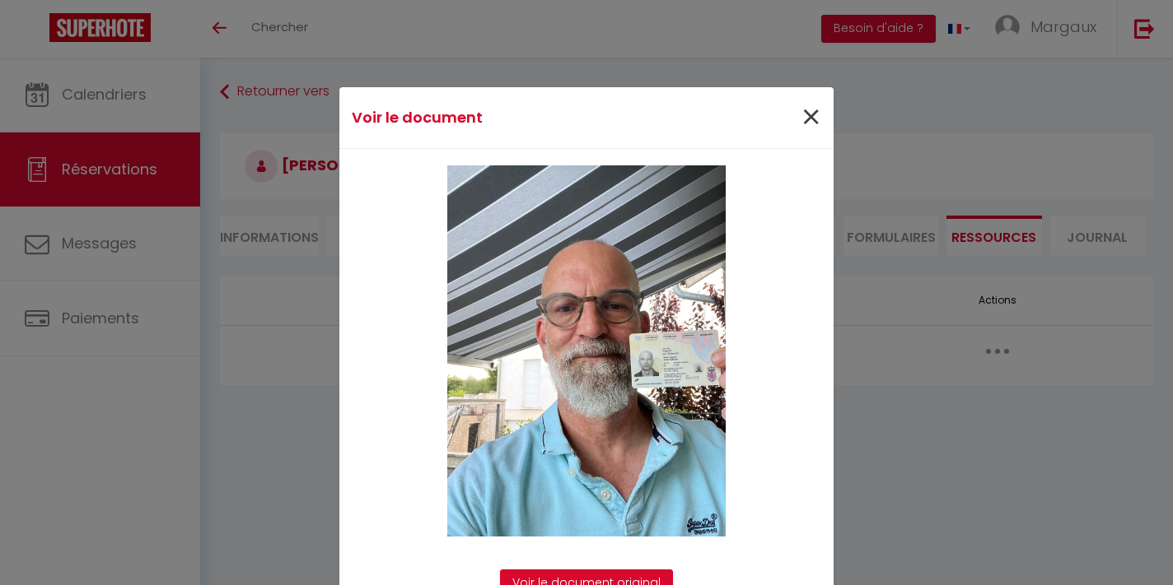
click at [811, 119] on span "×" at bounding box center [810, 117] width 21 height 49
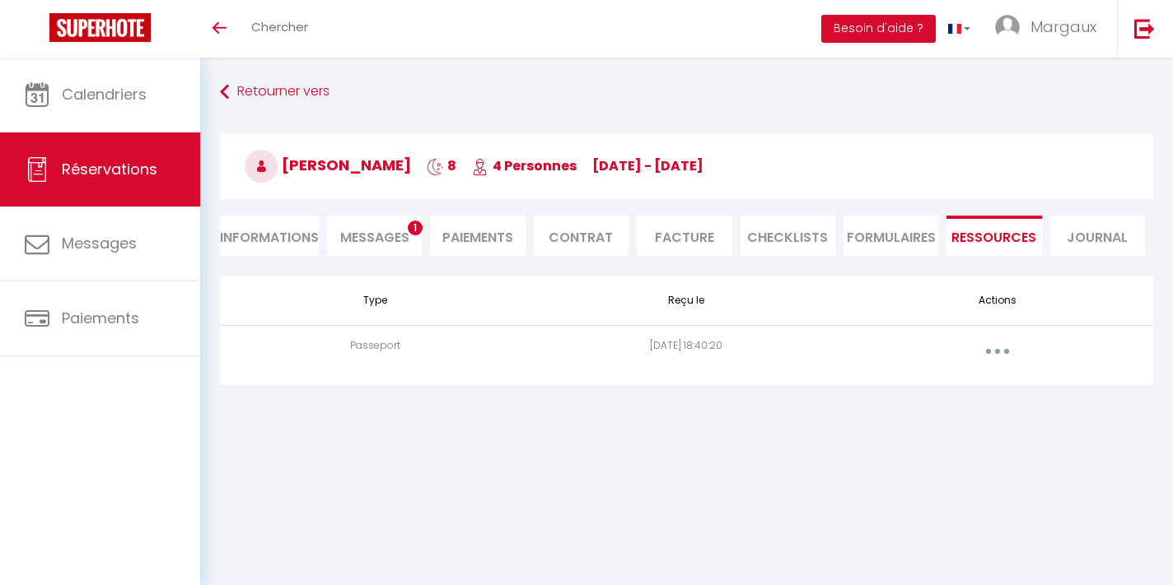
click at [365, 239] on span "Messages" at bounding box center [374, 237] width 69 height 19
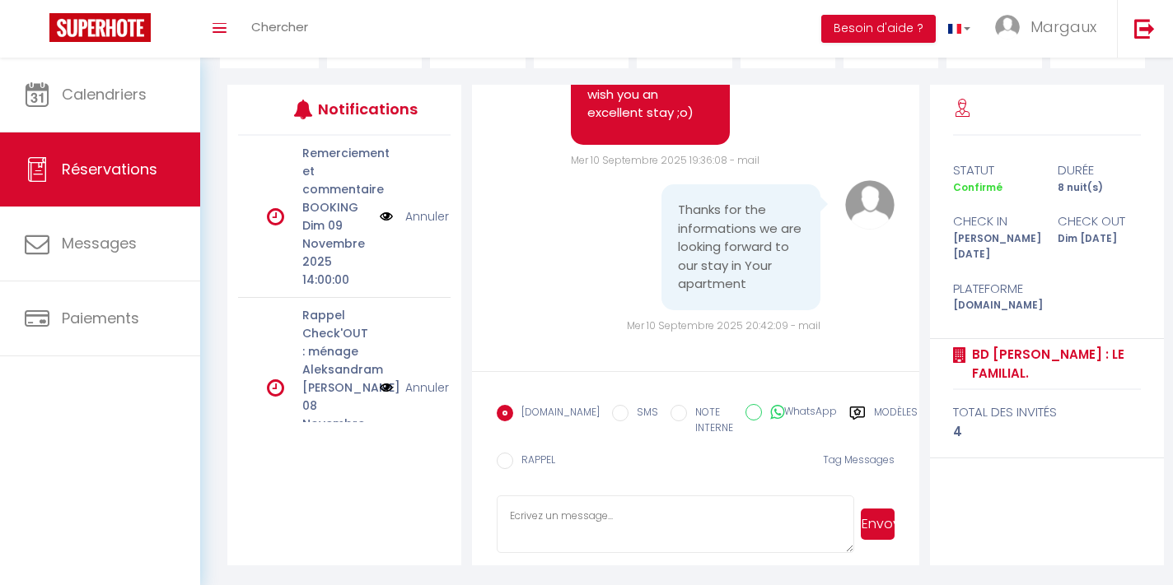
scroll to position [187, 0]
click at [762, 301] on div "Thanks for the informations we are looking forward to our stay in Your apartment" at bounding box center [740, 248] width 159 height 126
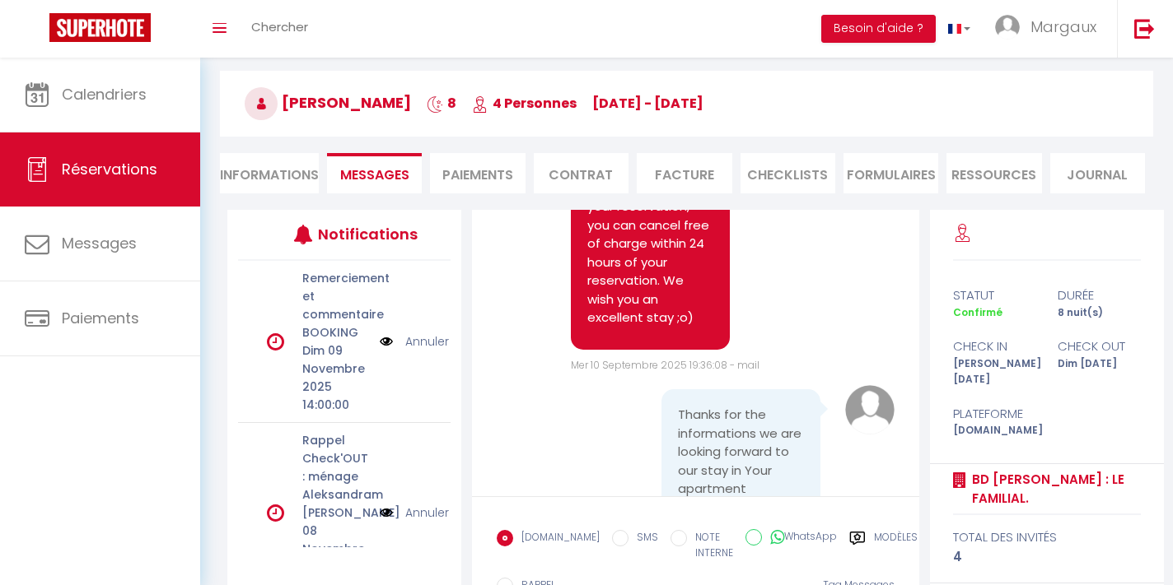
scroll to position [58, 0]
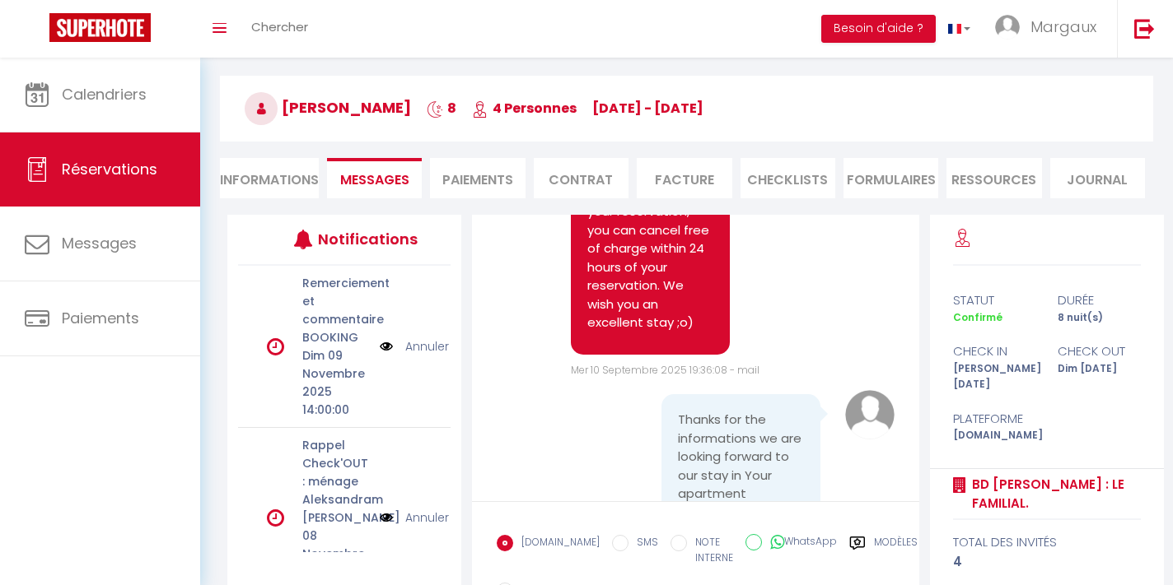
click at [290, 184] on li "Informations" at bounding box center [269, 178] width 99 height 40
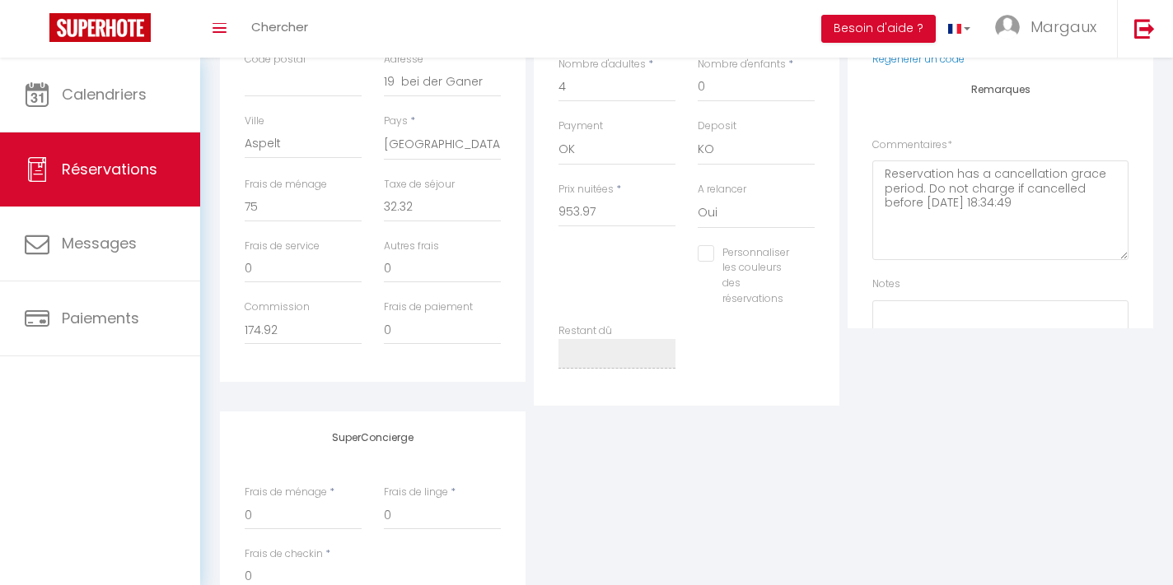
scroll to position [558, 0]
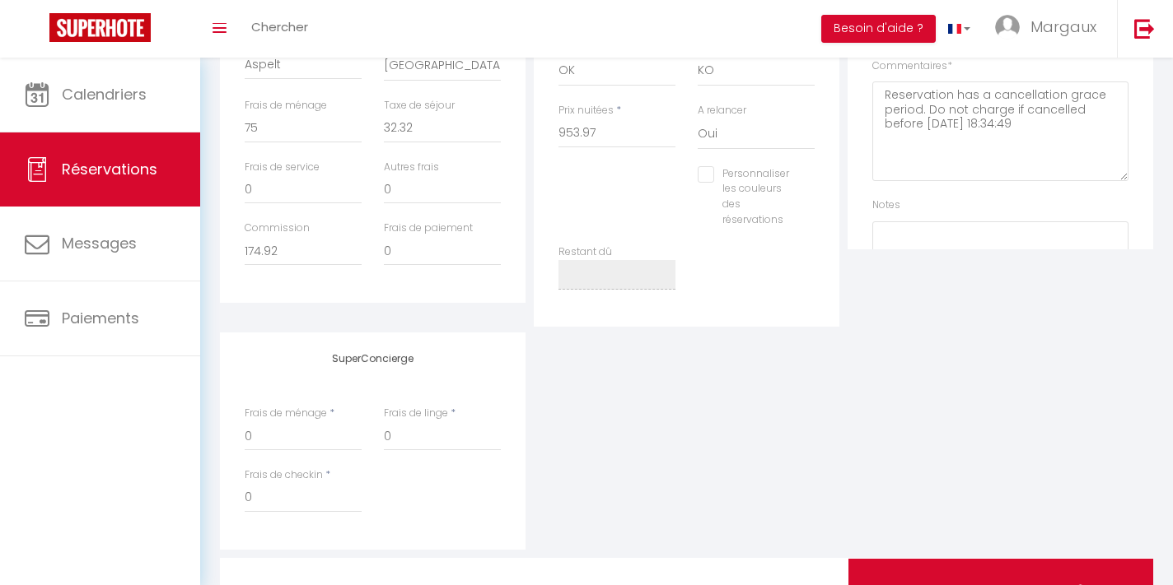
click at [703, 173] on input "Personnaliser les couleurs des réservations" at bounding box center [745, 174] width 96 height 16
checkbox input "true"
click at [815, 188] on span at bounding box center [815, 194] width 13 height 13
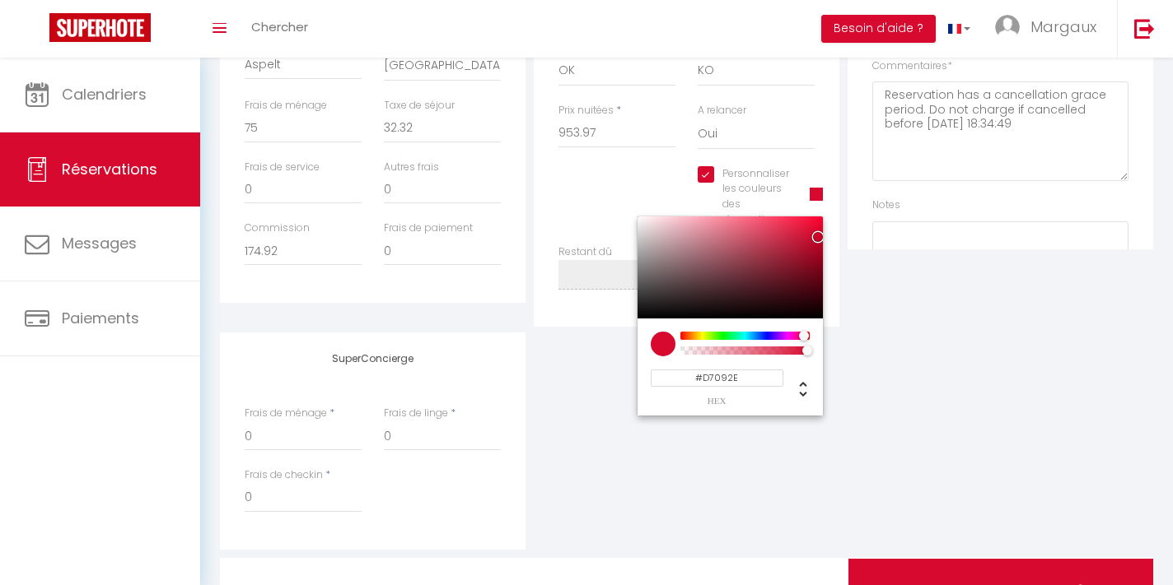
drag, startPoint x: 736, startPoint y: 376, endPoint x: 651, endPoint y: 375, distance: 84.8
click at [651, 375] on input "#D7092E" at bounding box center [716, 378] width 133 height 17
type input "#C000CD"
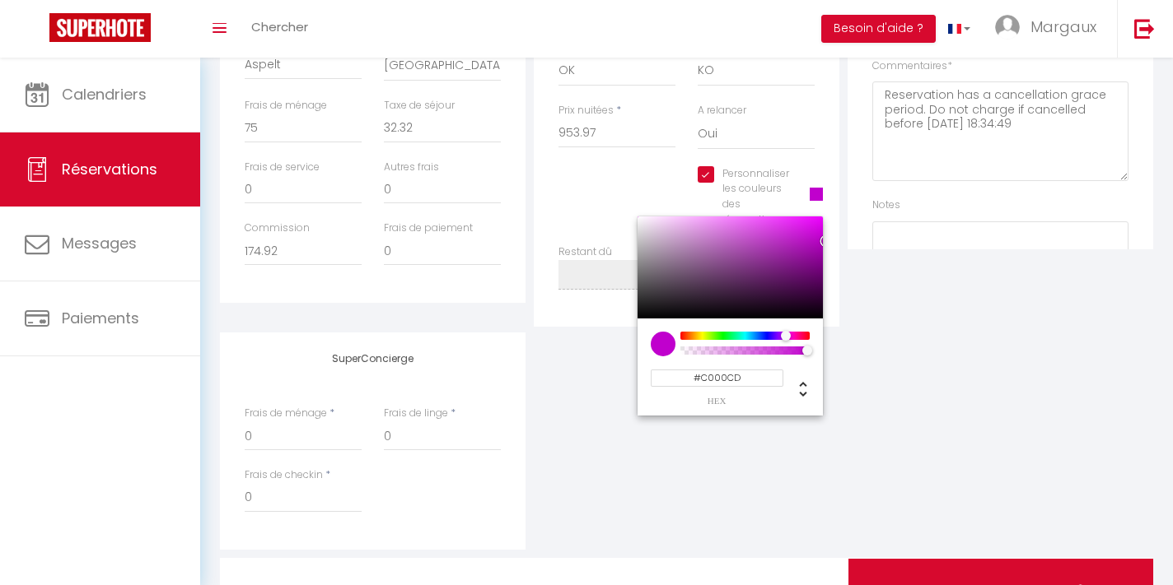
click at [940, 429] on div "SuperConcierge Frais de ménage * 0 Frais de linge * 0 Frais de checkin * 0" at bounding box center [686, 441] width 941 height 217
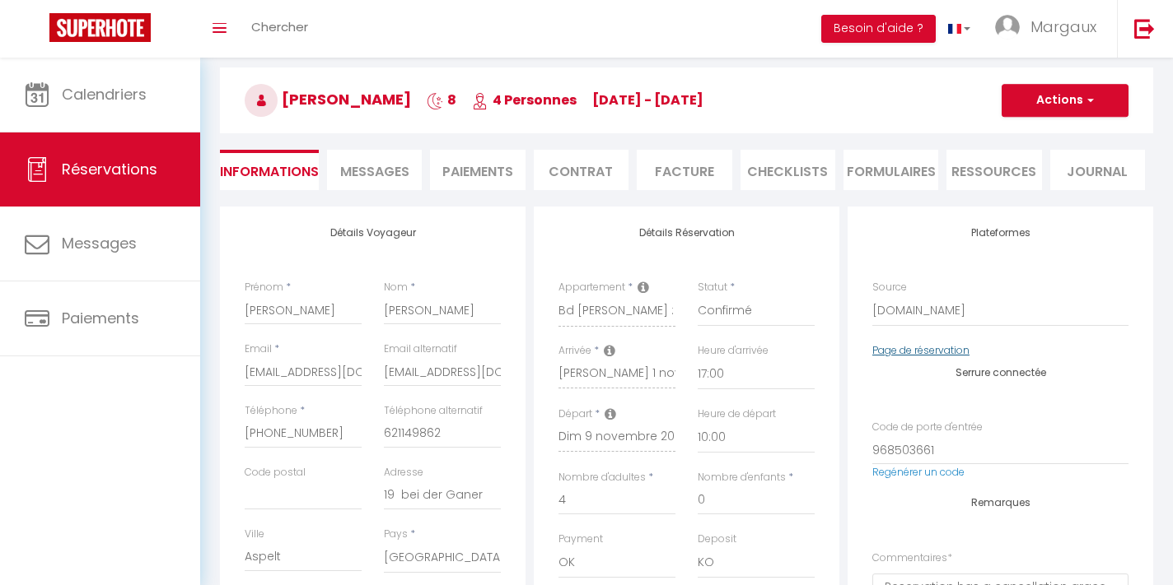
scroll to position [0, 0]
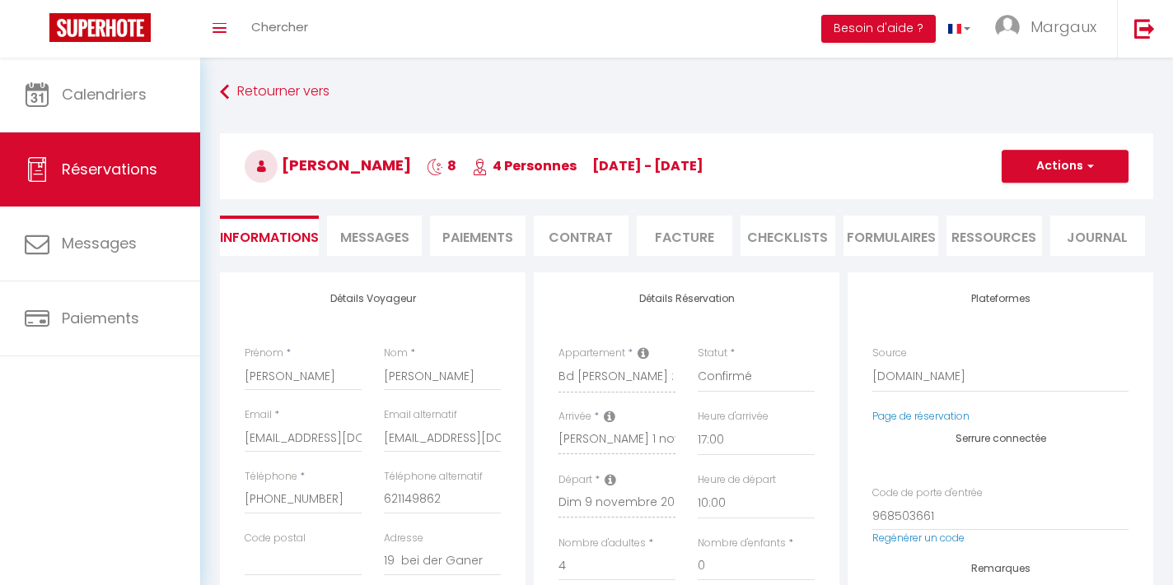
click at [1107, 183] on h3 "Jean-Marie Kayser 8 4 Personnes Sa 01 Nov - Su 09 Nov" at bounding box center [686, 166] width 933 height 66
click at [1096, 173] on button "Actions" at bounding box center [1064, 166] width 127 height 33
click at [1054, 206] on link "Enregistrer" at bounding box center [1048, 202] width 130 height 21
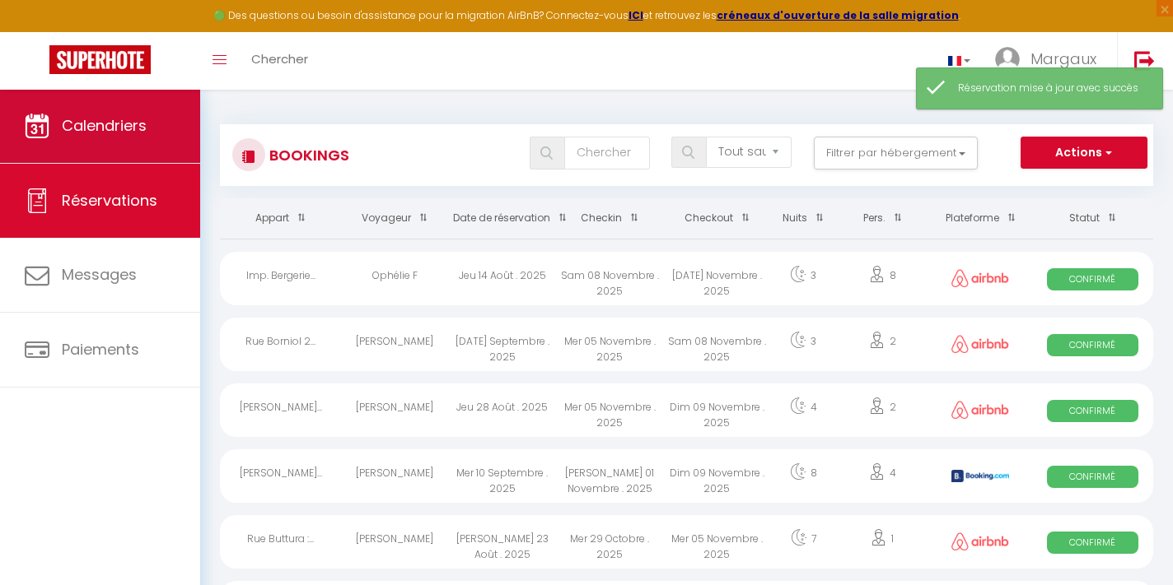
click at [139, 138] on link "Calendriers" at bounding box center [100, 126] width 200 height 74
